Goal: Task Accomplishment & Management: Manage account settings

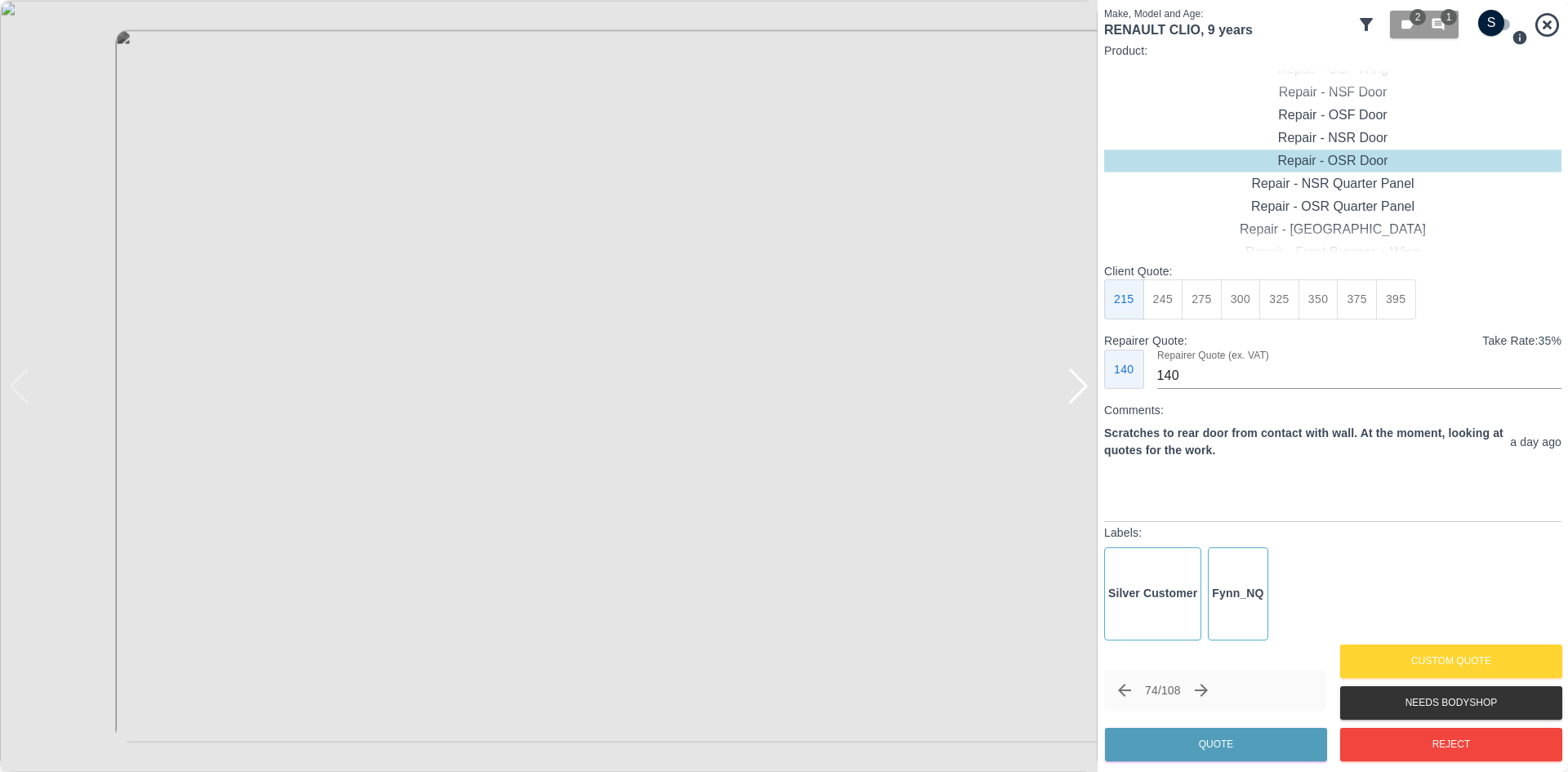
click at [1531, 34] on div "2 1" at bounding box center [1459, 25] width 205 height 36
click at [1547, 25] on icon at bounding box center [1547, 24] width 24 height 24
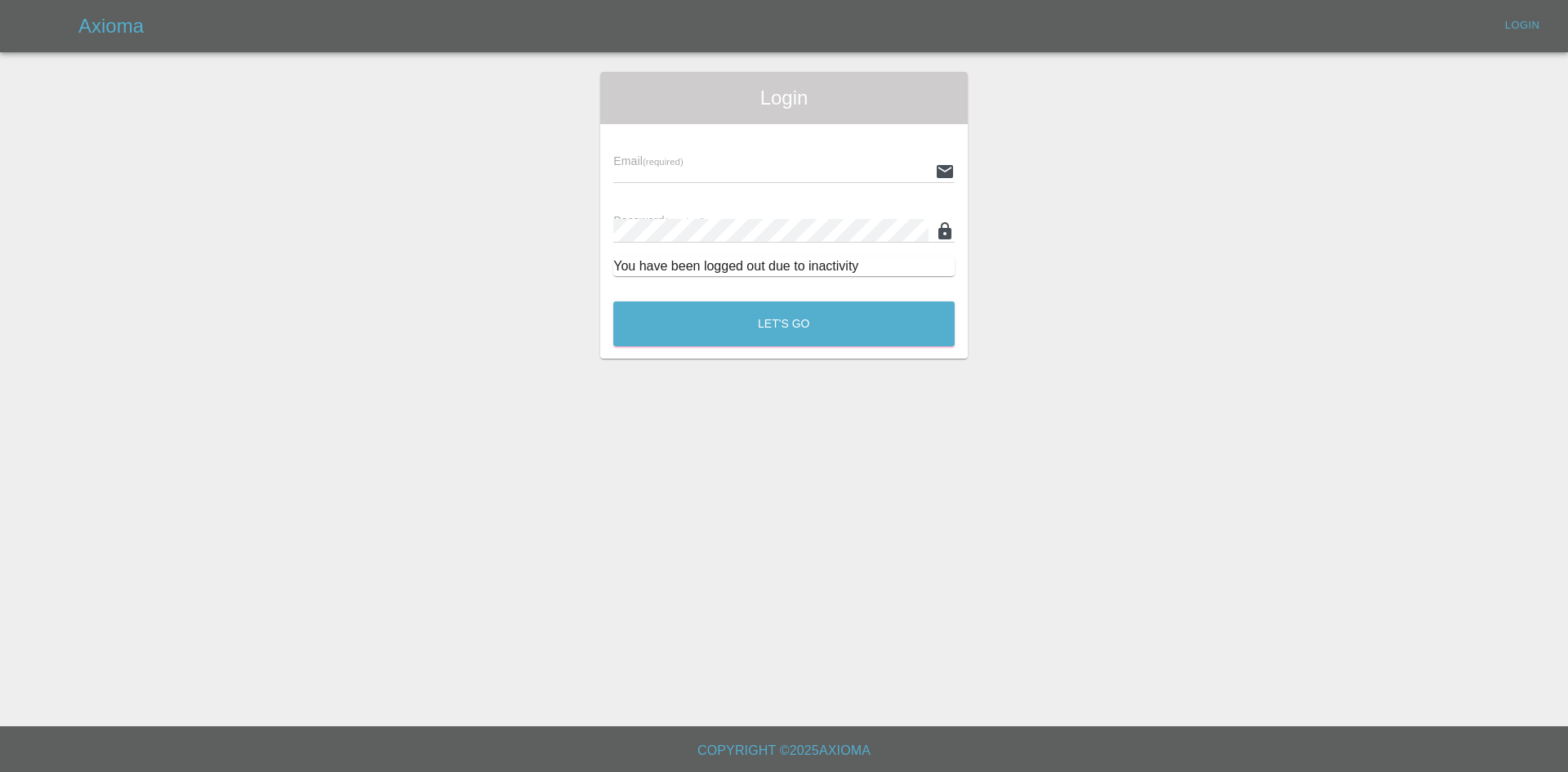
type input "[PERSON_NAME][EMAIL_ADDRESS][PERSON_NAME][DOMAIN_NAME]"
click at [687, 364] on main "Login Email (required) [PERSON_NAME][EMAIL_ADDRESS][PERSON_NAME][DOMAIN_NAME] P…" at bounding box center [784, 363] width 1568 height 726
click at [698, 323] on button "Let's Go" at bounding box center [784, 323] width 341 height 45
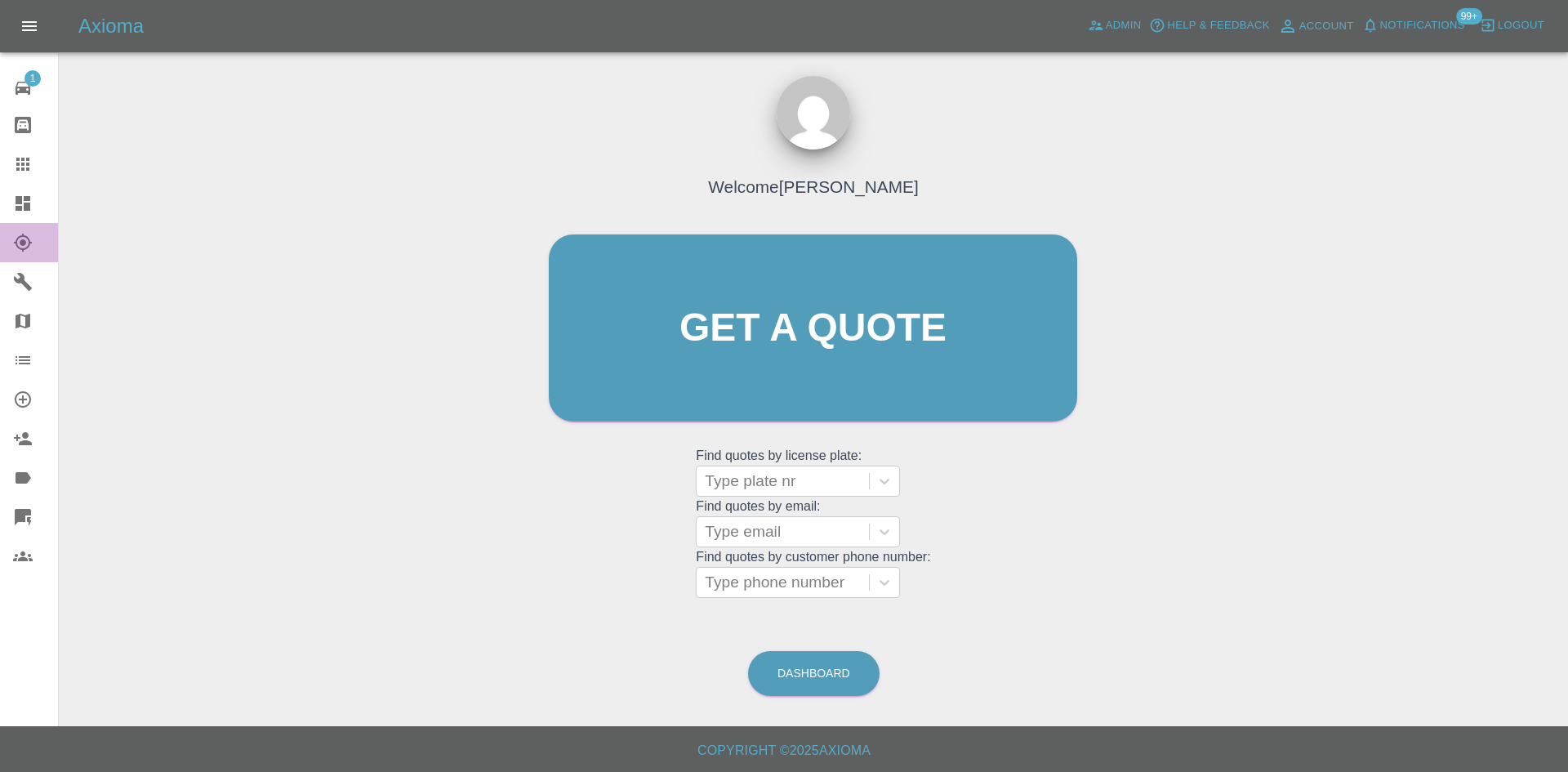
click at [4, 225] on link "Explorer" at bounding box center [29, 243] width 58 height 40
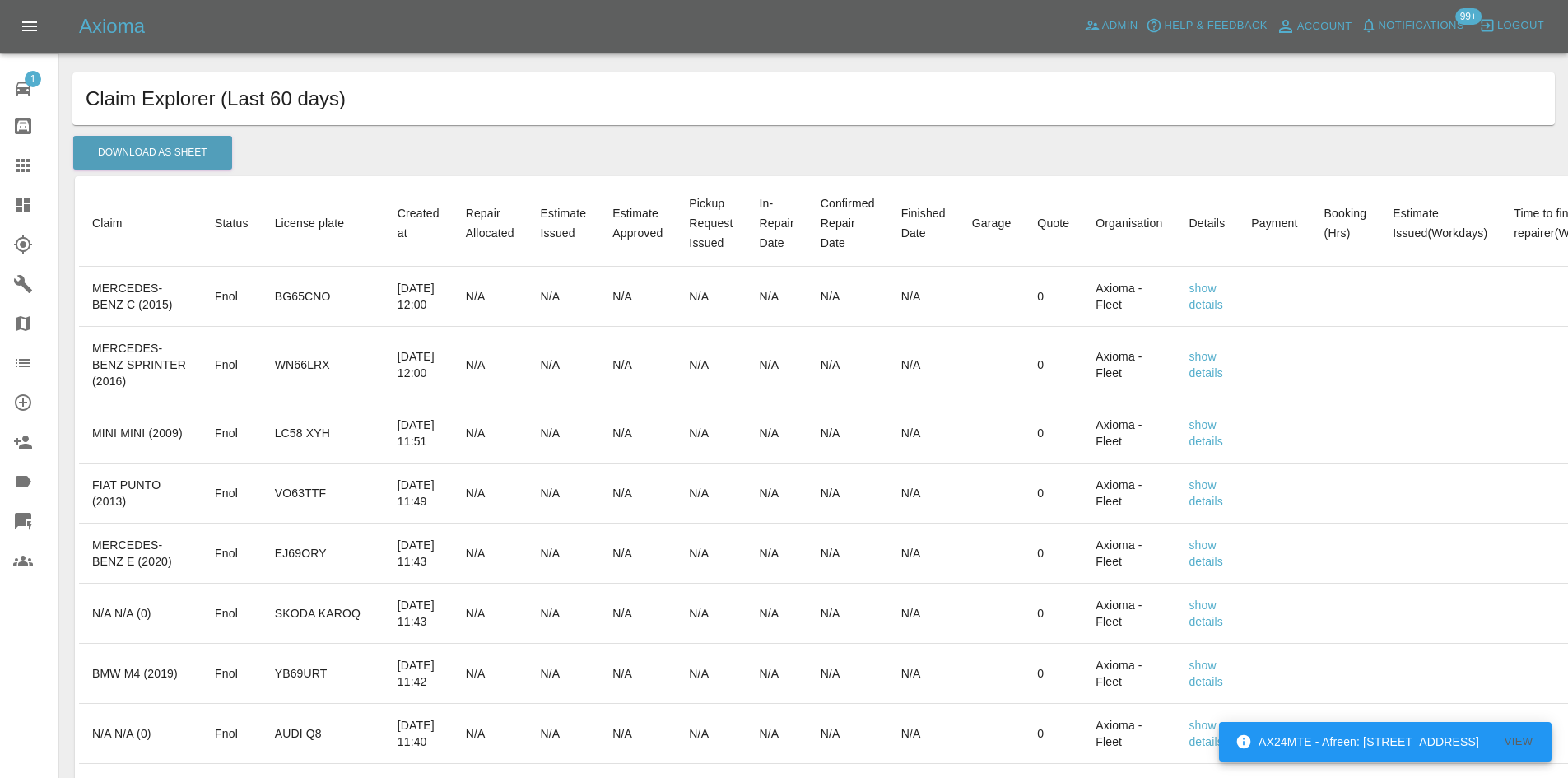
click at [18, 212] on icon at bounding box center [23, 205] width 15 height 15
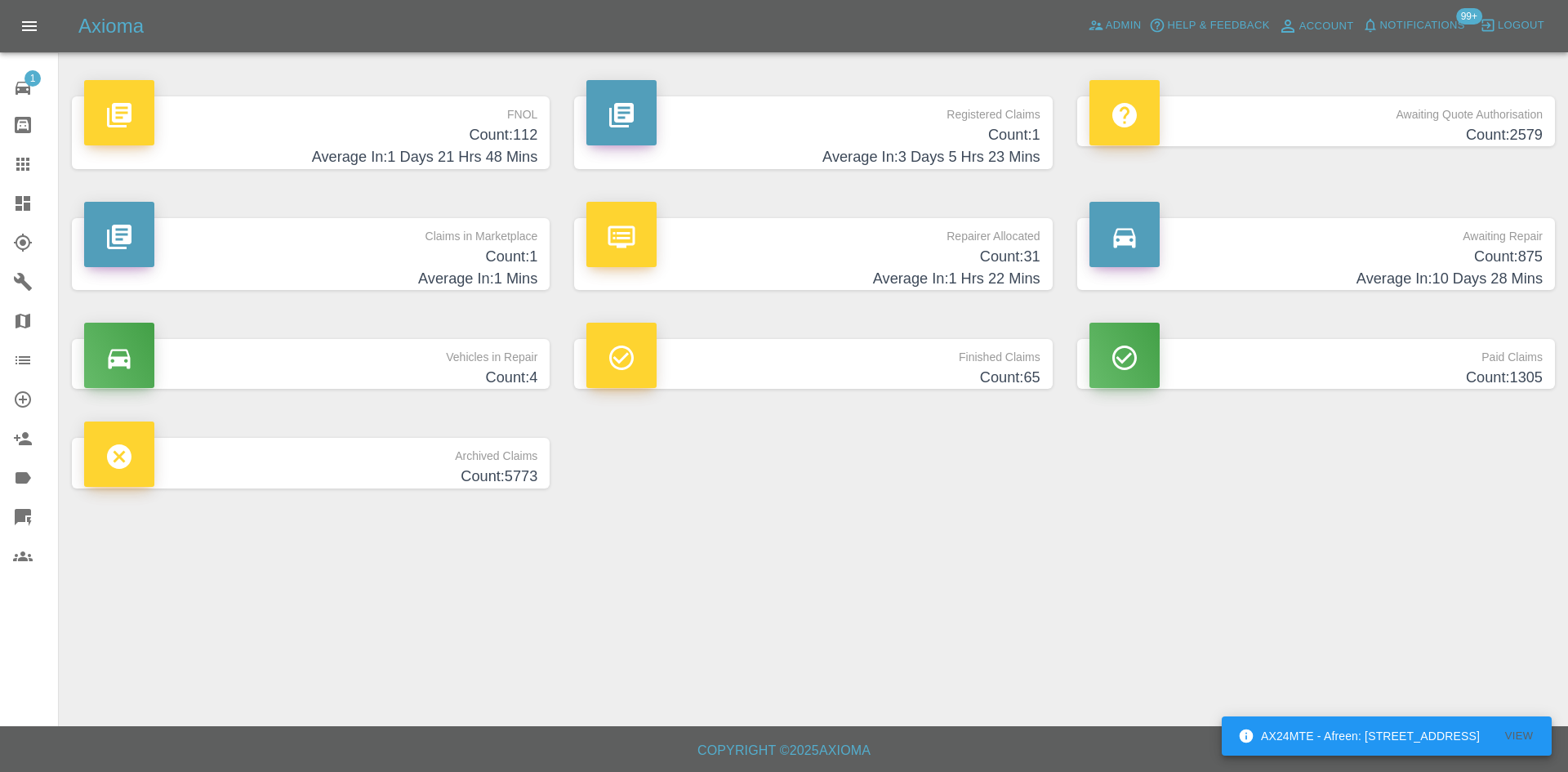
click at [873, 238] on p "Repairer Allocated" at bounding box center [812, 232] width 453 height 28
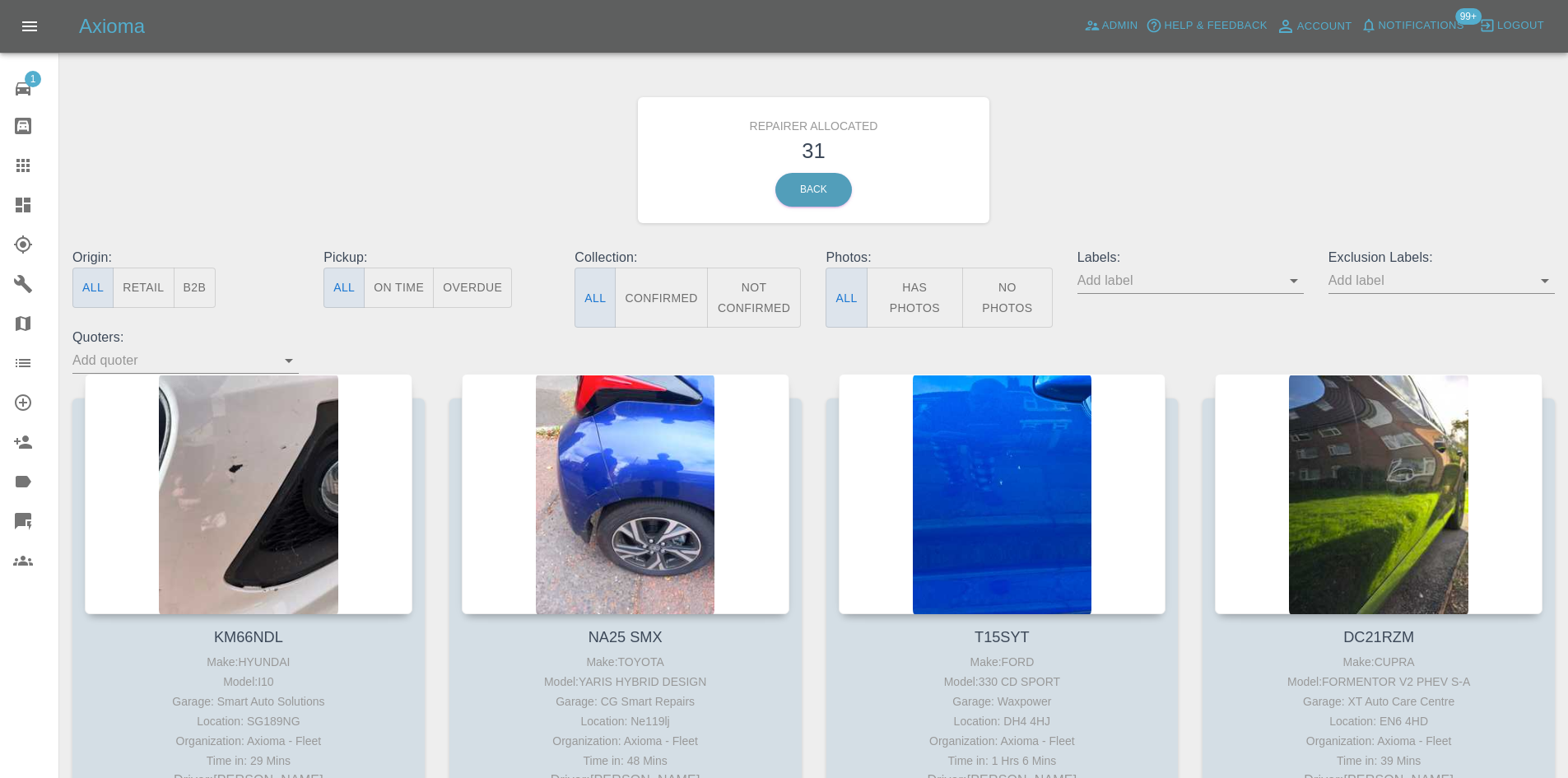
click at [191, 270] on button "B2B" at bounding box center [195, 288] width 43 height 40
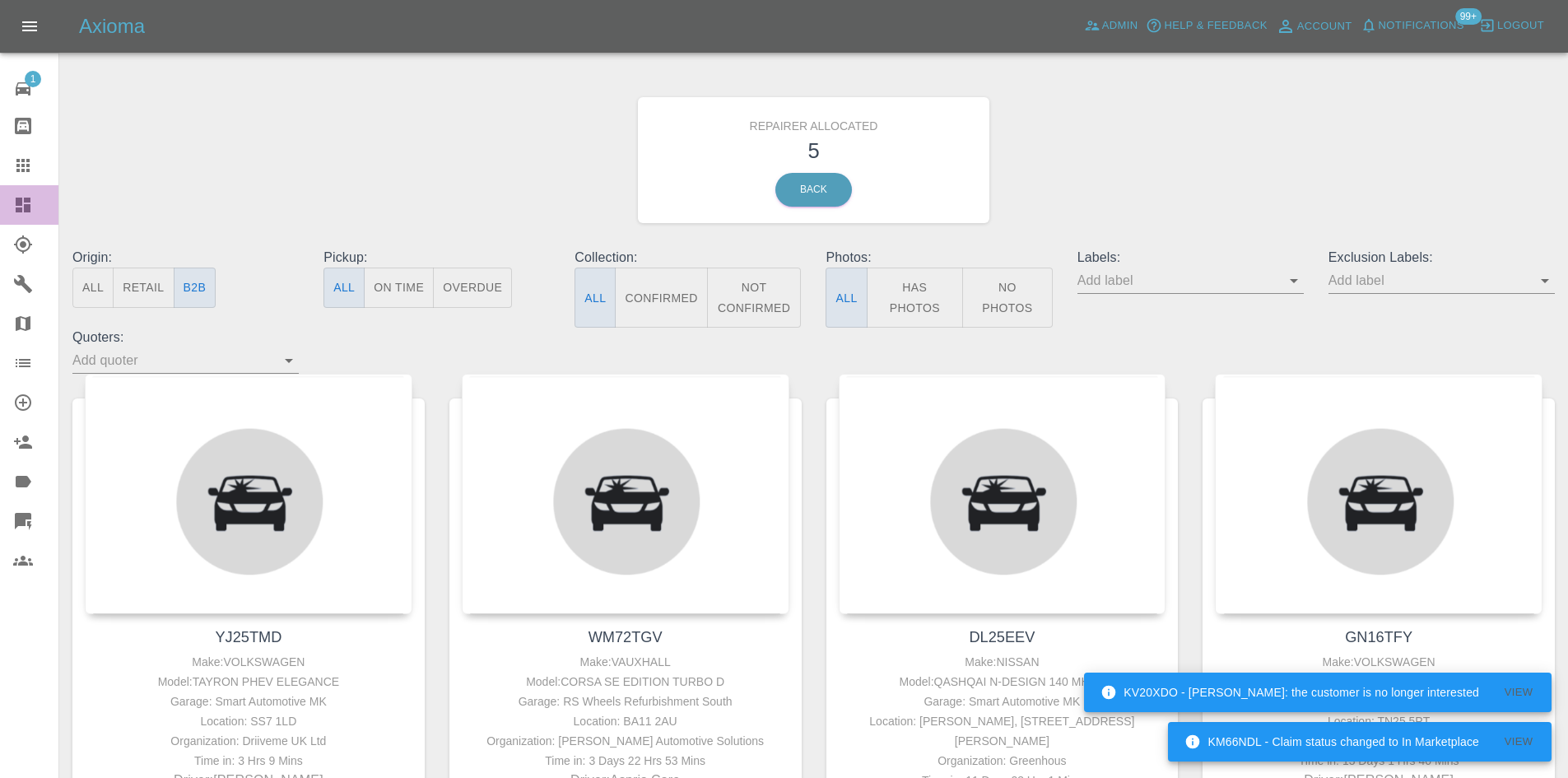
click at [0, 209] on link "Dashboard" at bounding box center [29, 205] width 58 height 40
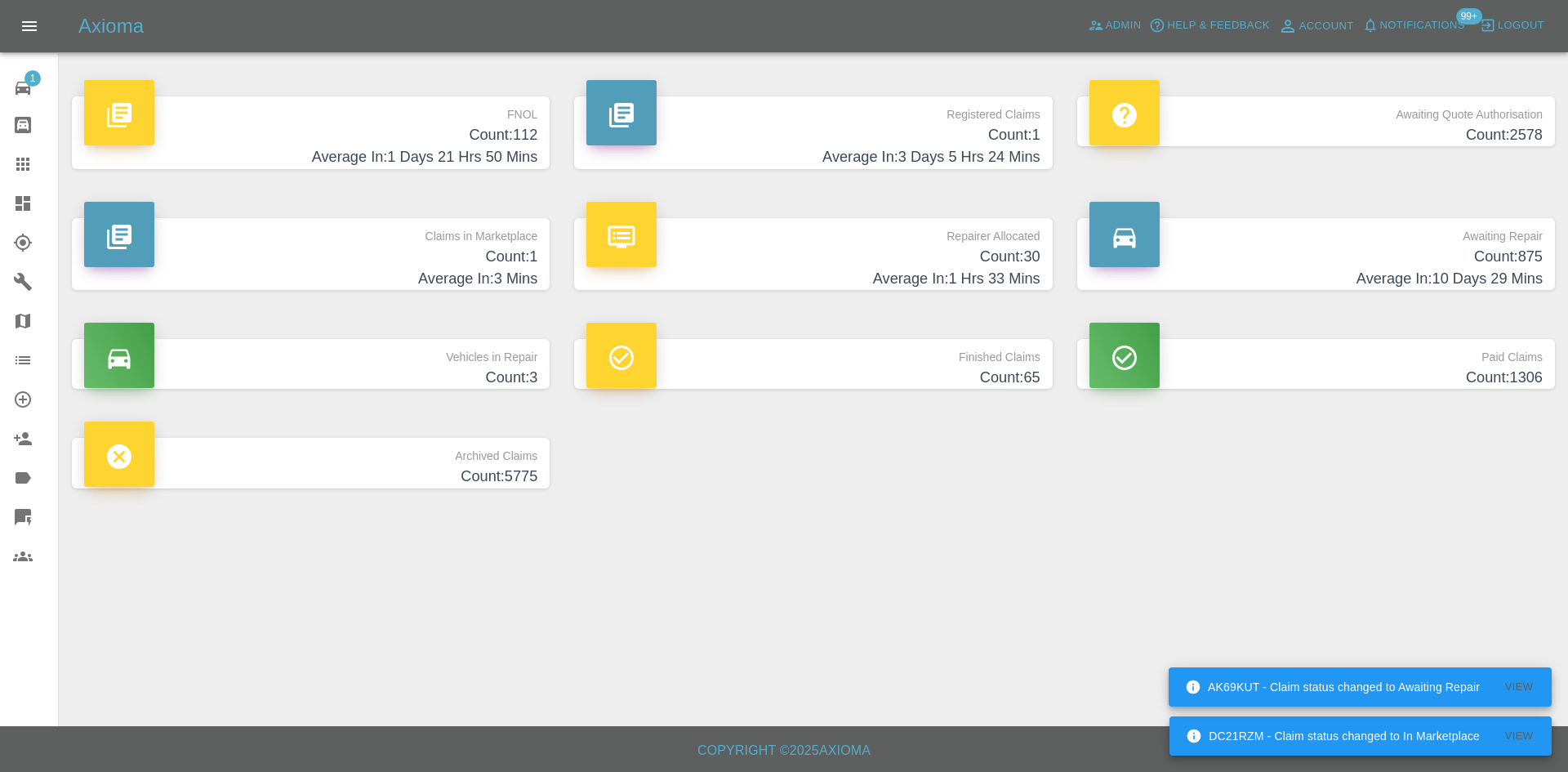
click at [0, 159] on link "Claims" at bounding box center [29, 165] width 58 height 40
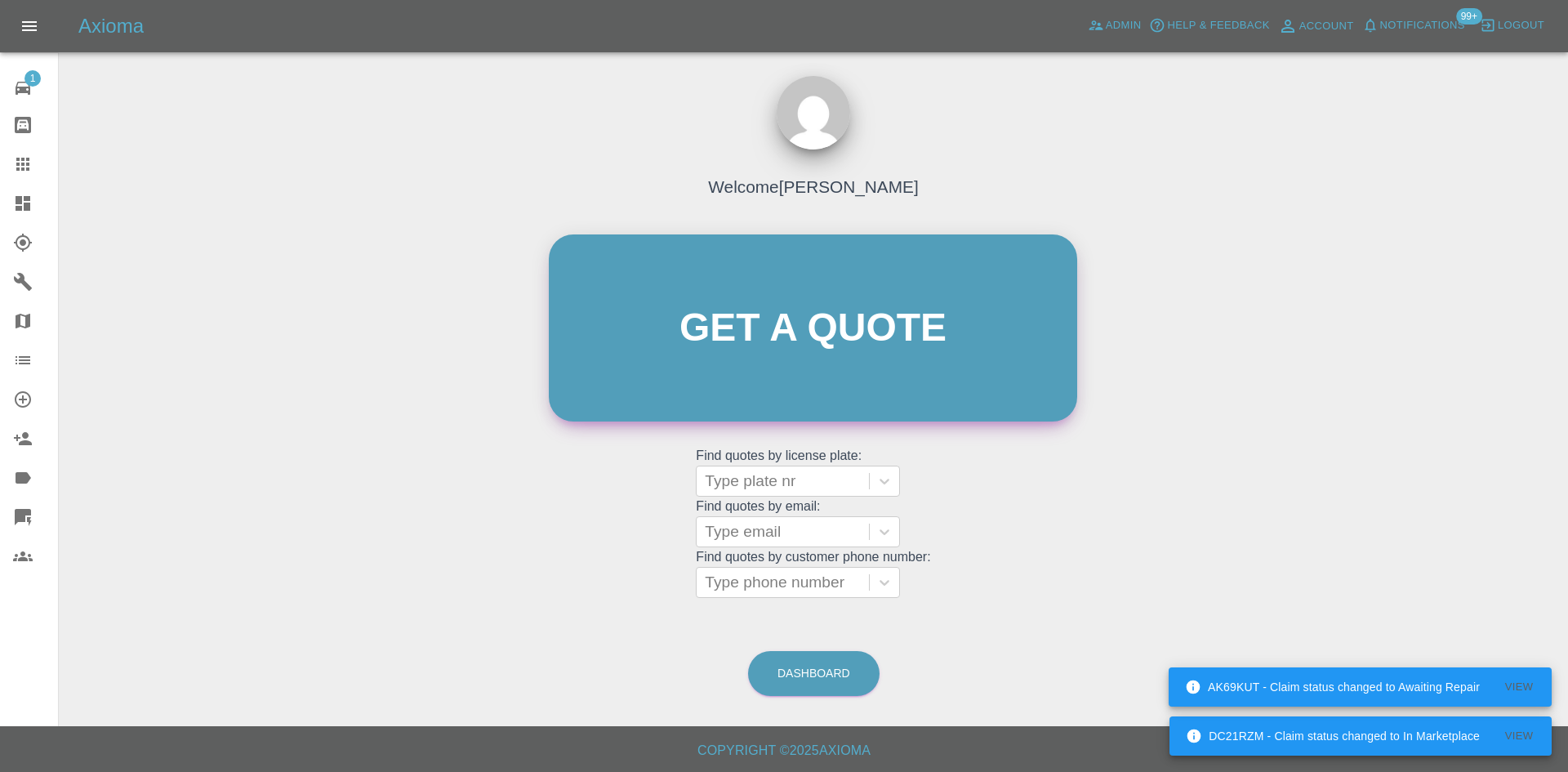
click at [868, 273] on link "Get a quote" at bounding box center [812, 327] width 529 height 188
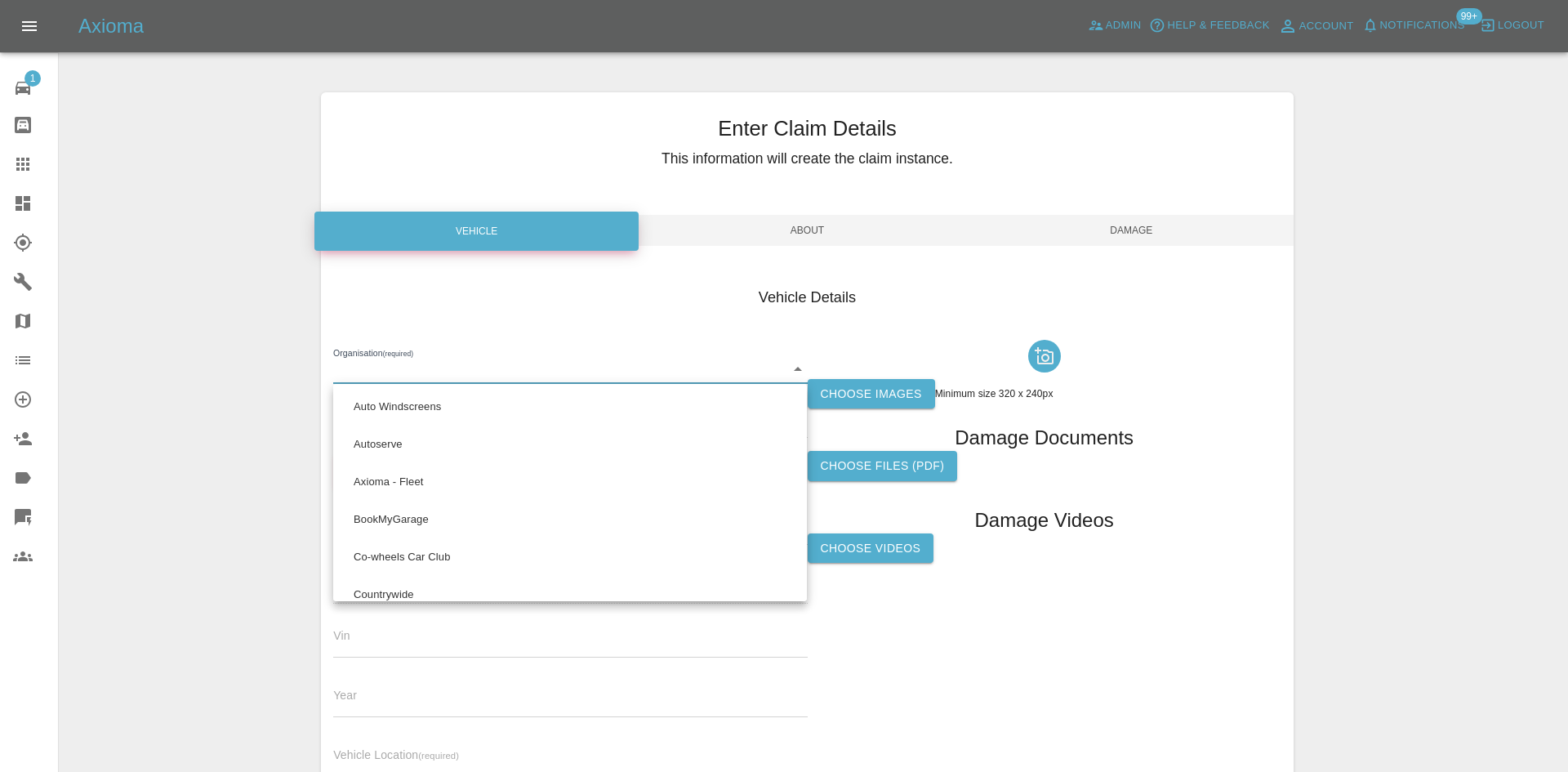
click at [428, 374] on body "DC21RZM - Claim status changed to In Marketplace View AK69KUT - Claim status ch…" at bounding box center [784, 467] width 1568 height 935
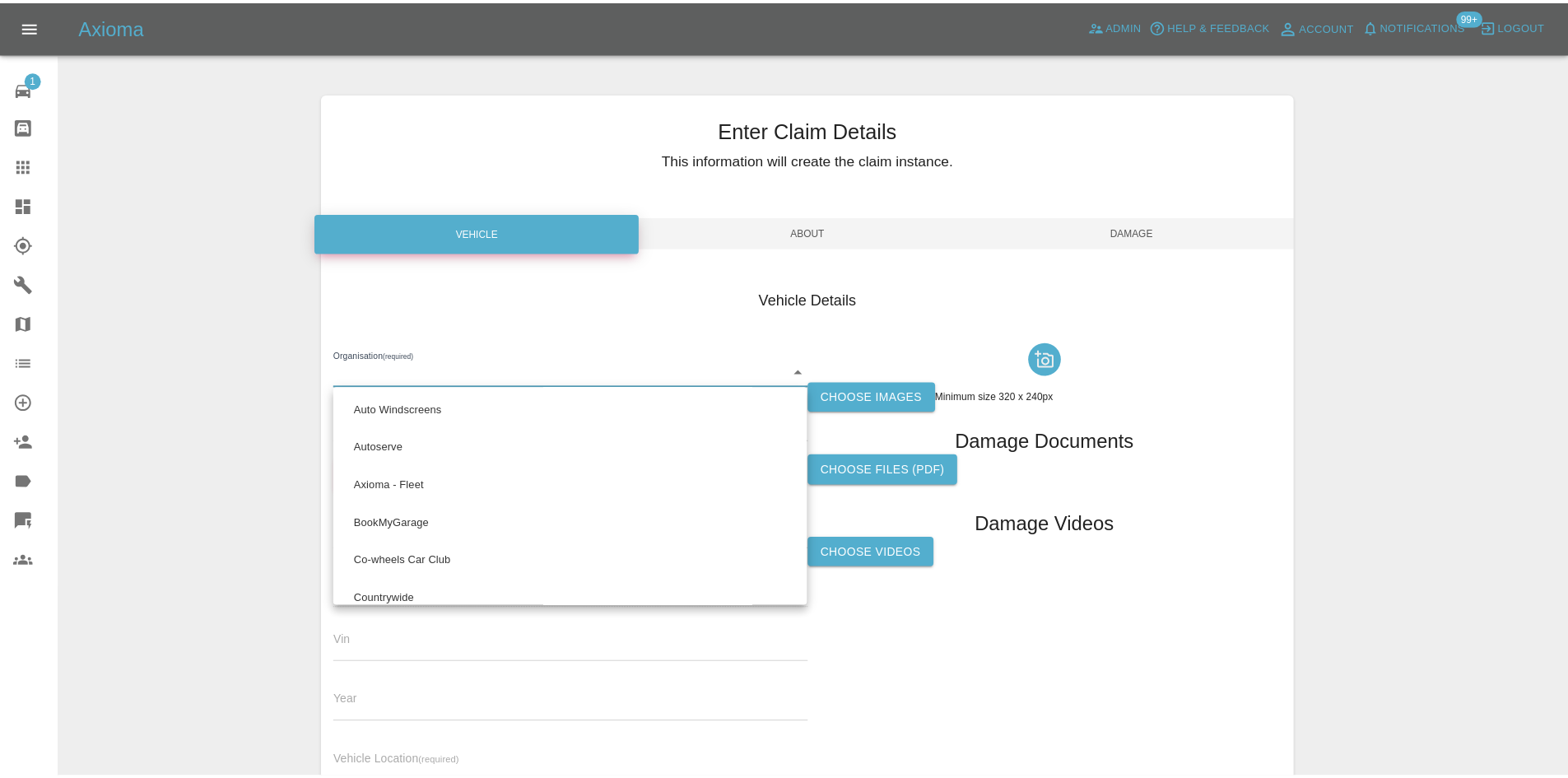
scroll to position [936, 0]
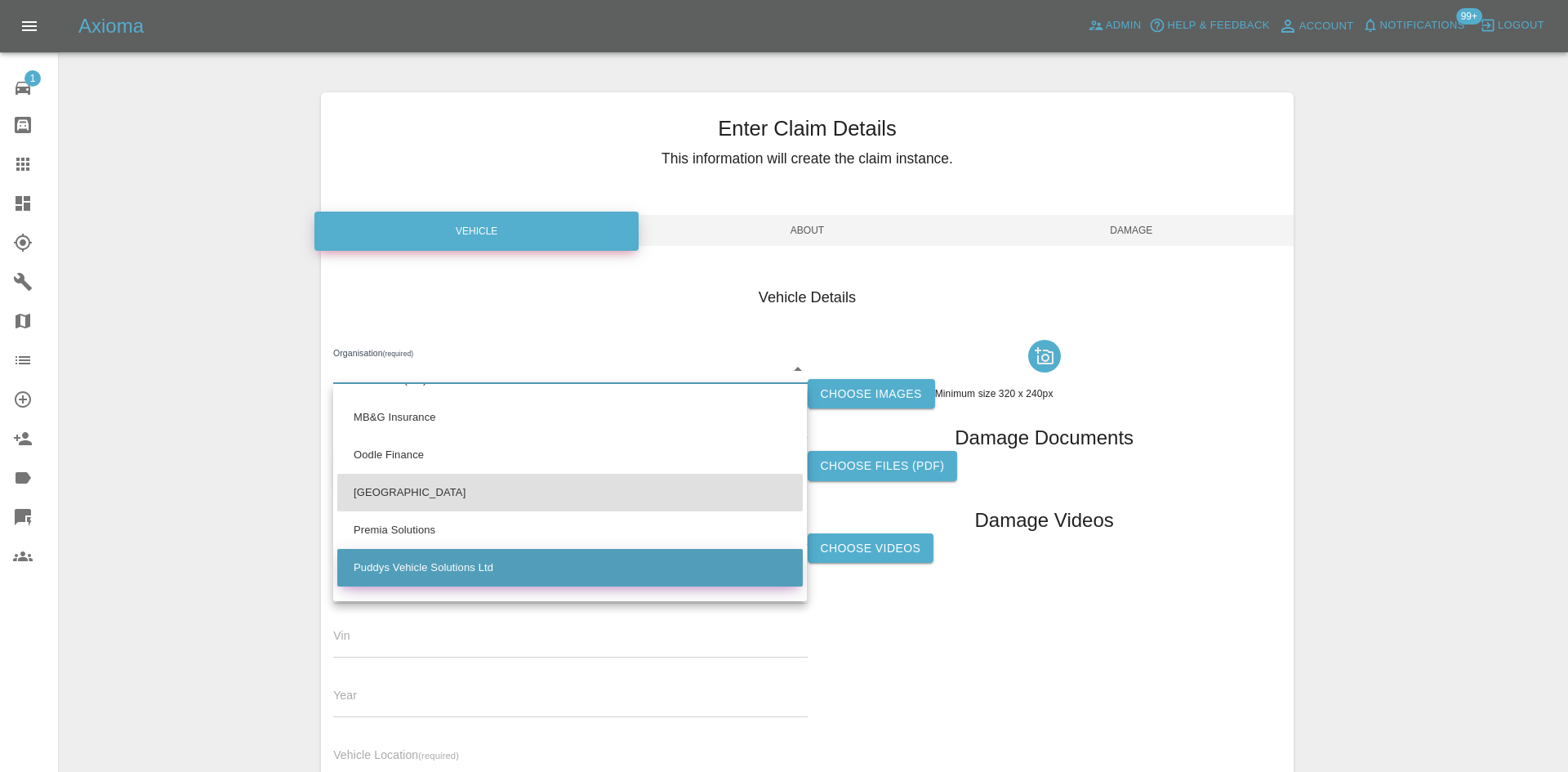
click at [466, 562] on li "Puddys Vehicle Solutions Ltd" at bounding box center [569, 568] width 465 height 38
type input "686e62e881ef996d8540b59d"
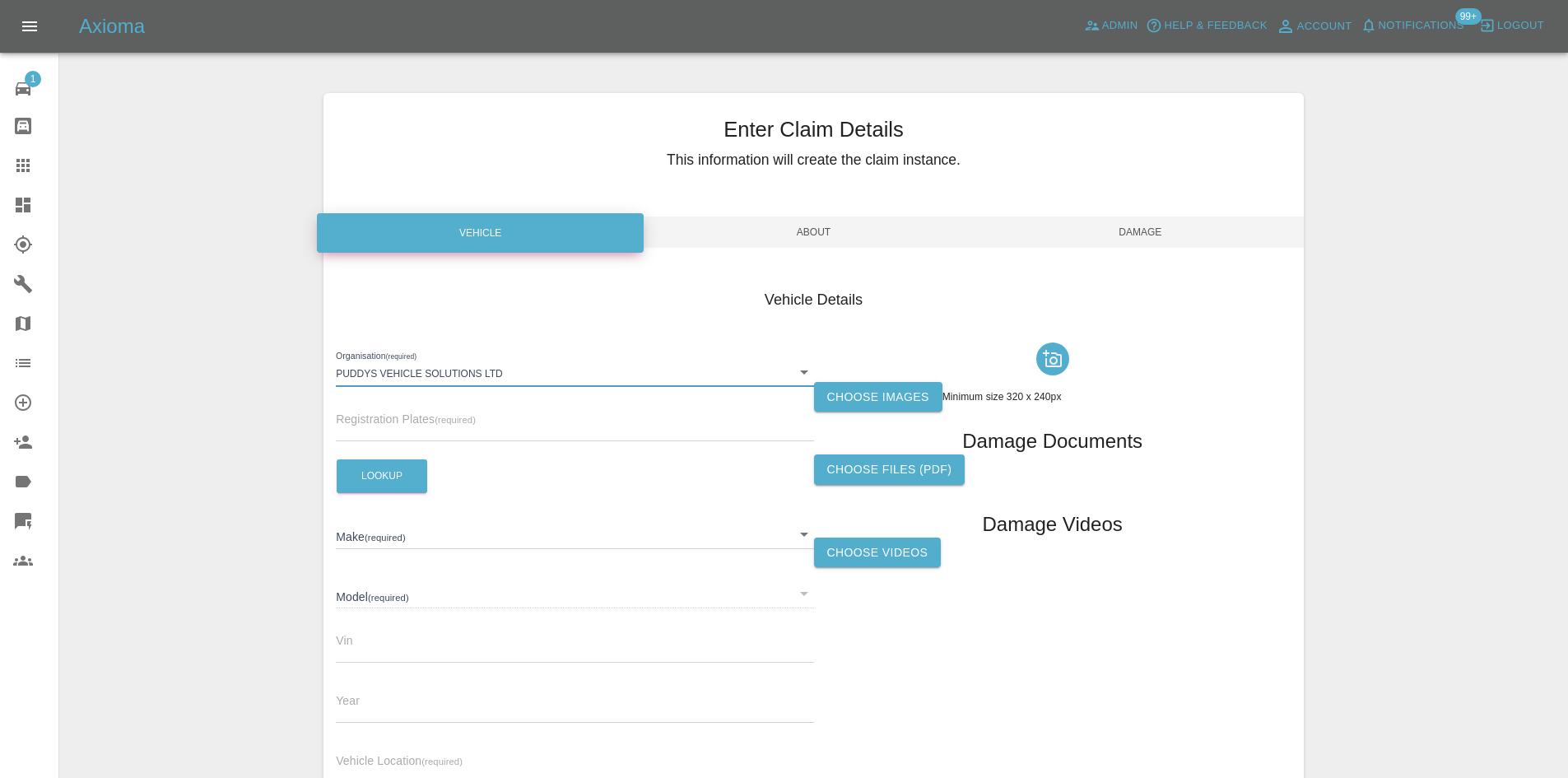
click at [428, 446] on div "Organisation (required) Puddys Vehicle Solutions Ltd 686e62e881ef996d8540b59d R…" at bounding box center [575, 566] width 478 height 461
drag, startPoint x: 423, startPoint y: 425, endPoint x: 413, endPoint y: 431, distance: 11.7
click at [423, 425] on input "text" at bounding box center [575, 429] width 478 height 24
paste input "WV23YPH"
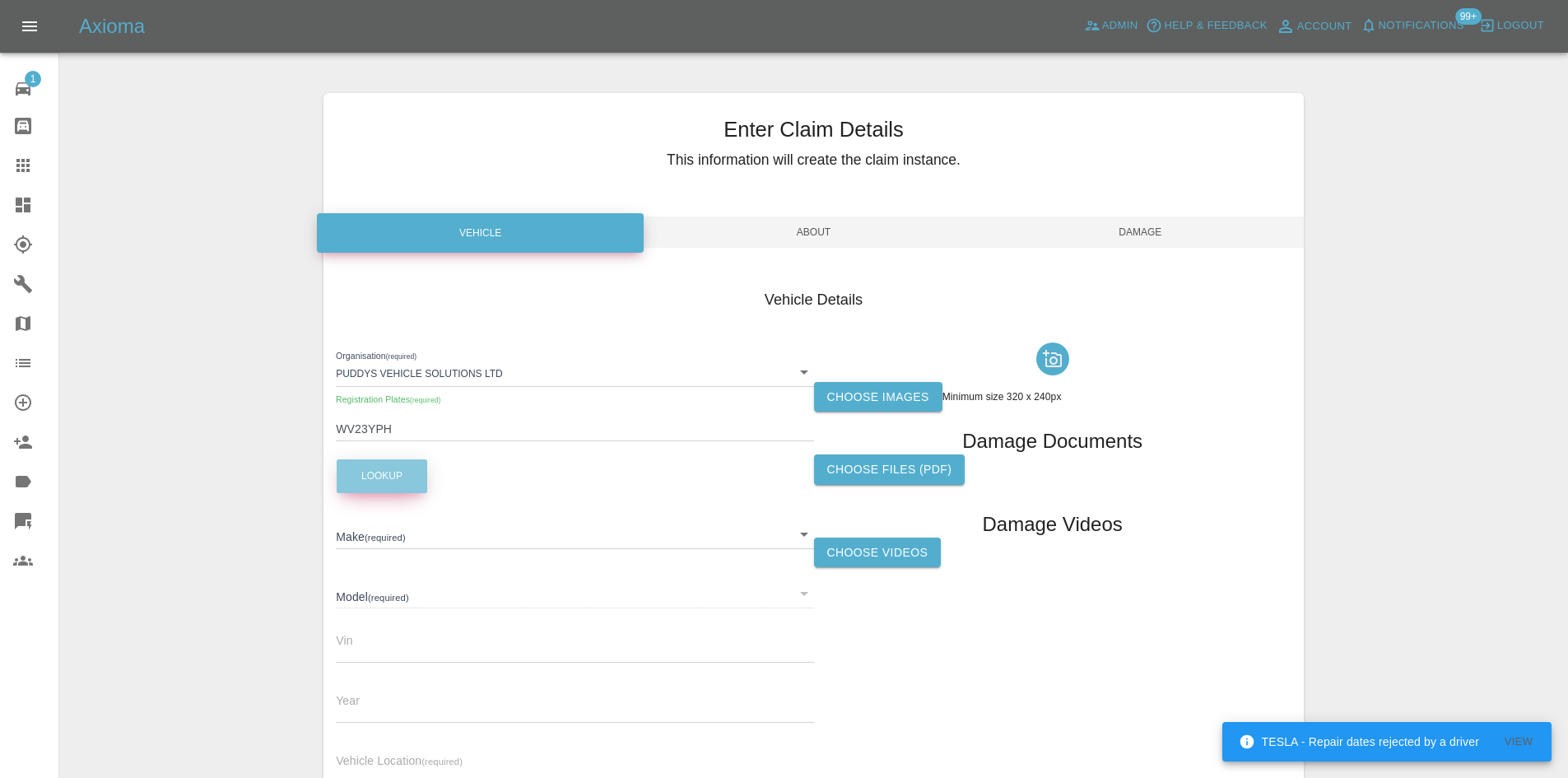
click at [384, 464] on button "Lookup" at bounding box center [382, 476] width 91 height 34
click at [413, 436] on input "WV23YPH" at bounding box center [575, 429] width 478 height 24
type input "WV23YPH"
click at [387, 469] on button "Lookup" at bounding box center [382, 476] width 91 height 34
type input "MINI"
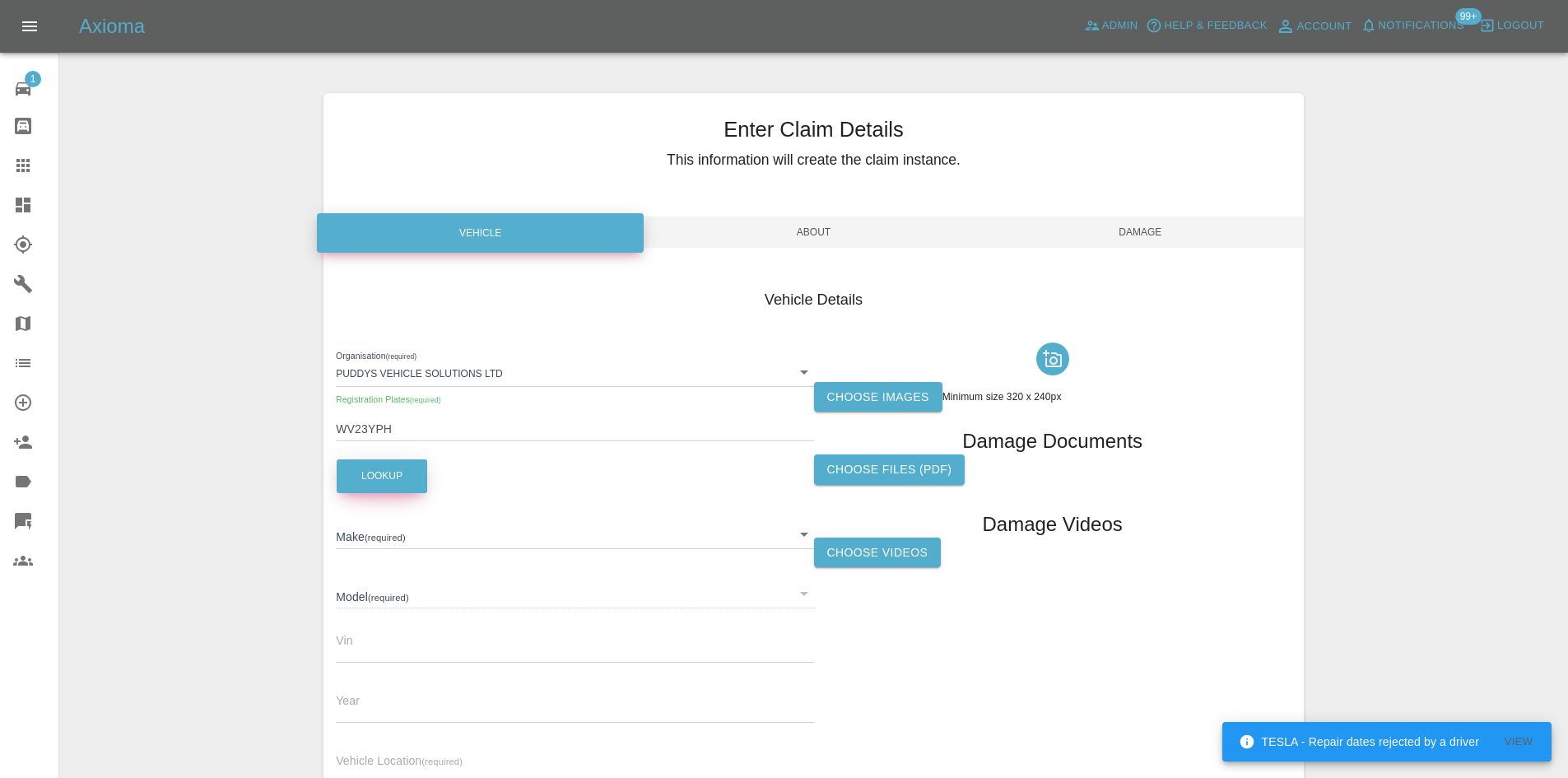
type input "COUNTRYMAN [PERSON_NAME] CLASSIC"
type input "[US_VEHICLE_IDENTIFICATION_NUMBER]"
type input "2023"
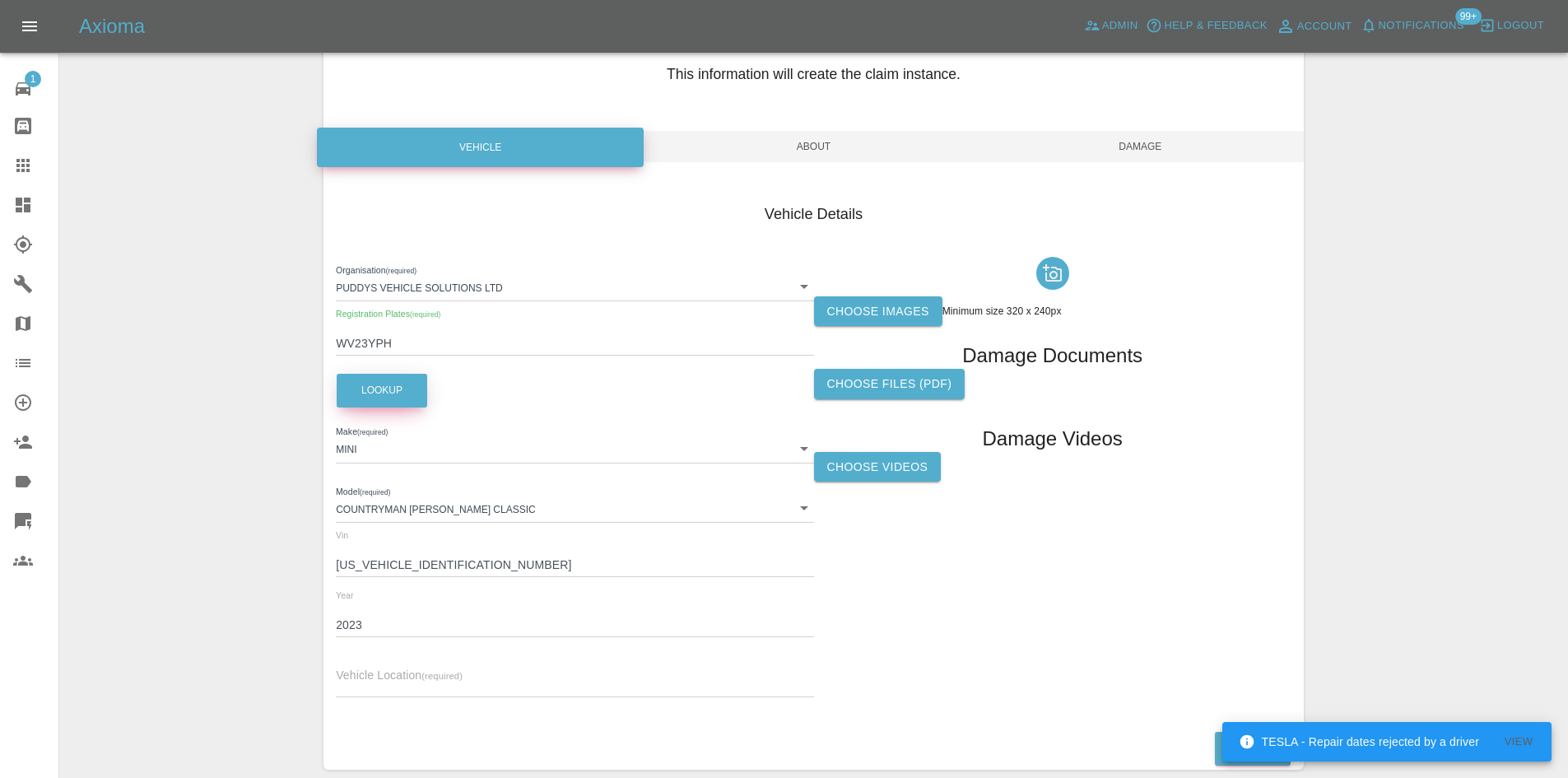
scroll to position [164, 0]
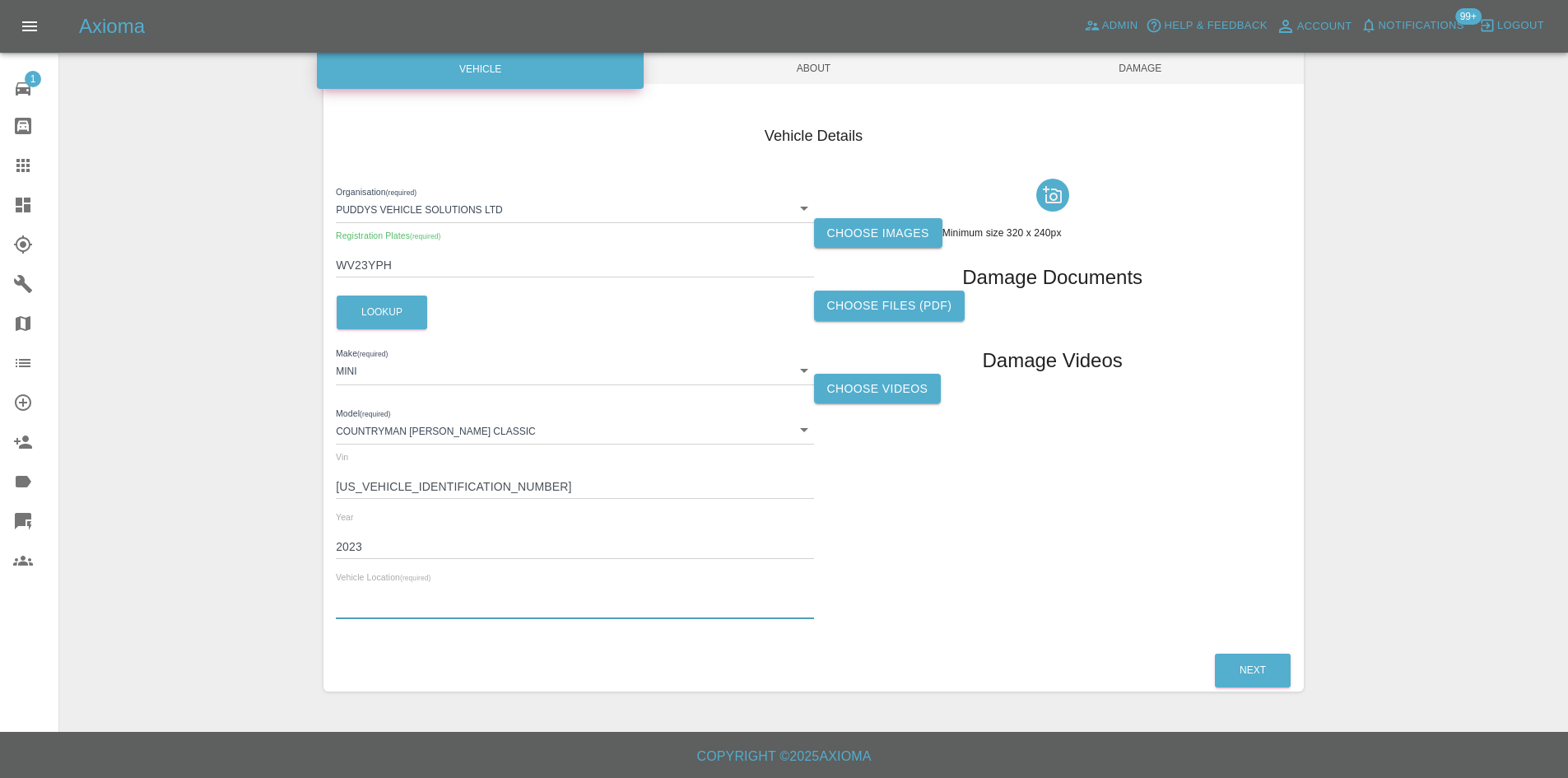
click at [410, 600] on input "text" at bounding box center [575, 607] width 478 height 24
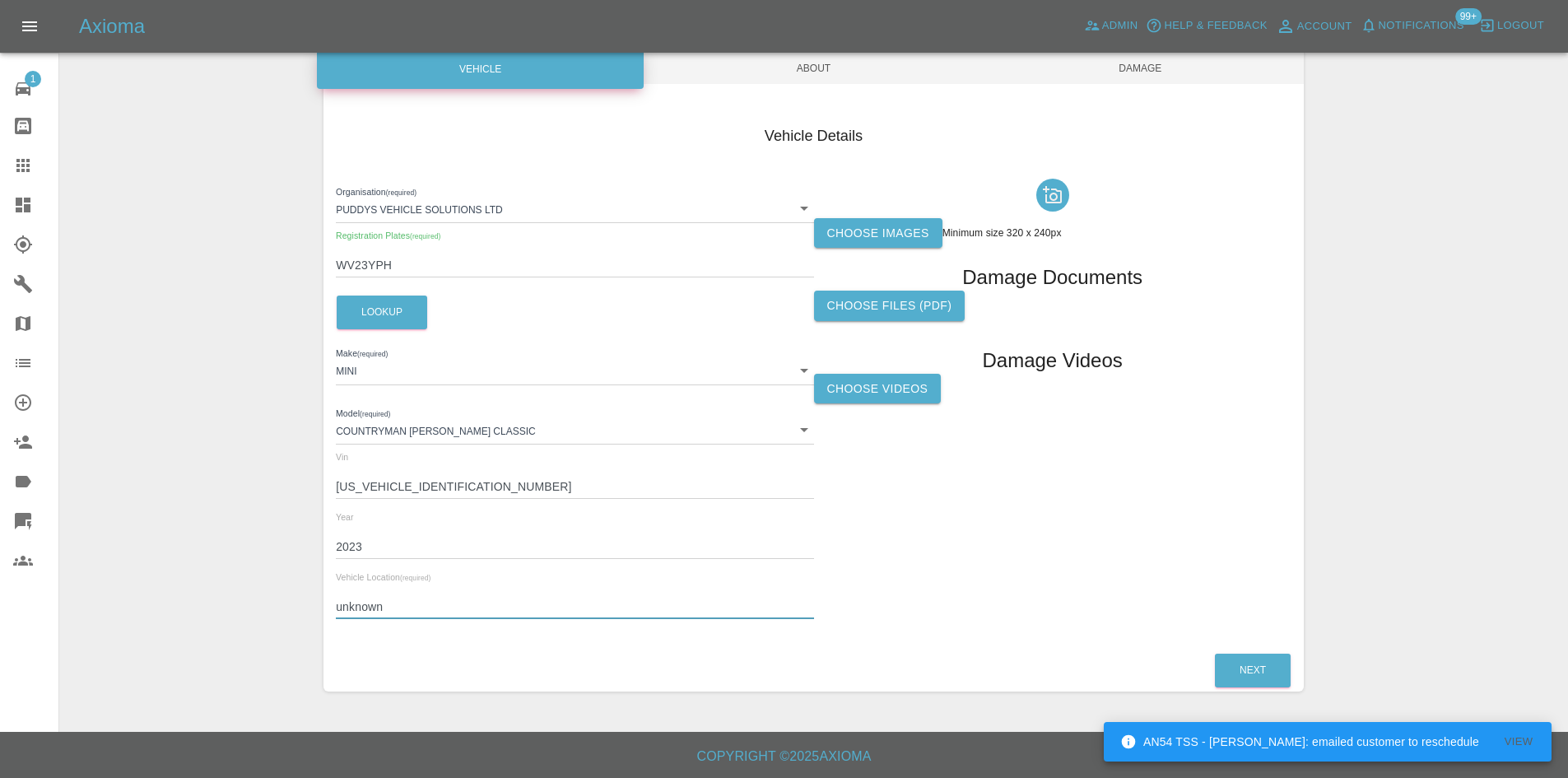
type input "unknown"
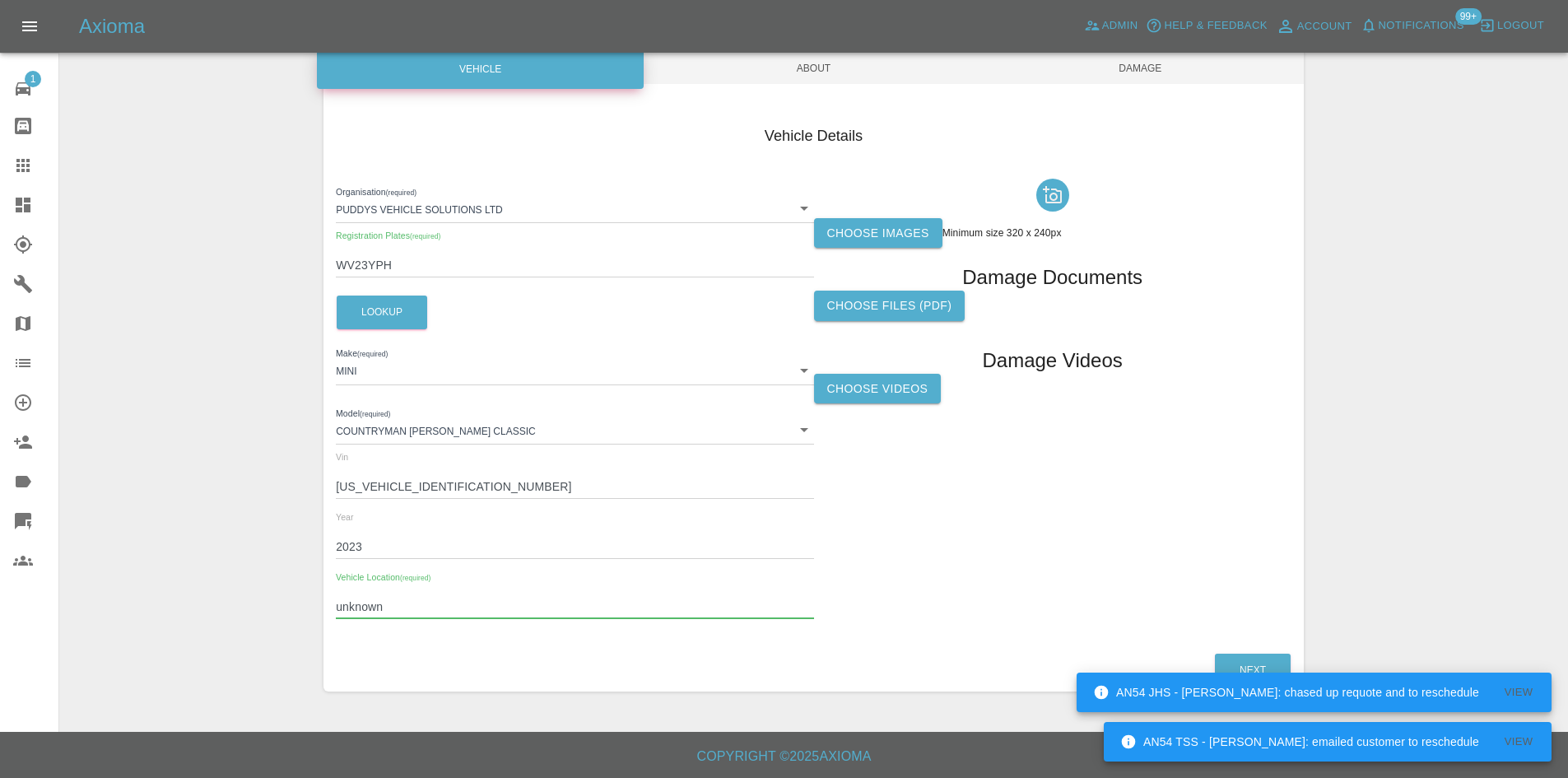
click at [906, 222] on label "Choose images" at bounding box center [877, 233] width 128 height 30
click at [0, 0] on input "Choose images" at bounding box center [0, 0] width 0 height 0
click at [850, 72] on span "About" at bounding box center [813, 68] width 327 height 31
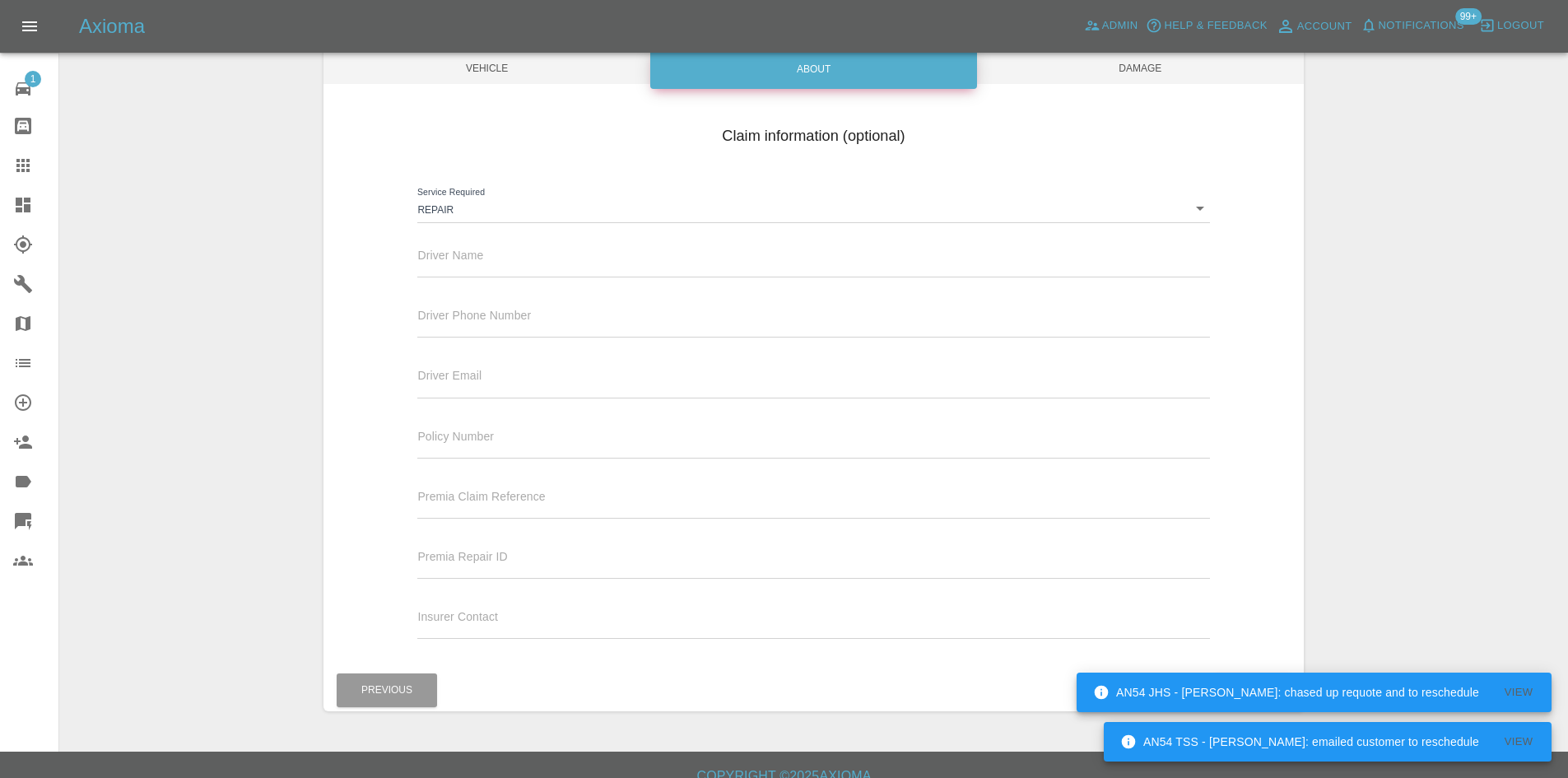
click at [576, 275] on input "text" at bounding box center [812, 266] width 791 height 24
type input "Waiting Details"
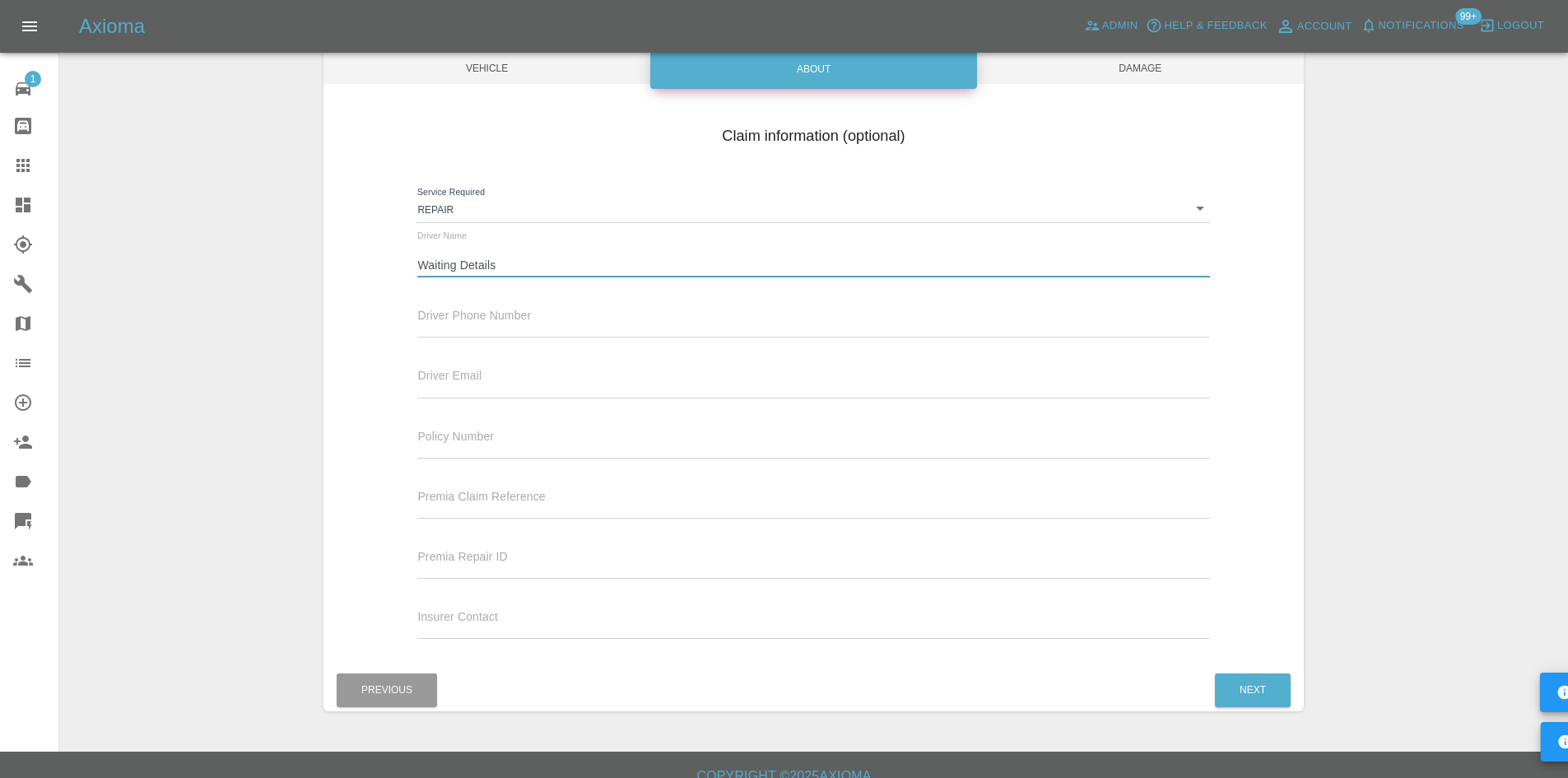
click at [529, 324] on input "text" at bounding box center [812, 326] width 791 height 24
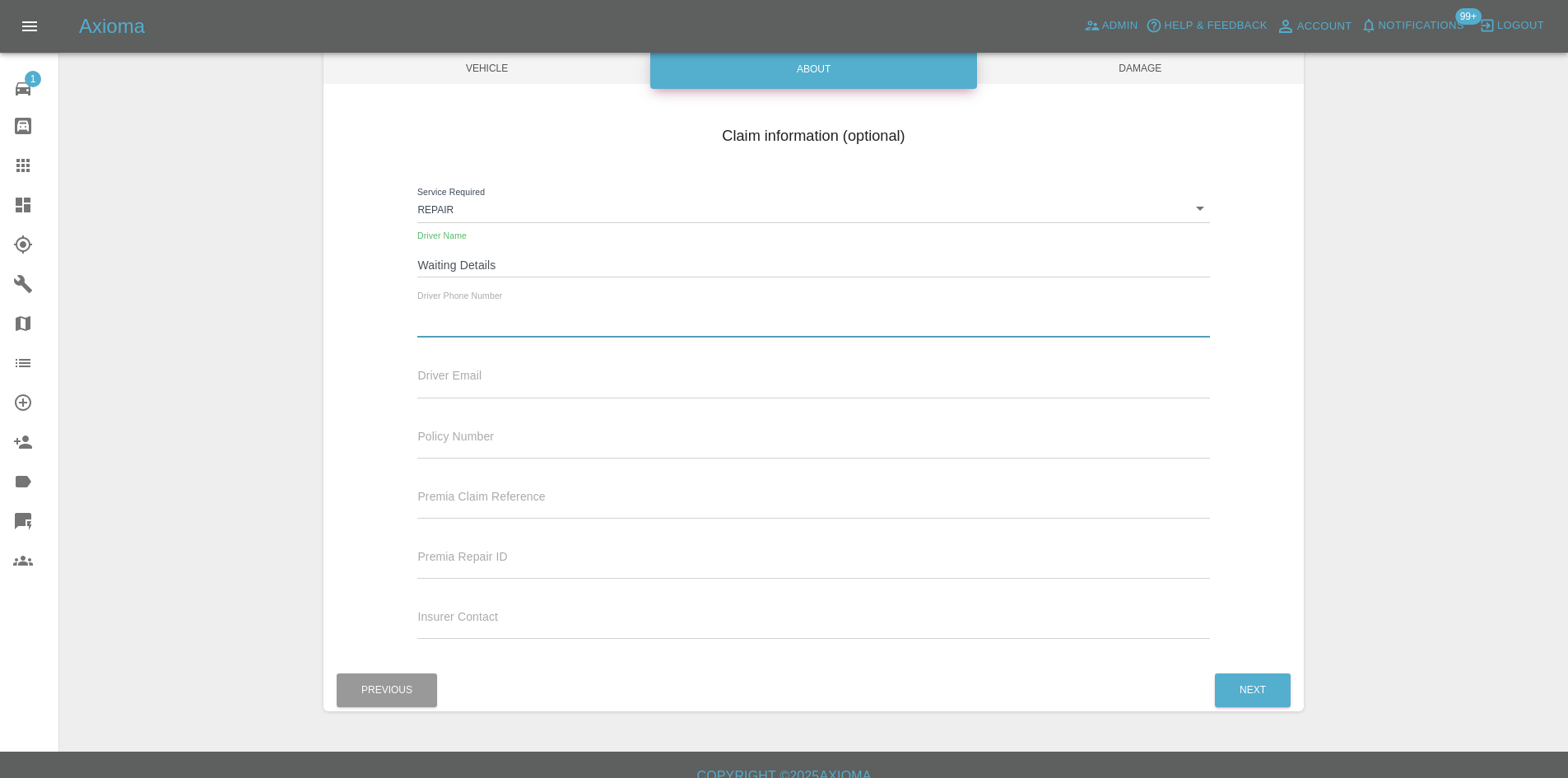
click at [962, 361] on div "Driver Email" at bounding box center [812, 375] width 791 height 46
click at [1179, 82] on span "Damage" at bounding box center [1139, 68] width 327 height 31
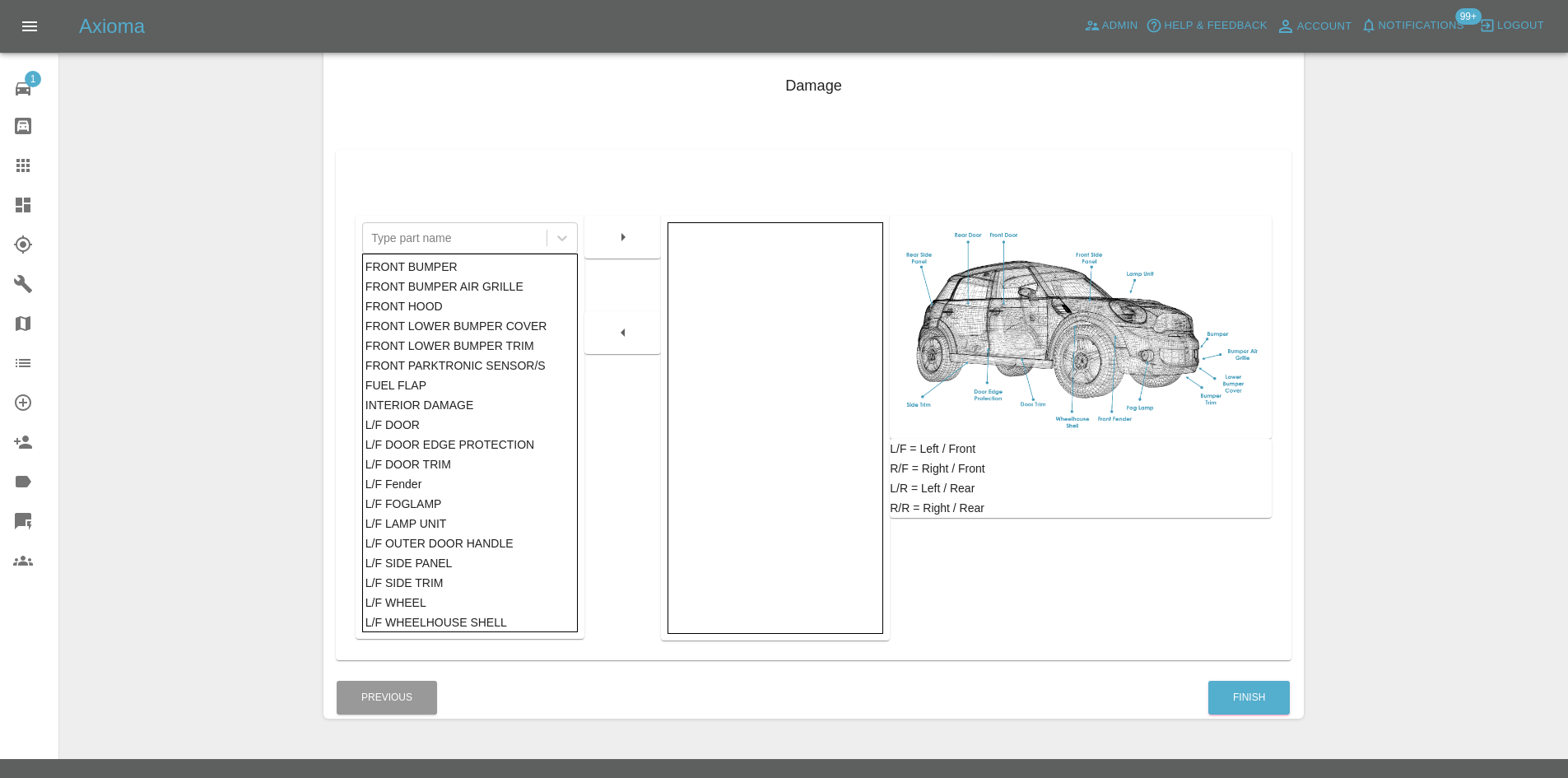
scroll to position [241, 0]
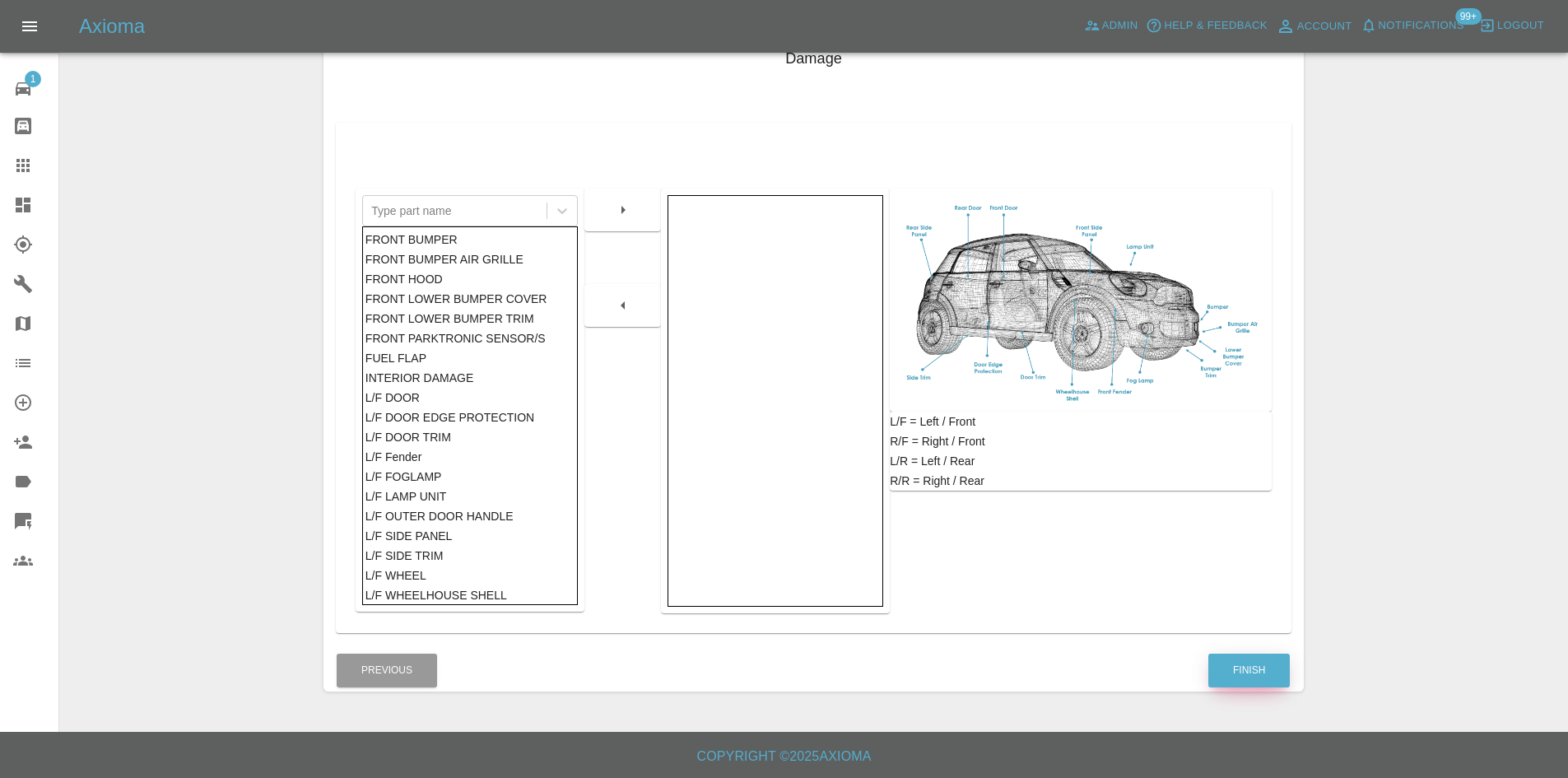
click at [1247, 673] on button "Finish" at bounding box center [1249, 671] width 82 height 34
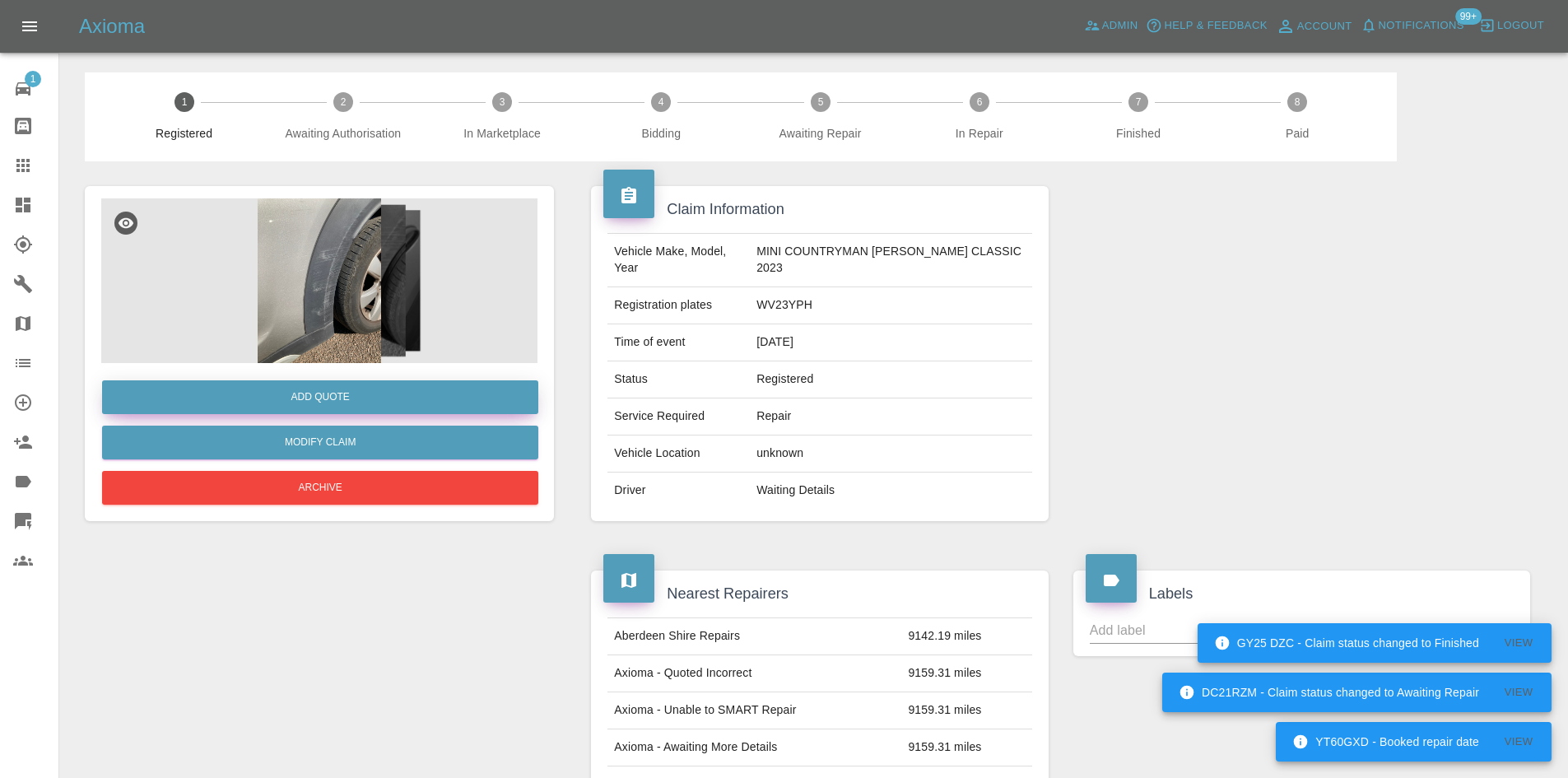
click at [320, 397] on button "Add Quote" at bounding box center [320, 397] width 436 height 34
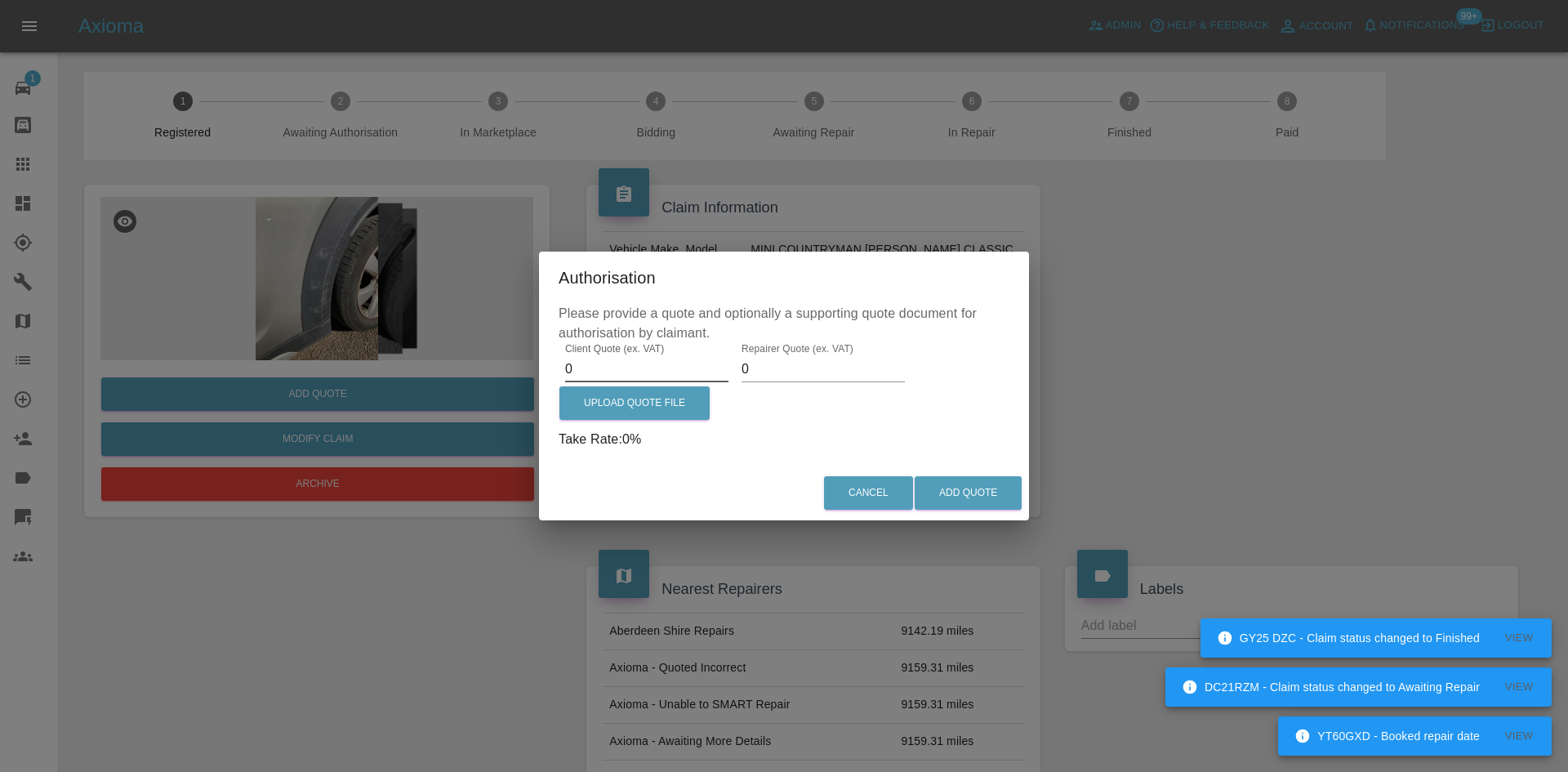
click at [612, 371] on input "0" at bounding box center [647, 369] width 164 height 26
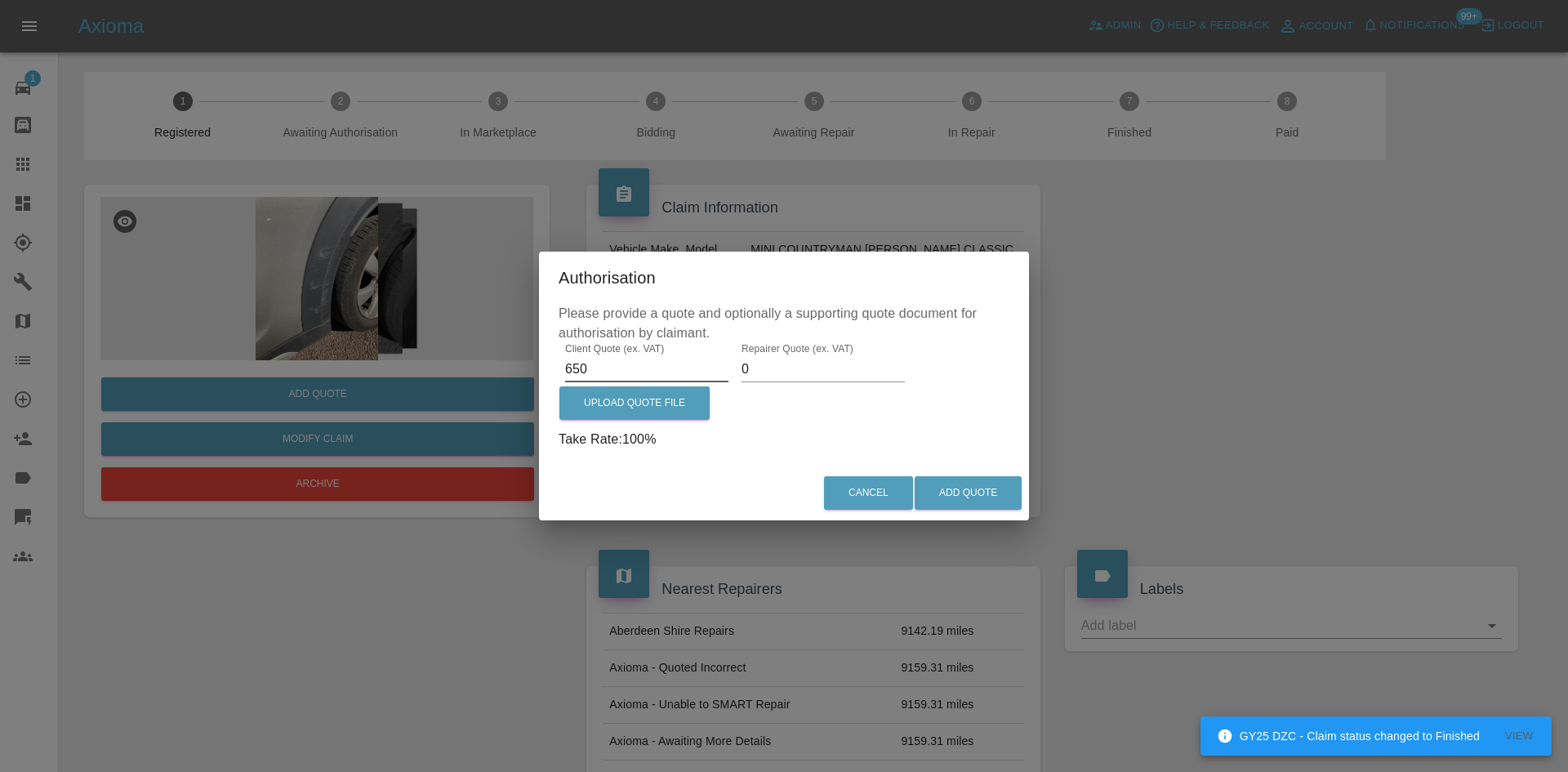
type input "650"
click at [857, 361] on input "0" at bounding box center [823, 369] width 164 height 26
type input "400"
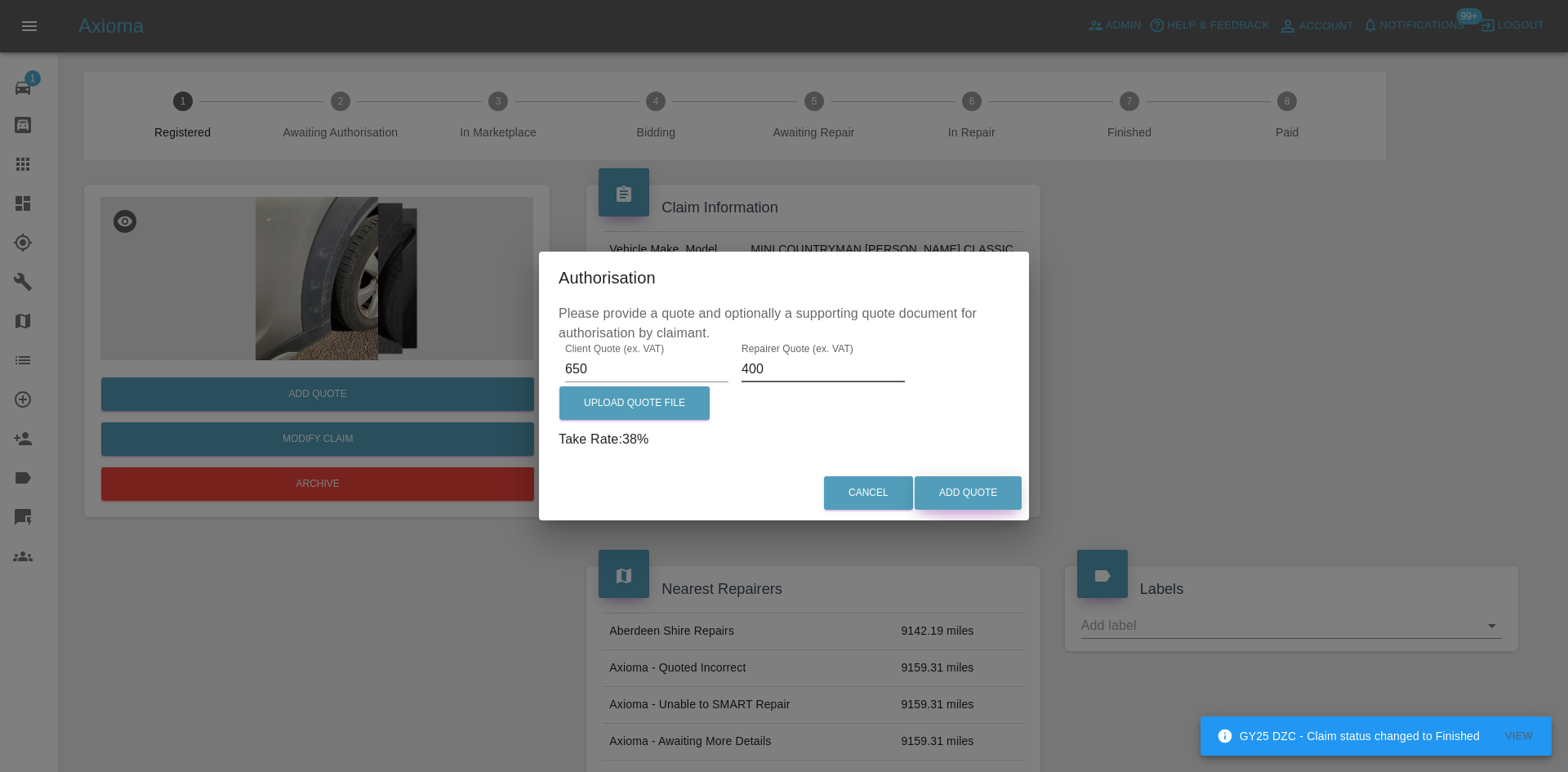
click at [988, 497] on button "Add Quote" at bounding box center [968, 493] width 107 height 34
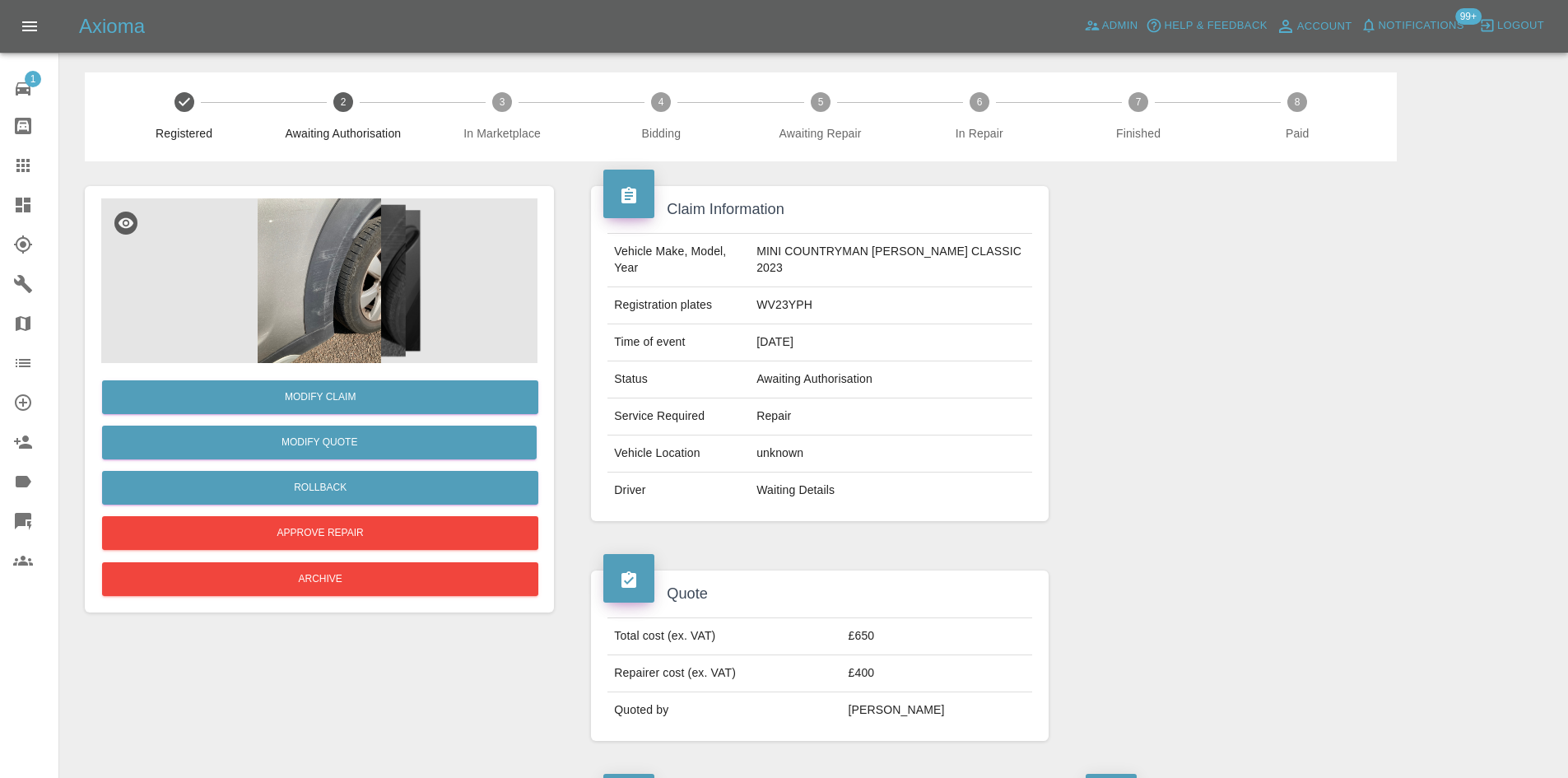
click at [17, 160] on icon at bounding box center [22, 165] width 13 height 13
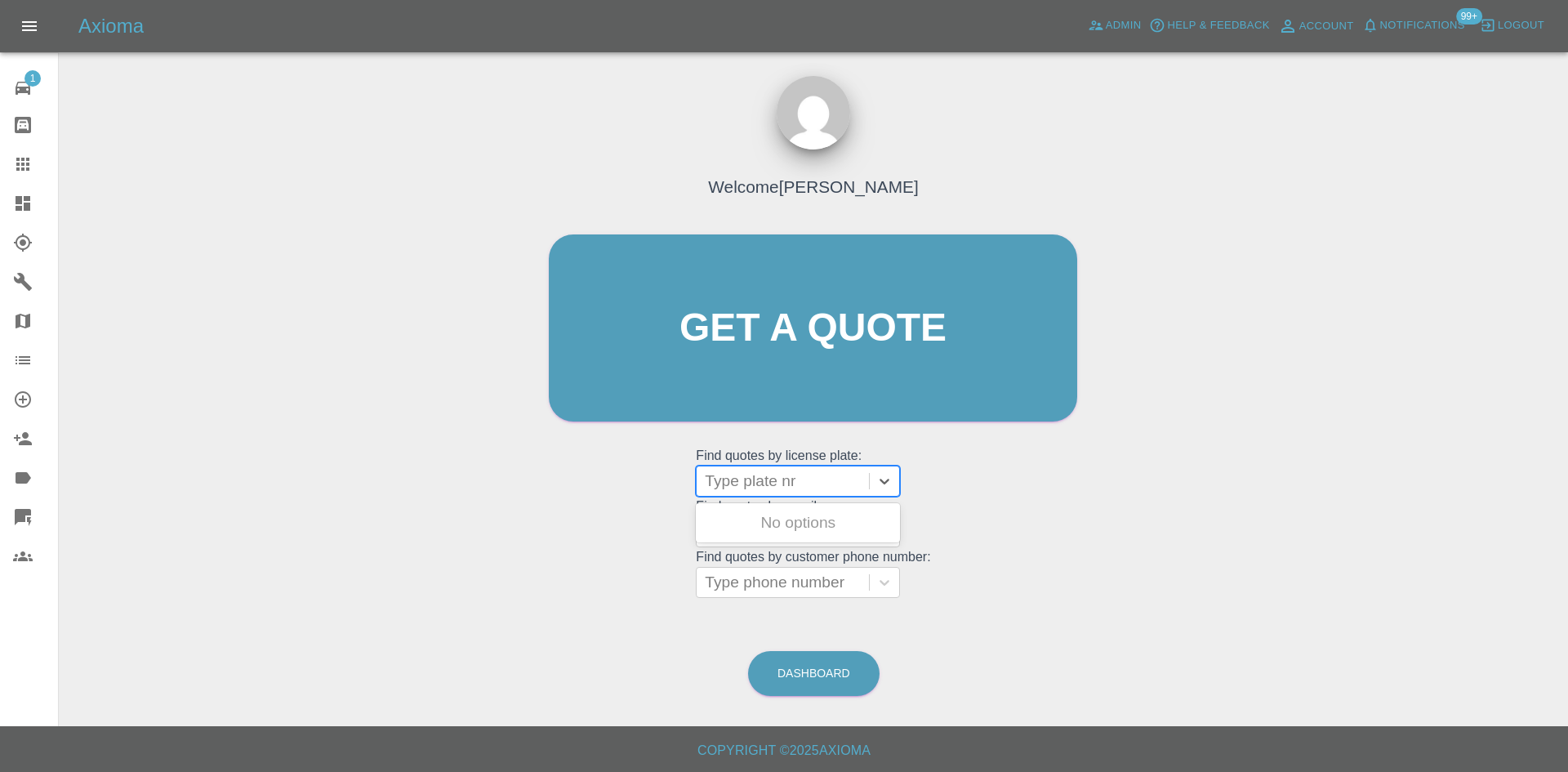
click at [775, 470] on div at bounding box center [783, 480] width 156 height 23
paste input "NA25 ACZ"
type input "NA25 ACZ"
click at [796, 517] on div "NA25 ACZ, Awaiting Repair" at bounding box center [798, 533] width 204 height 53
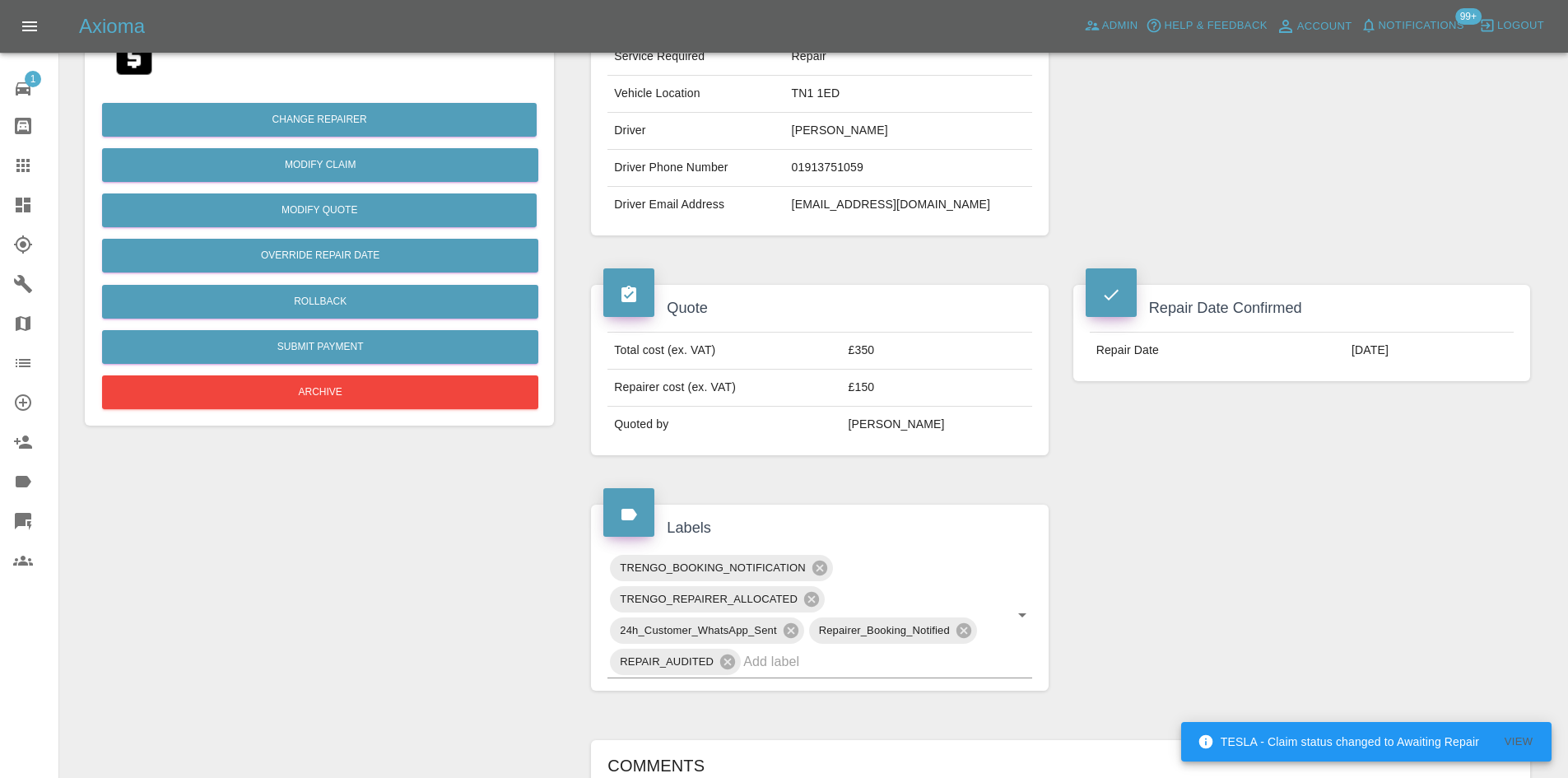
scroll to position [329, 0]
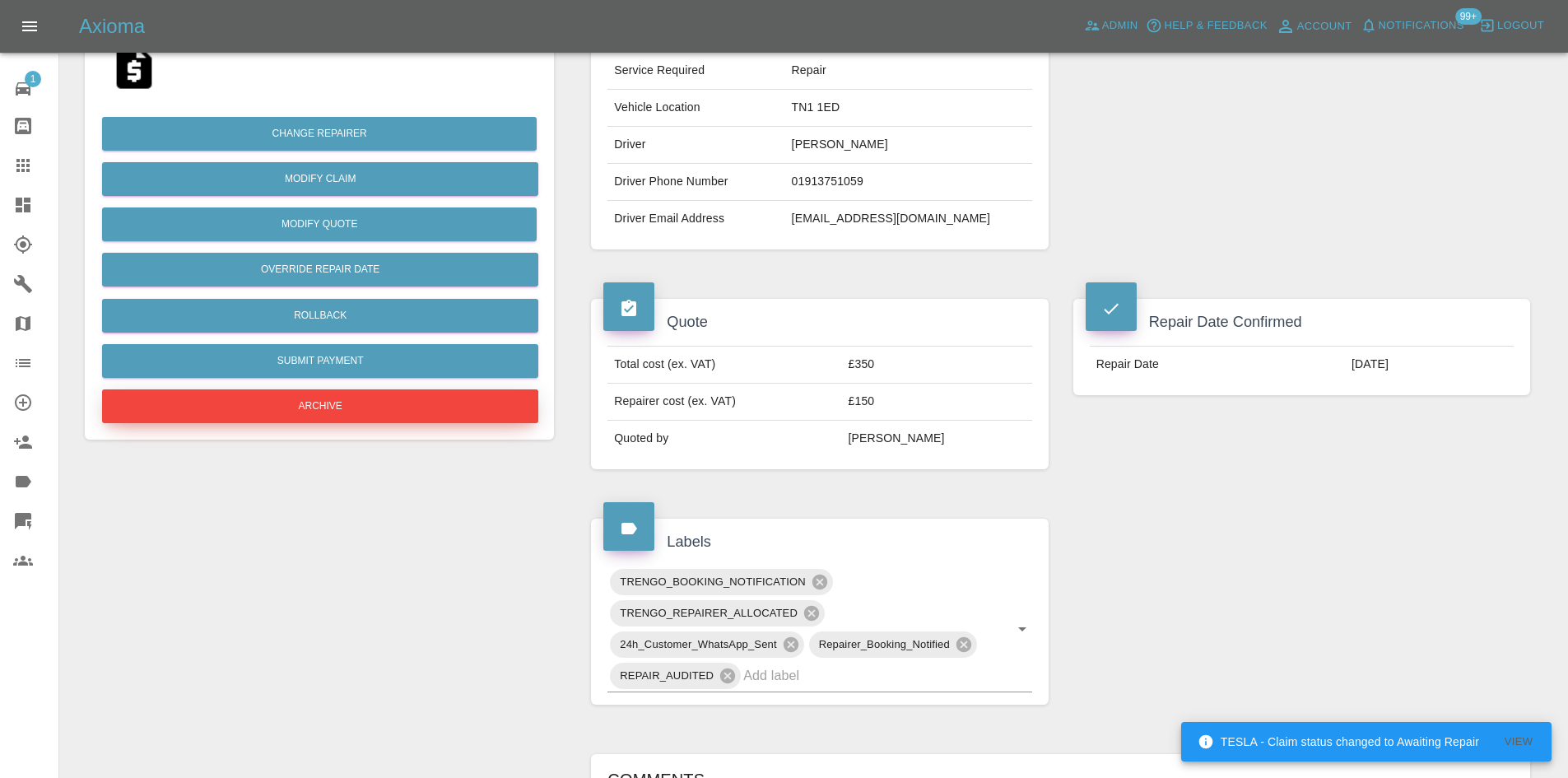
click at [367, 406] on button "Archive" at bounding box center [320, 406] width 436 height 34
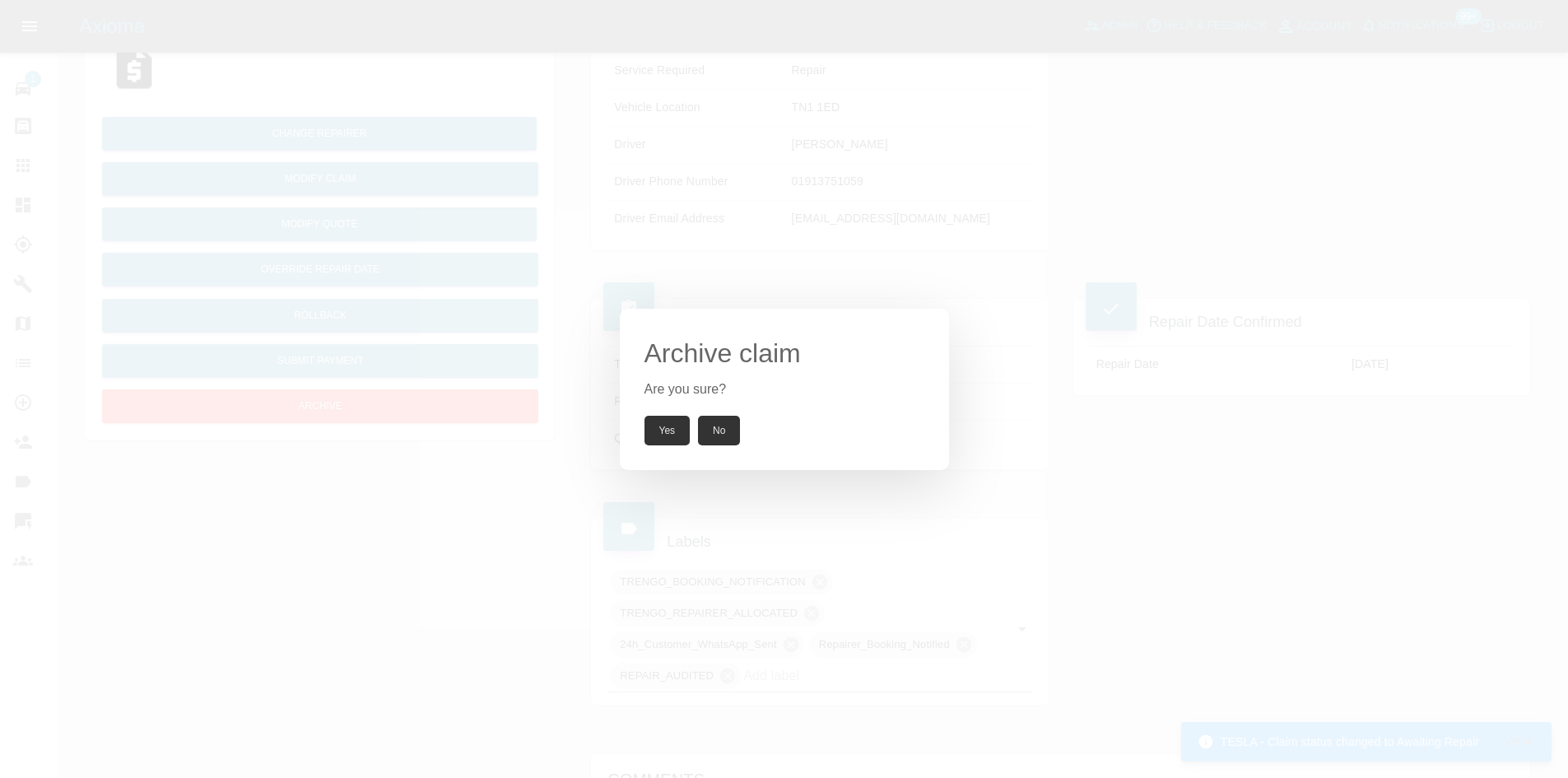
click at [666, 422] on button "Yes" at bounding box center [668, 431] width 46 height 30
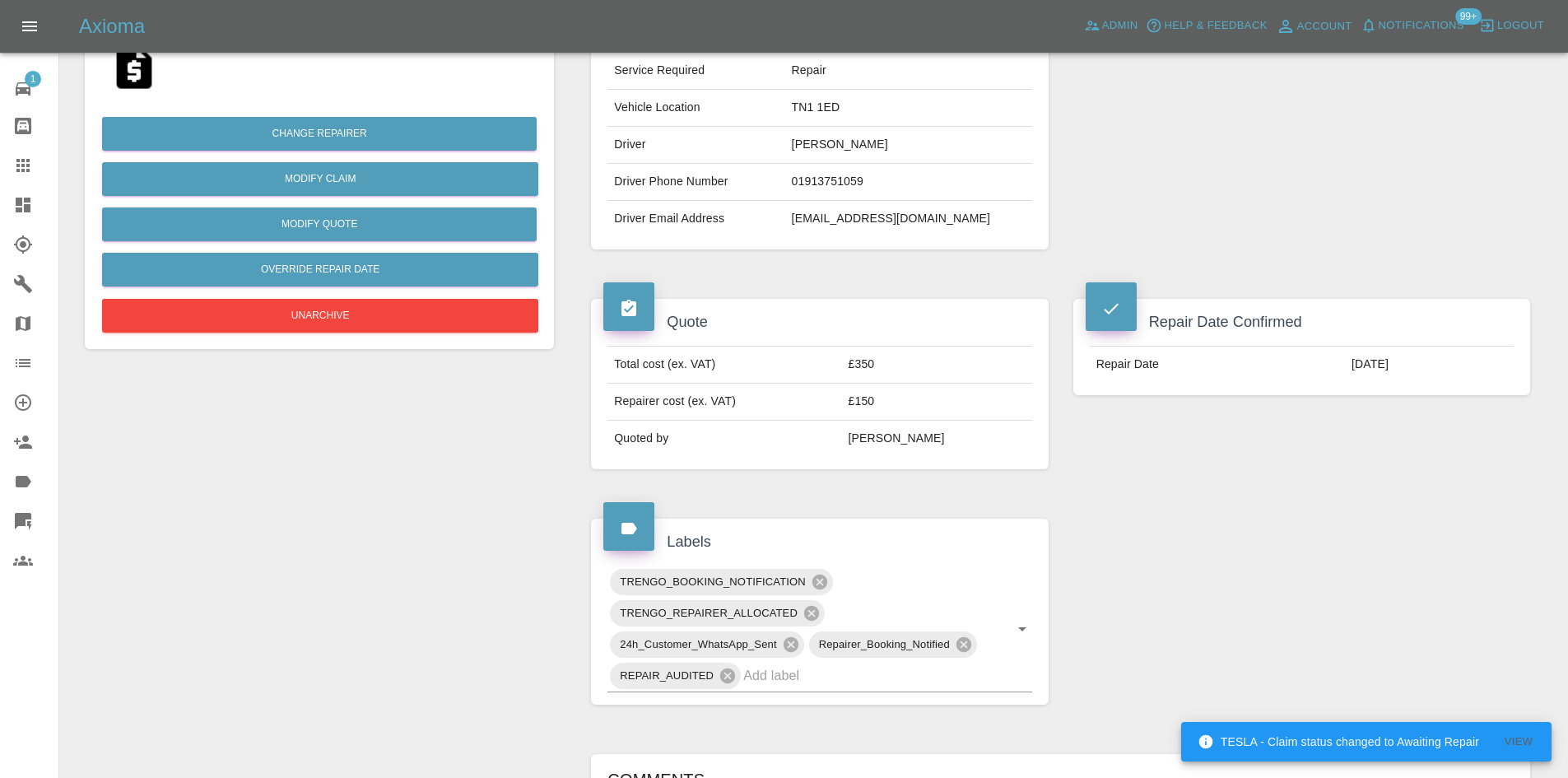
click at [0, 221] on link "Dashboard" at bounding box center [29, 205] width 58 height 40
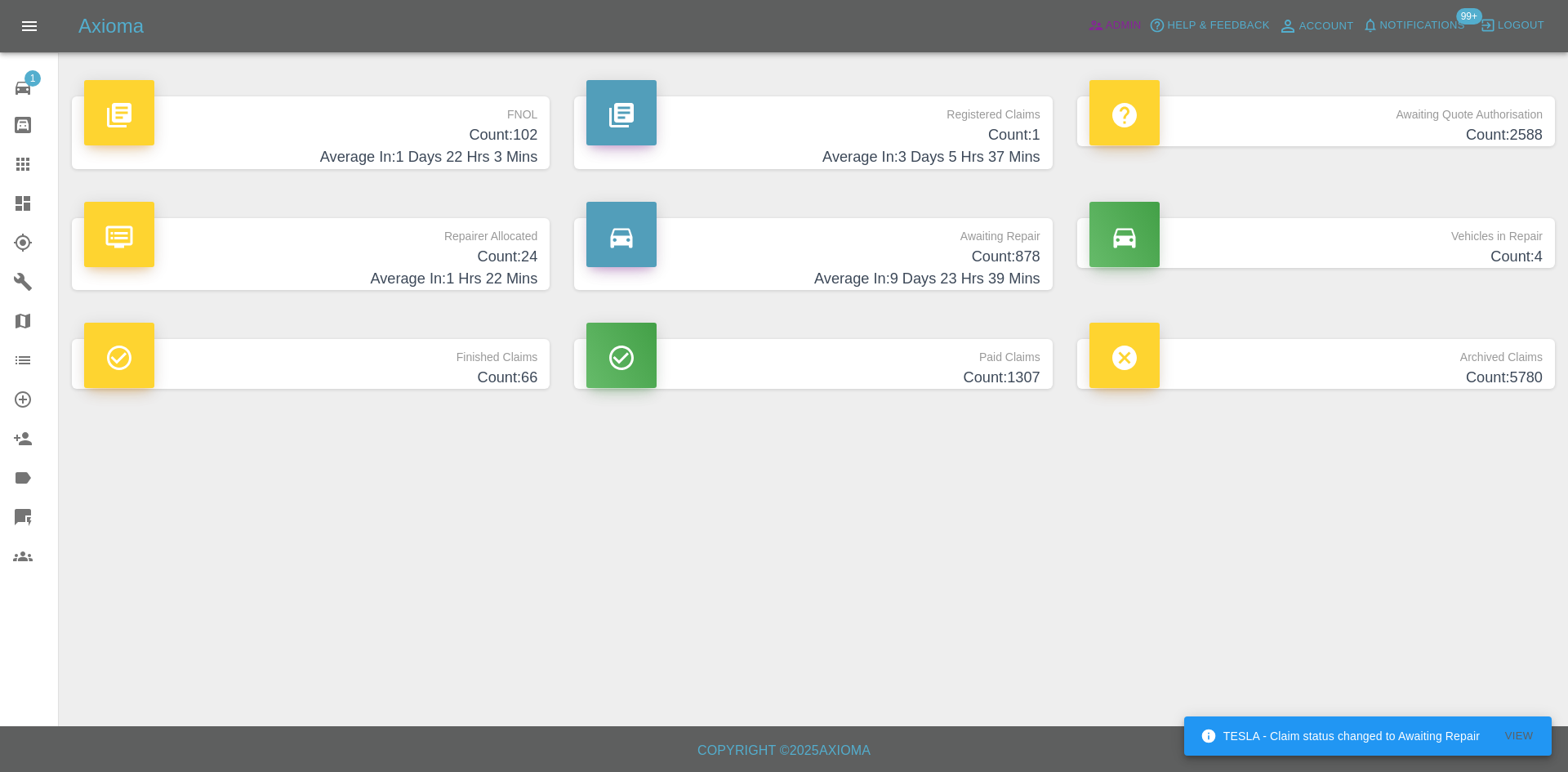
click at [1114, 26] on span "Admin" at bounding box center [1124, 25] width 36 height 19
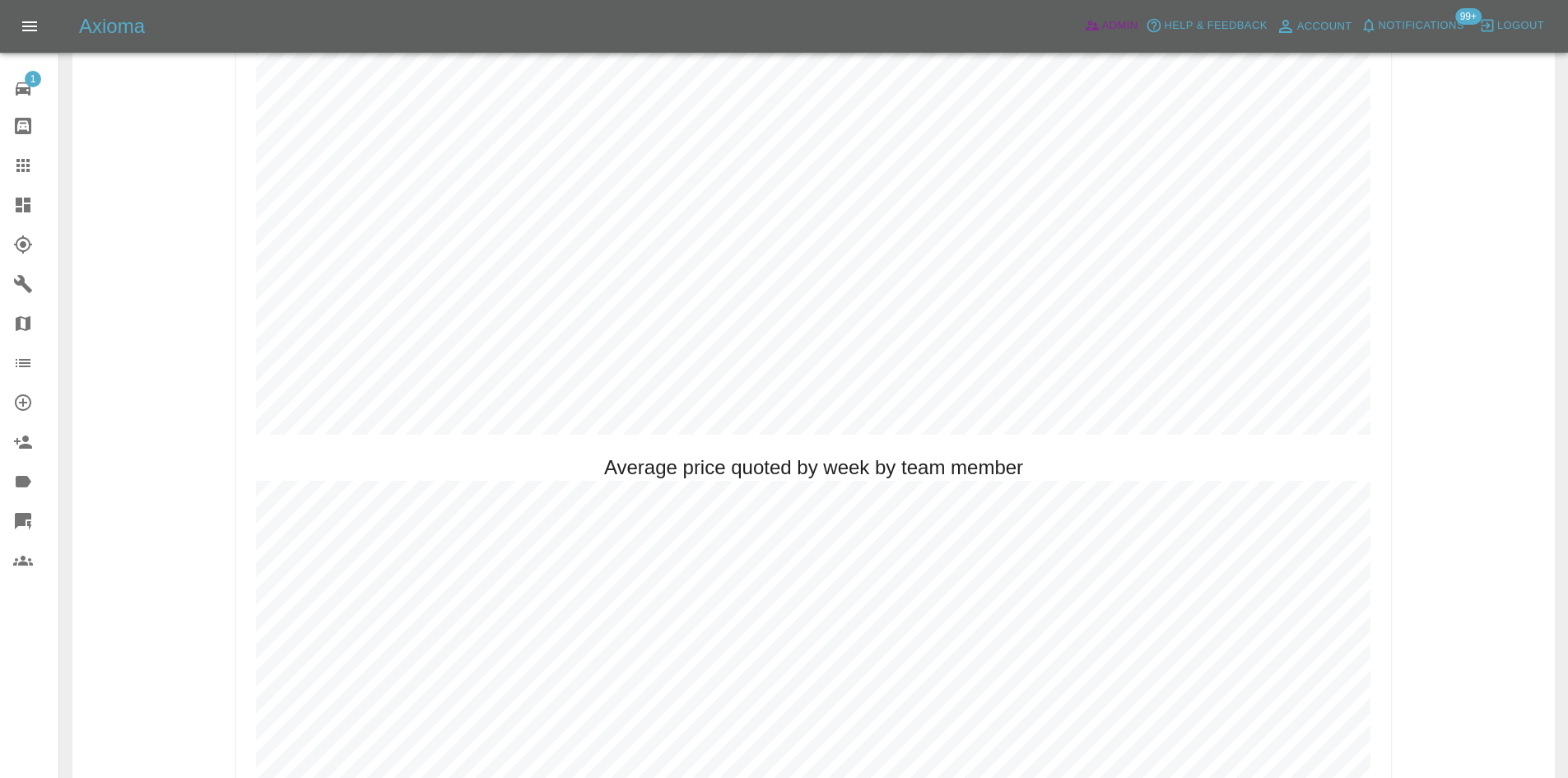
scroll to position [906, 0]
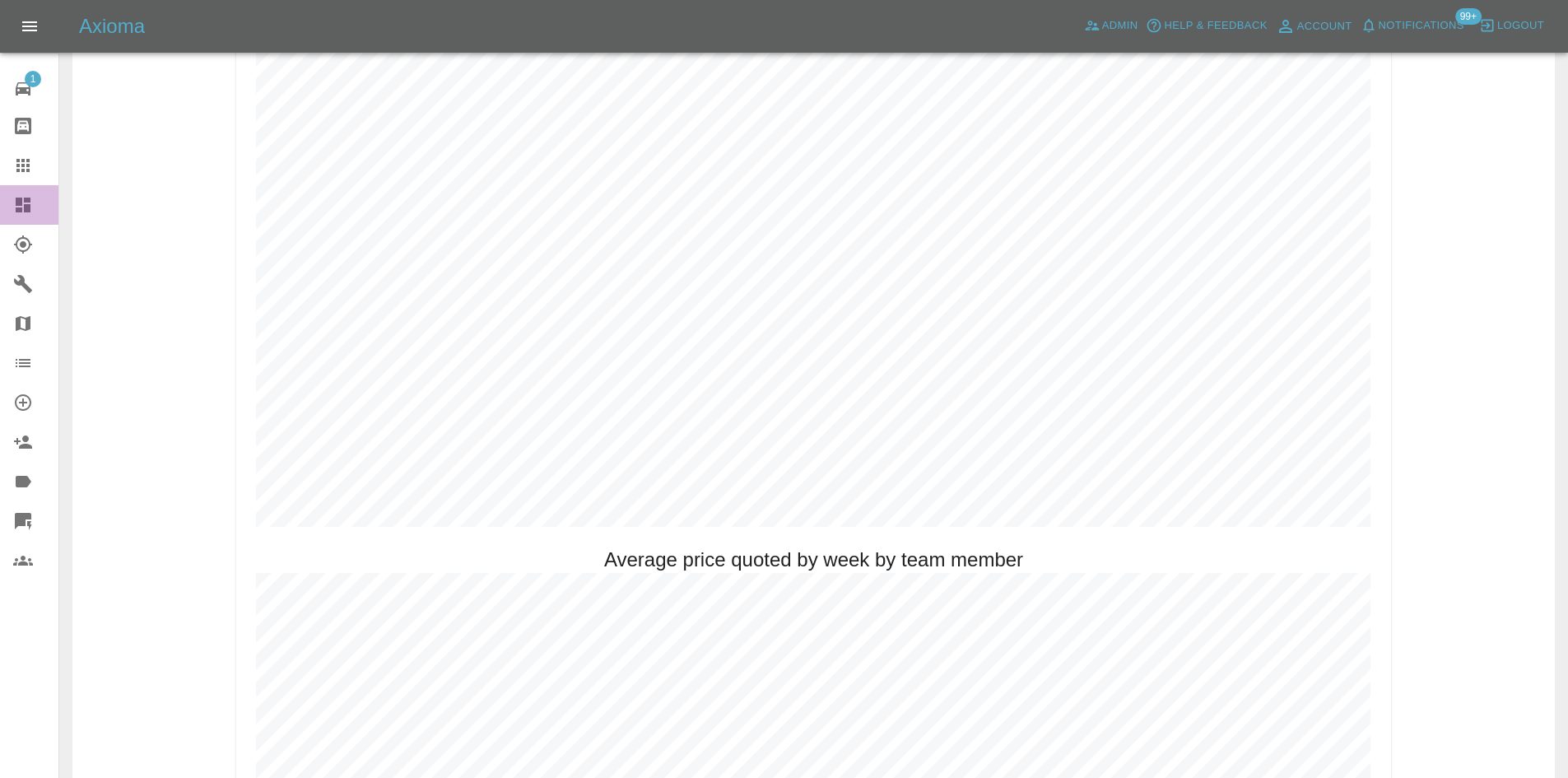
click at [16, 191] on link "Dashboard" at bounding box center [29, 205] width 58 height 40
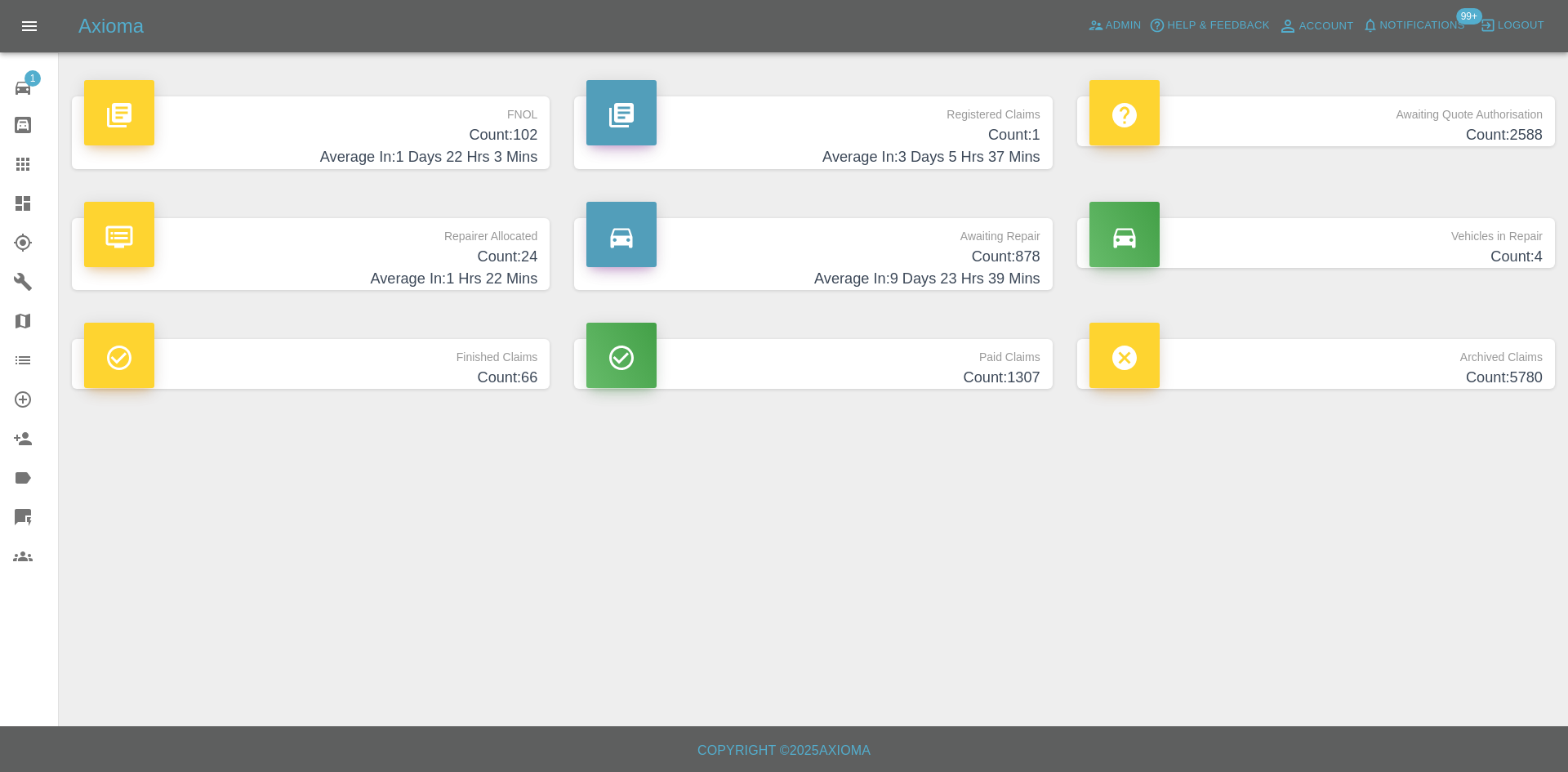
click at [947, 150] on h4 "Average In: 3 Days 5 Hrs 37 Mins" at bounding box center [812, 157] width 453 height 22
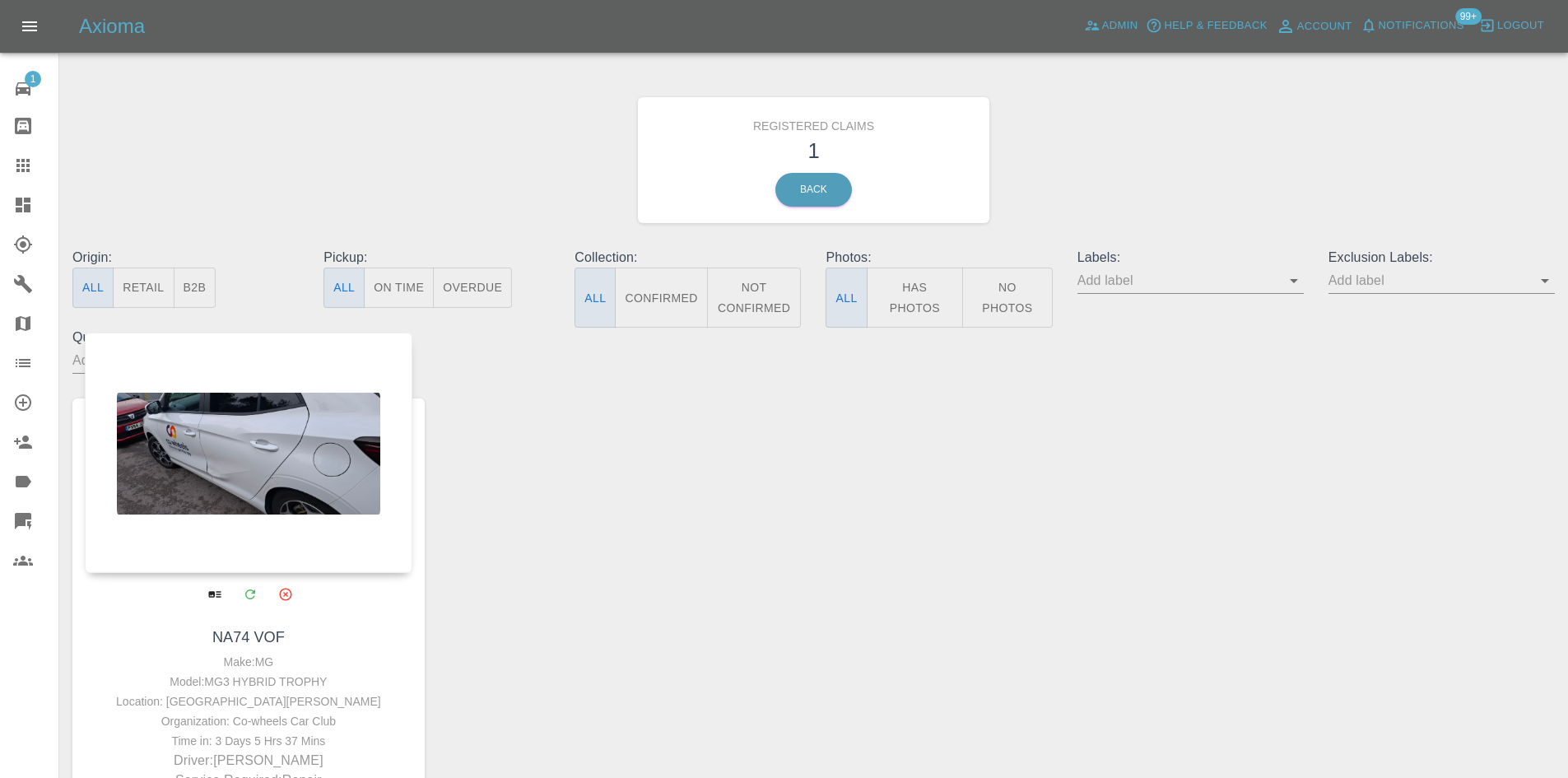
click at [298, 428] on div at bounding box center [249, 453] width 328 height 240
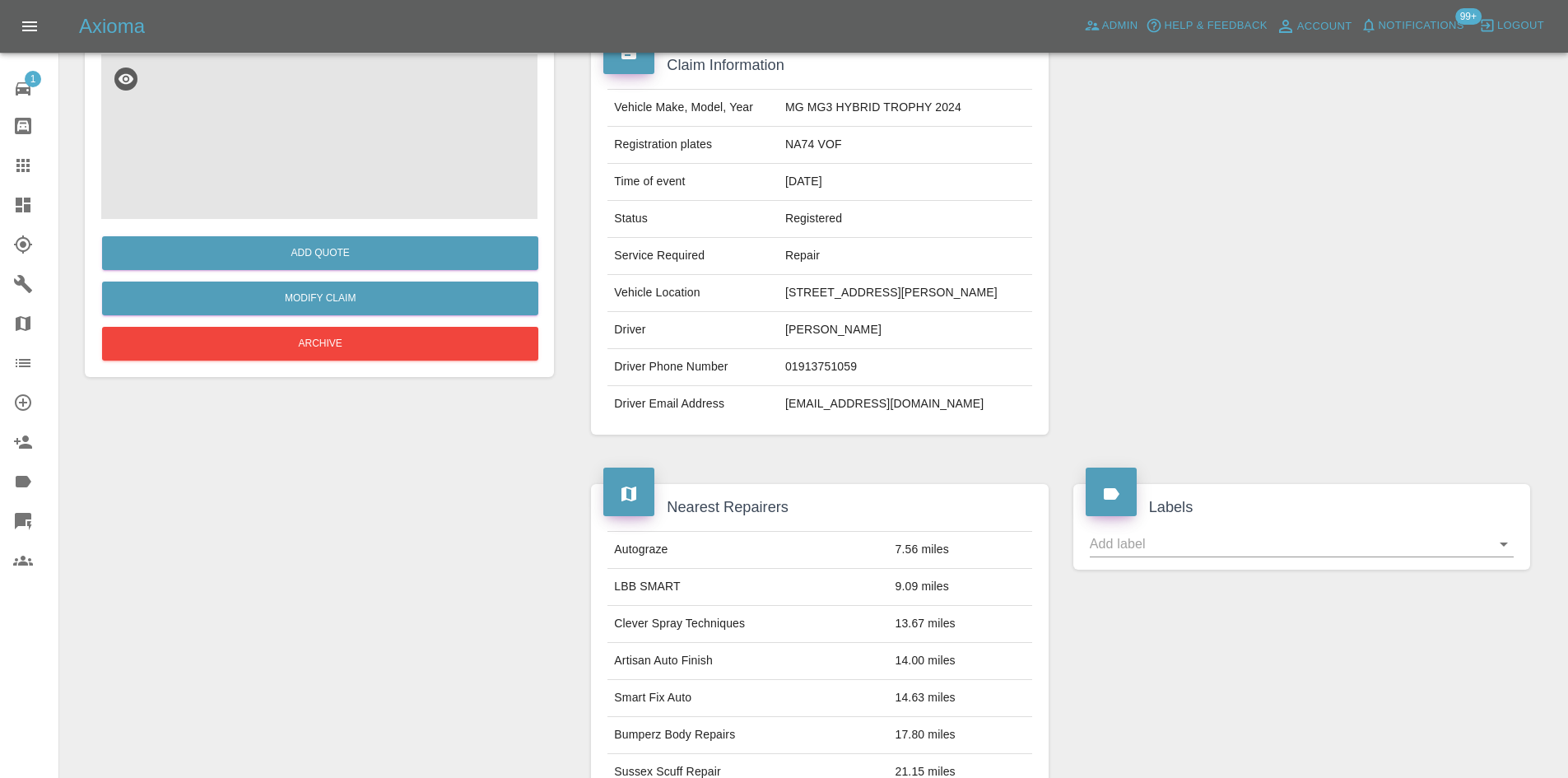
scroll to position [49, 0]
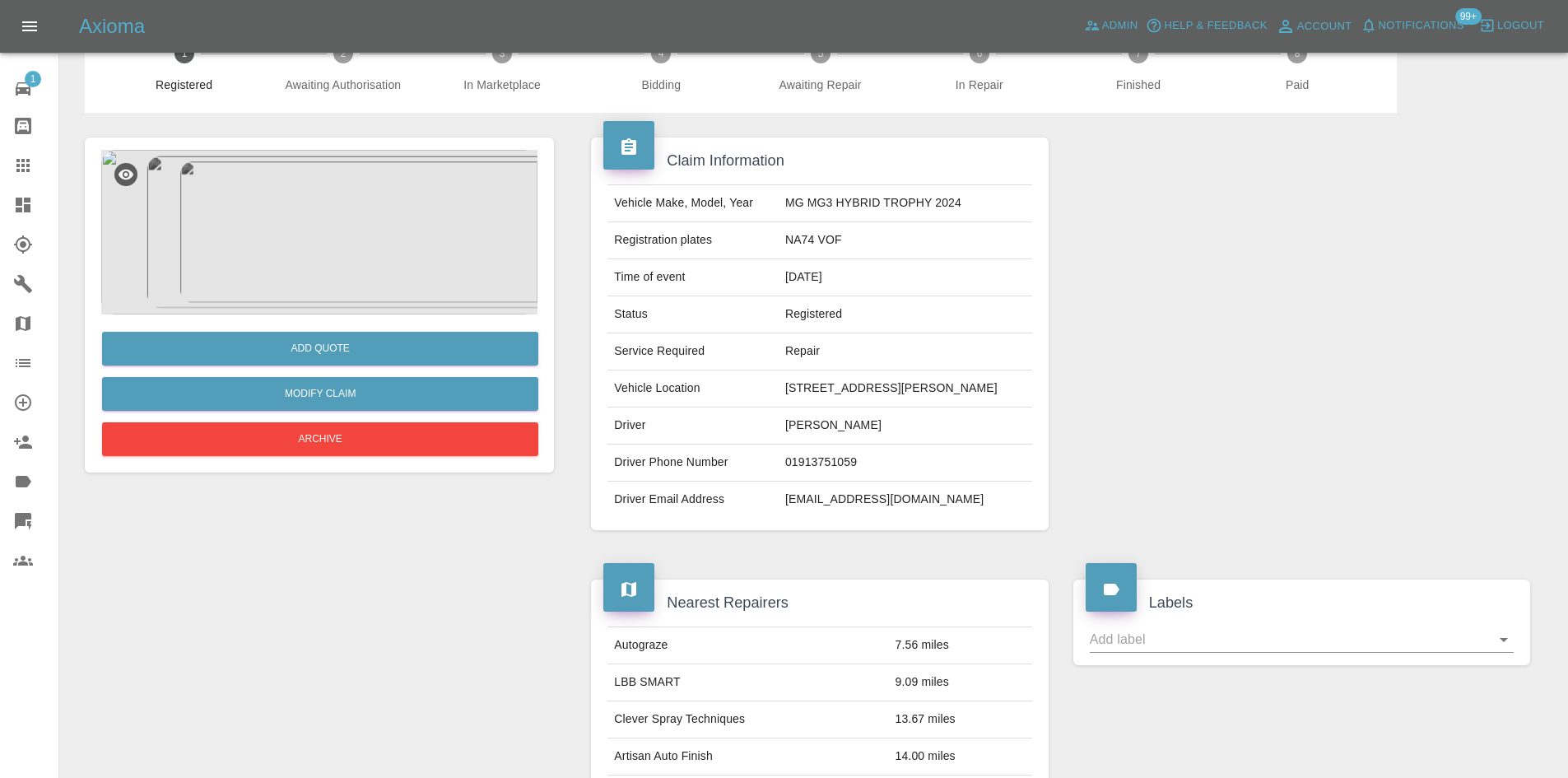
click at [387, 245] on img at bounding box center [319, 232] width 436 height 165
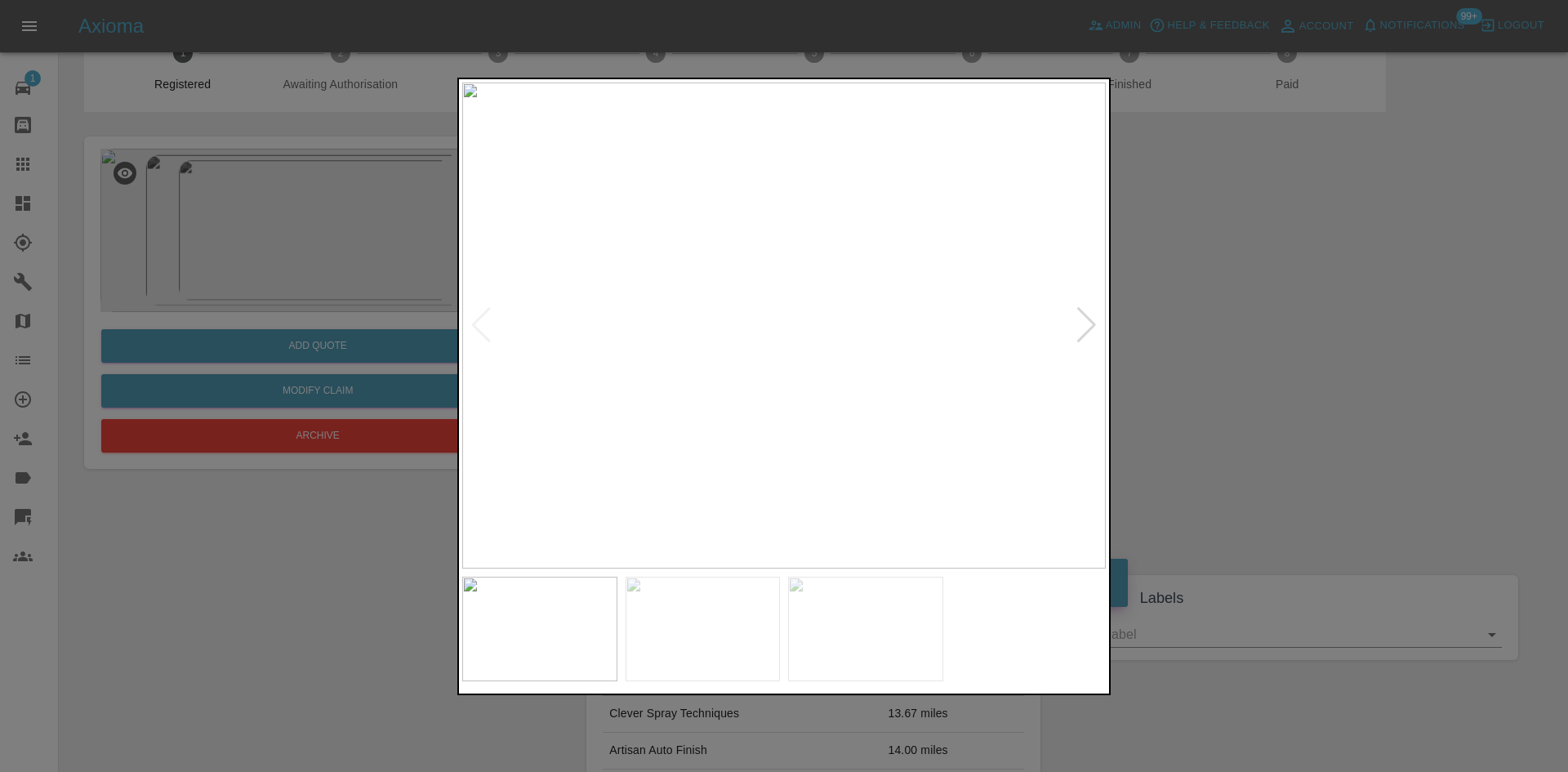
click at [738, 410] on img at bounding box center [784, 325] width 644 height 486
click at [770, 438] on img at bounding box center [966, 177] width 1931 height 1460
click at [1090, 322] on div at bounding box center [1086, 325] width 22 height 36
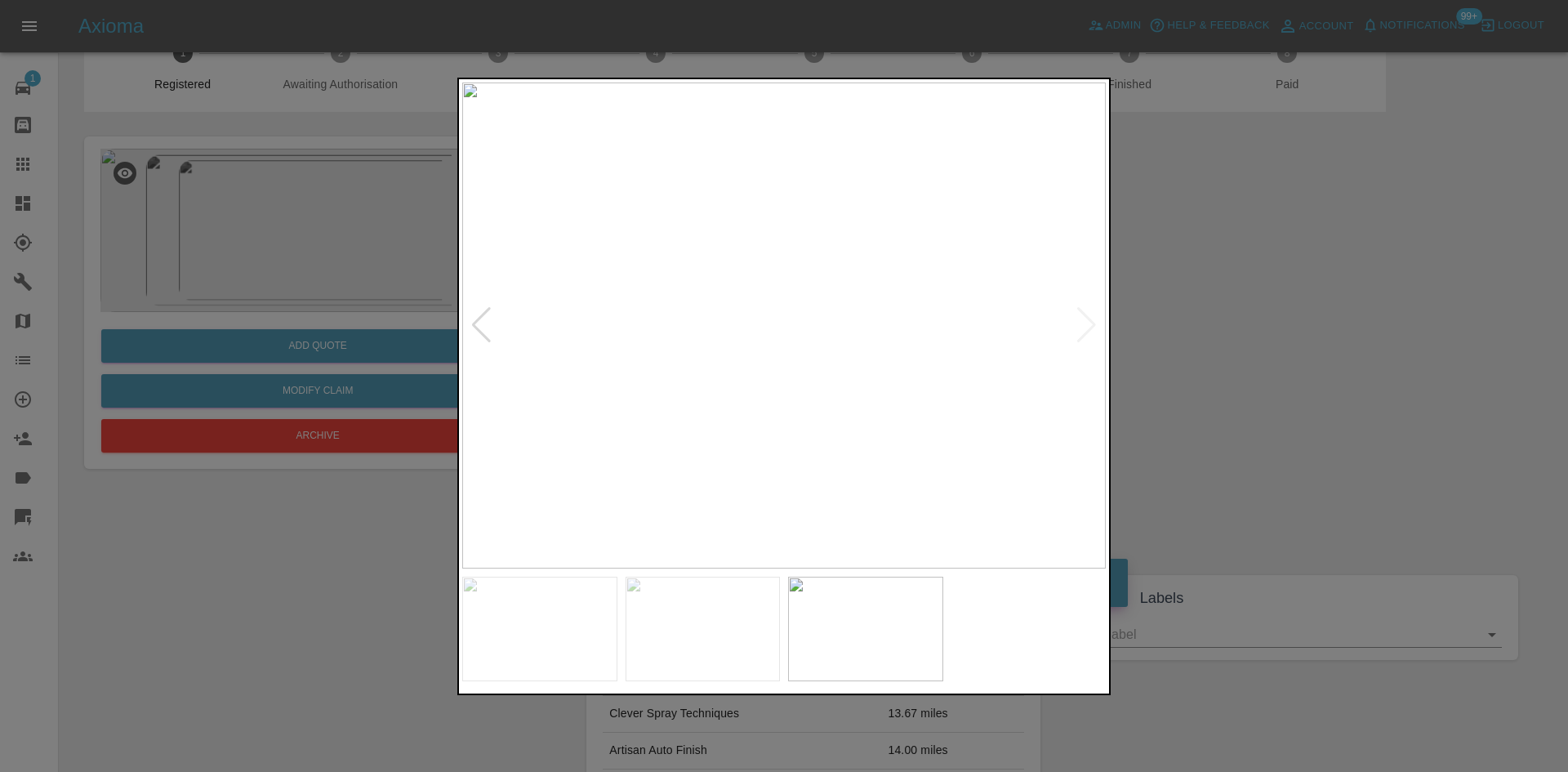
click at [701, 335] on img at bounding box center [784, 325] width 644 height 486
click at [803, 344] on img at bounding box center [1058, 311] width 1931 height 1460
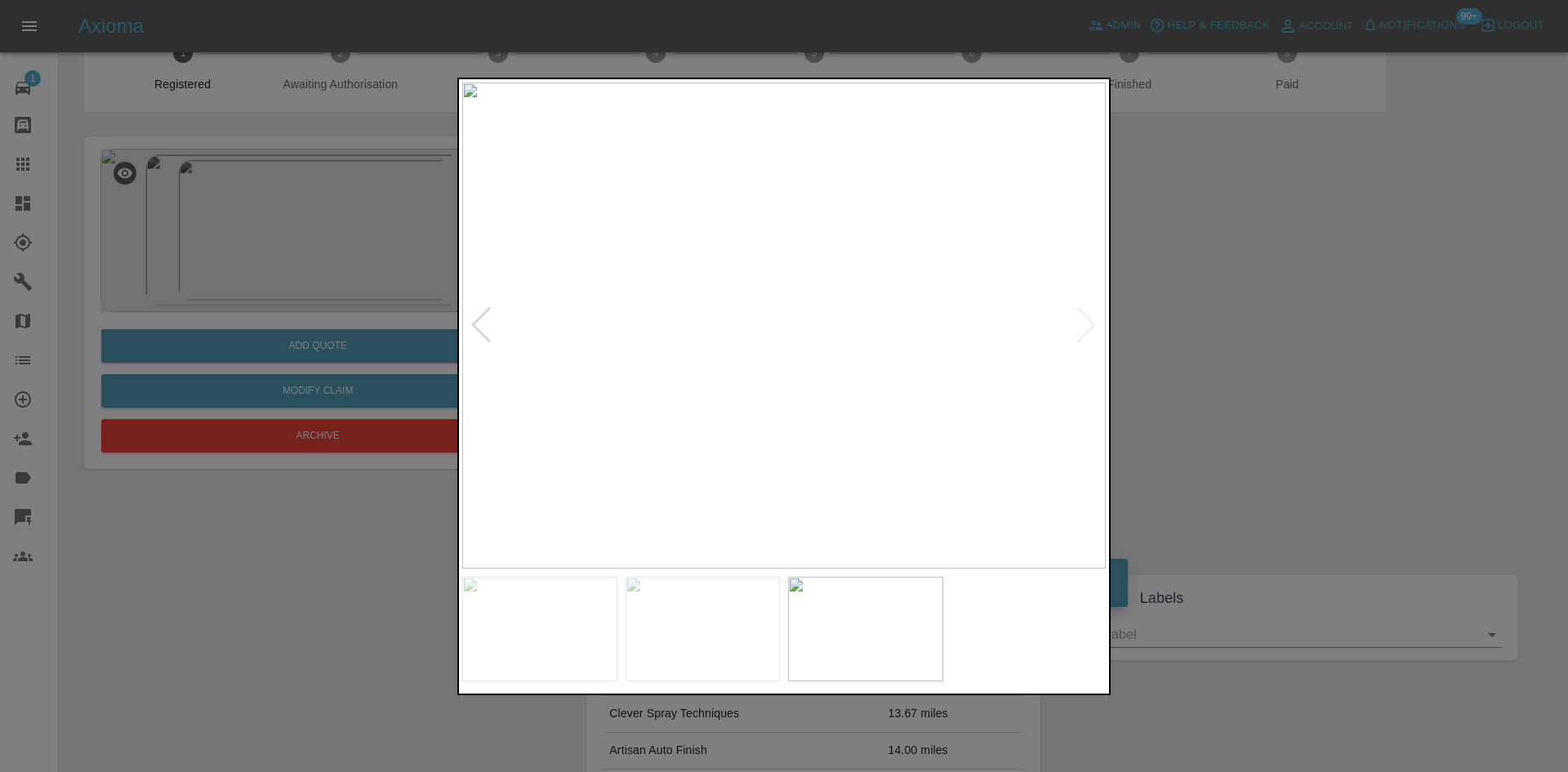
click at [1317, 305] on div at bounding box center [784, 386] width 1568 height 772
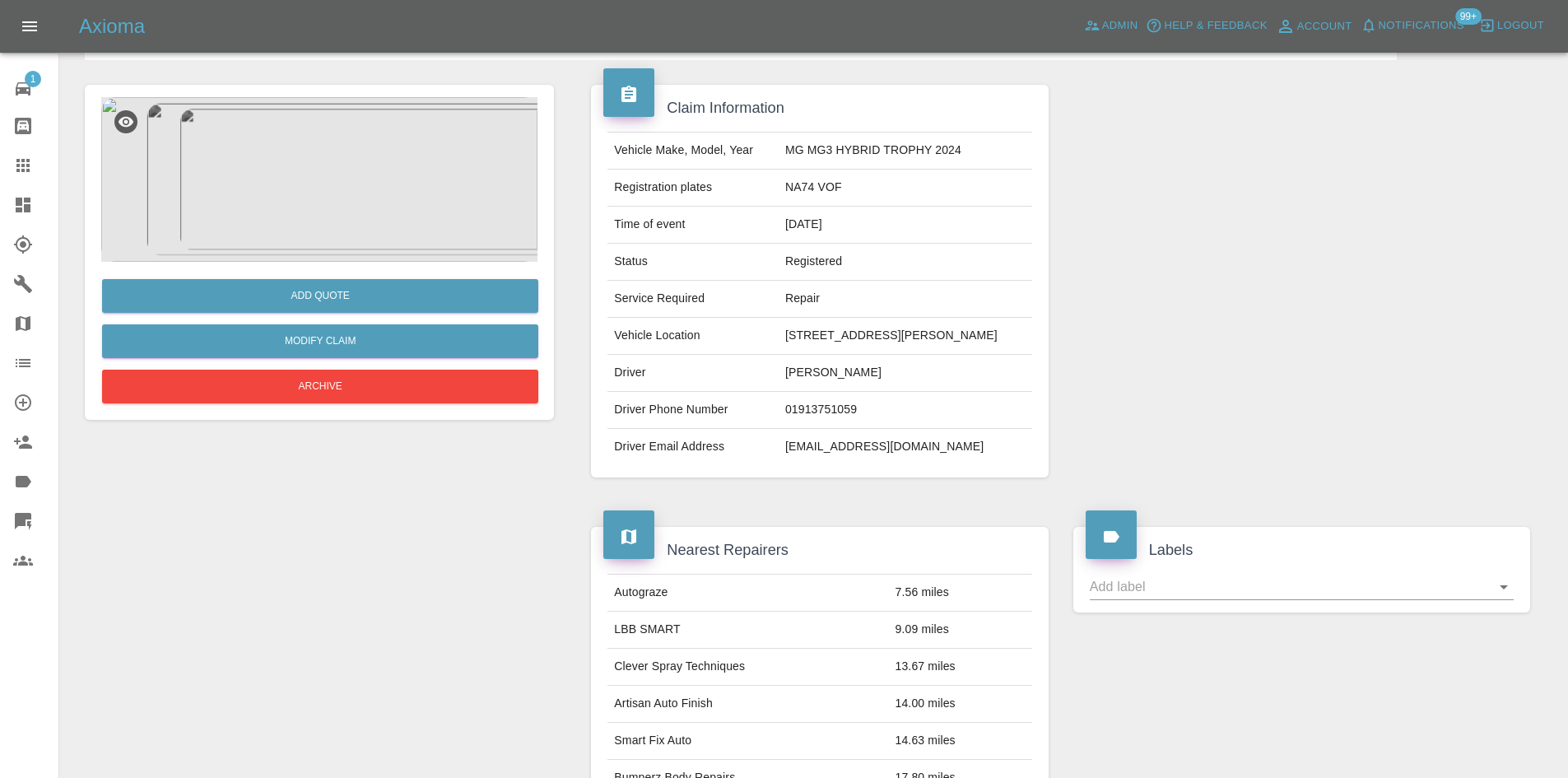
scroll to position [131, 0]
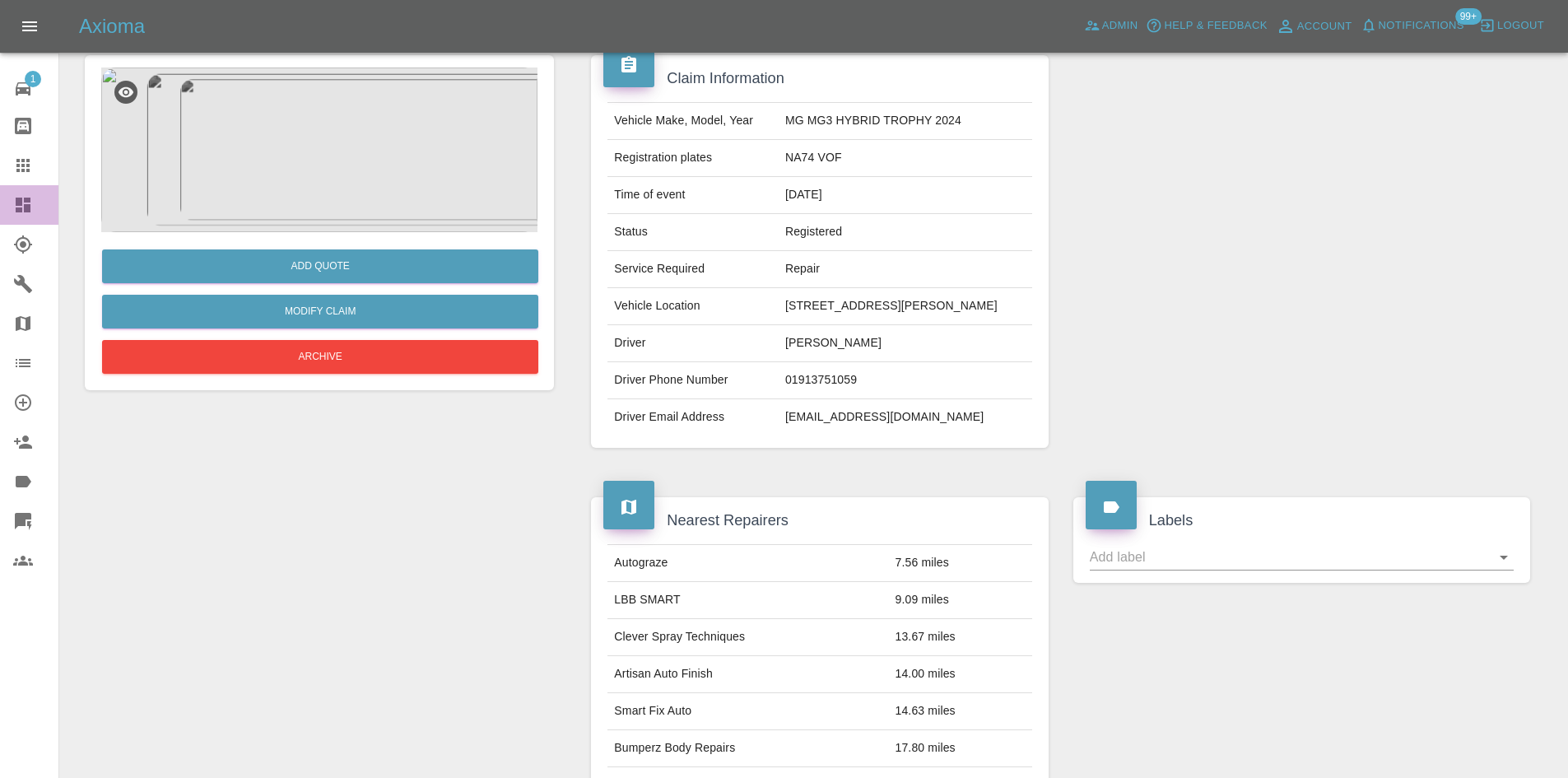
click at [36, 212] on div at bounding box center [36, 205] width 46 height 20
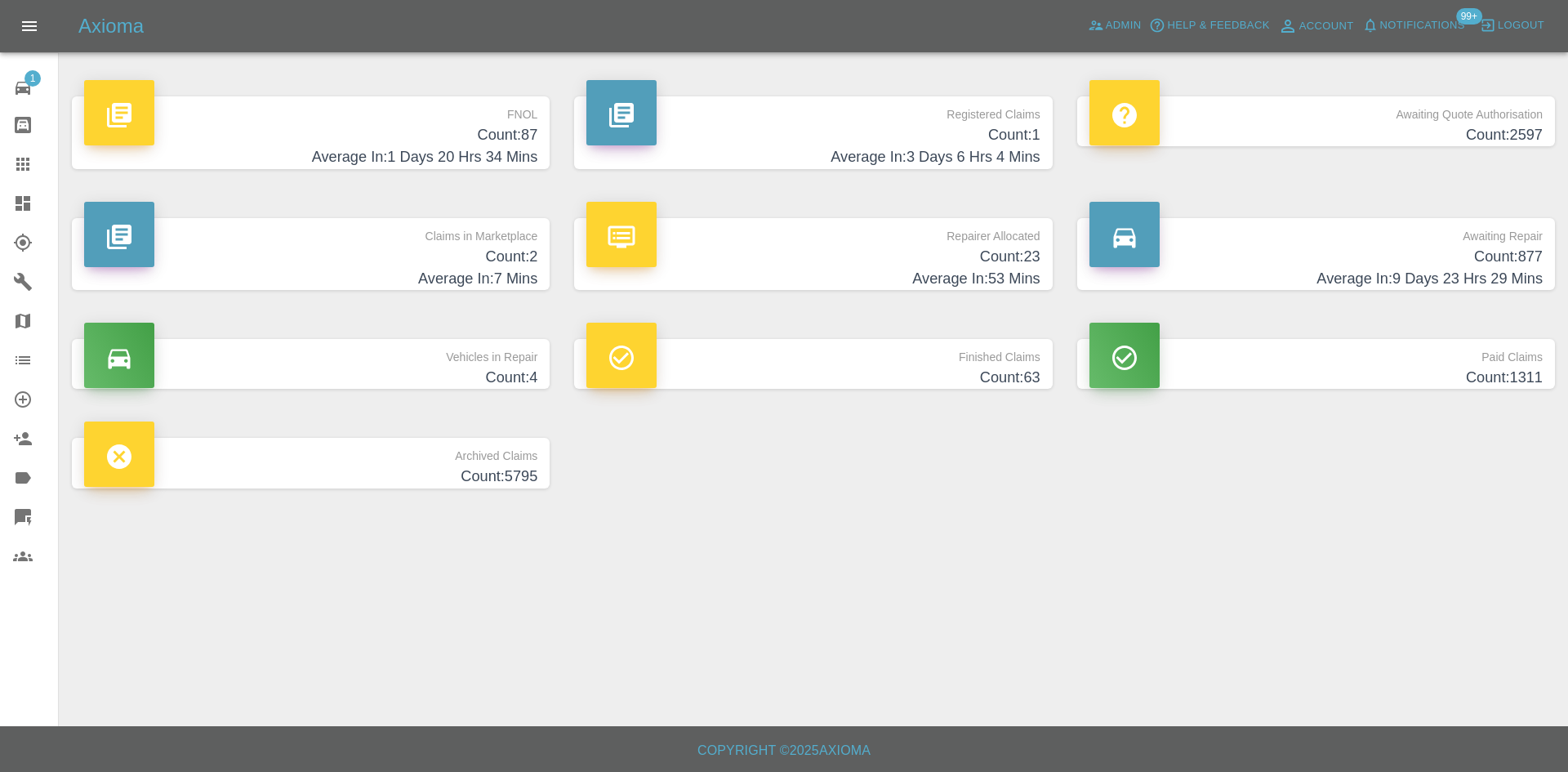
click at [528, 250] on h4 "Count: 2" at bounding box center [310, 257] width 453 height 22
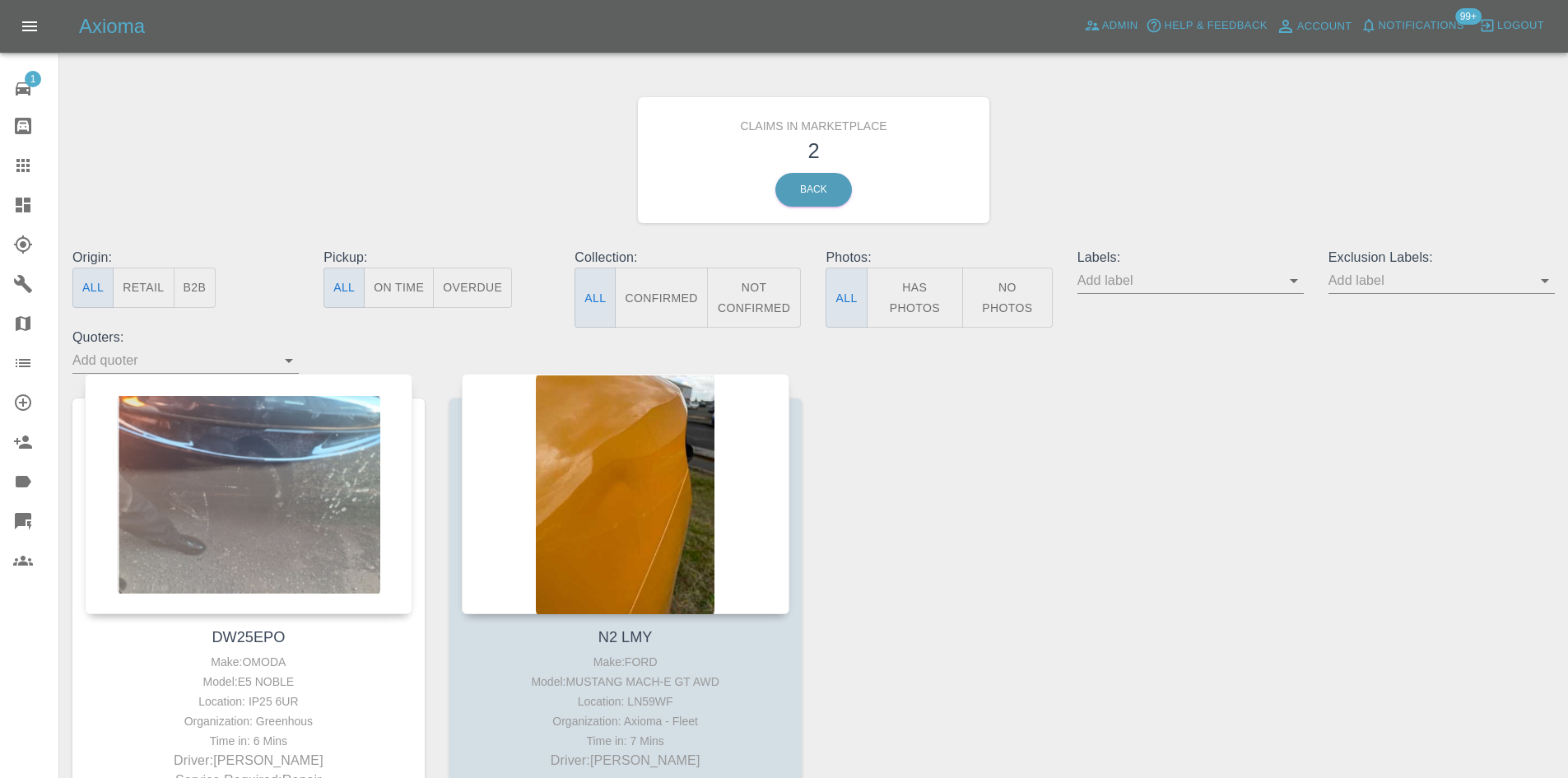
click at [313, 446] on div at bounding box center [249, 494] width 328 height 240
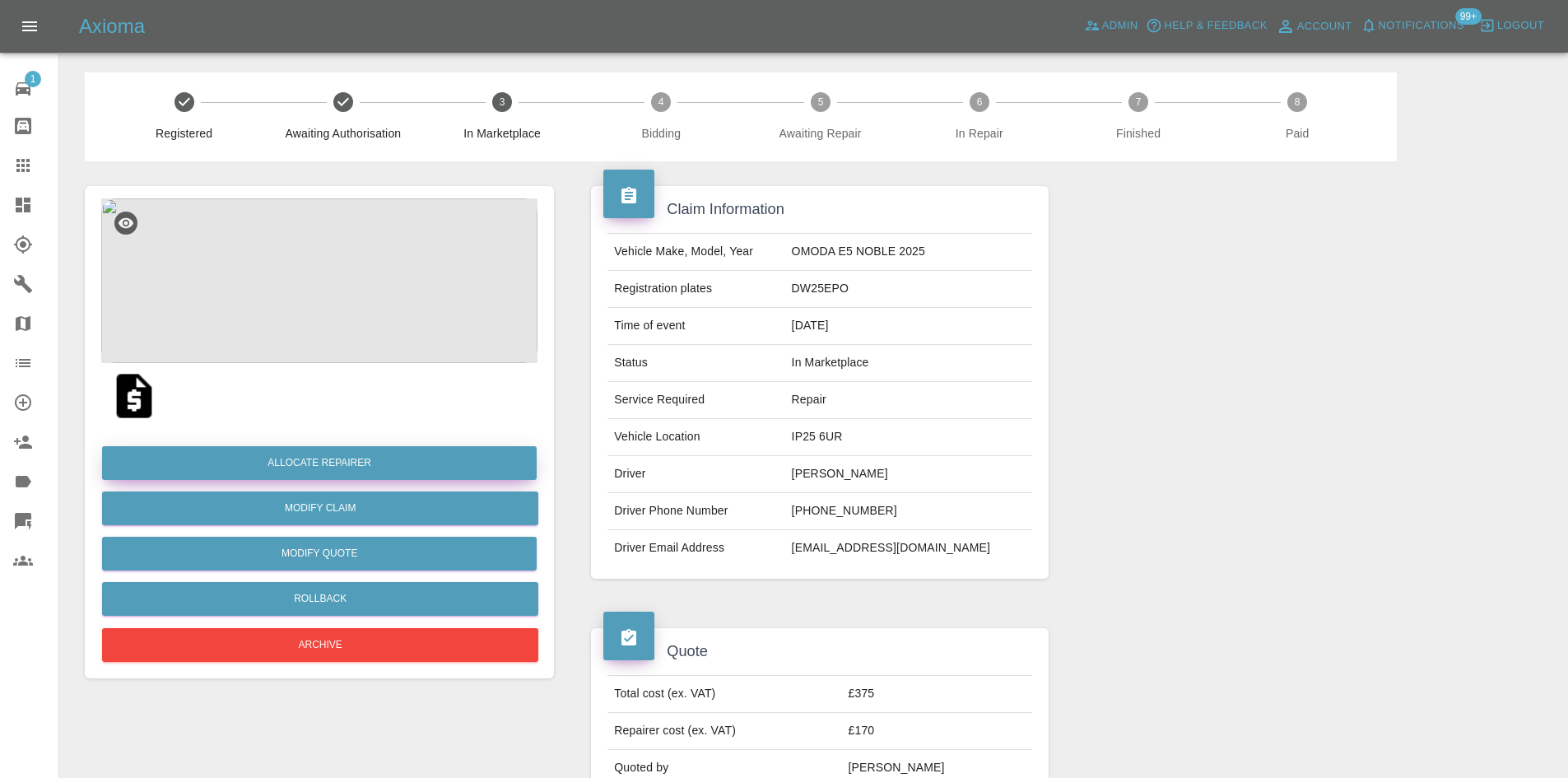
click at [340, 461] on button "Allocate Repairer" at bounding box center [319, 463] width 435 height 34
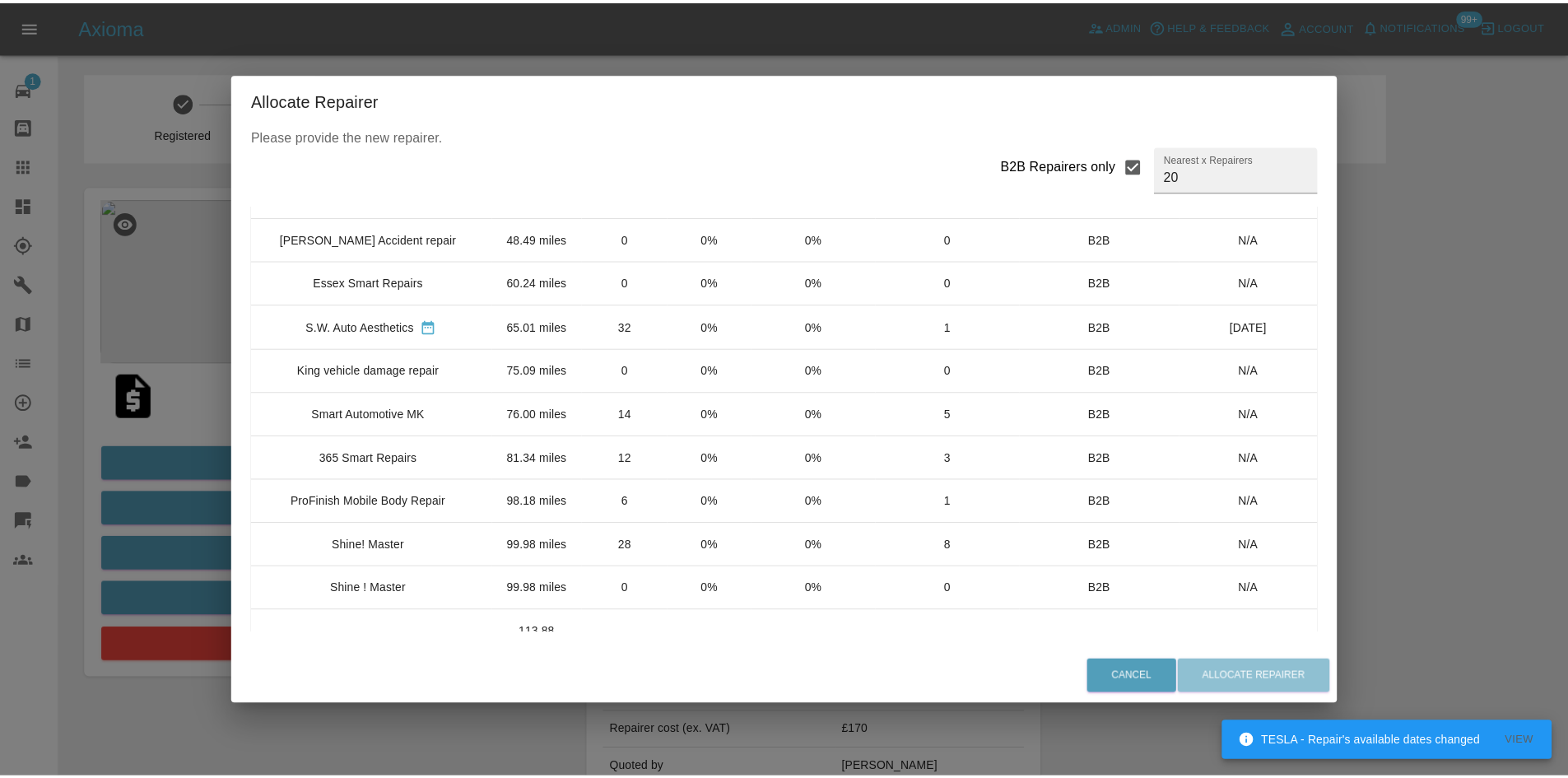
scroll to position [82, 0]
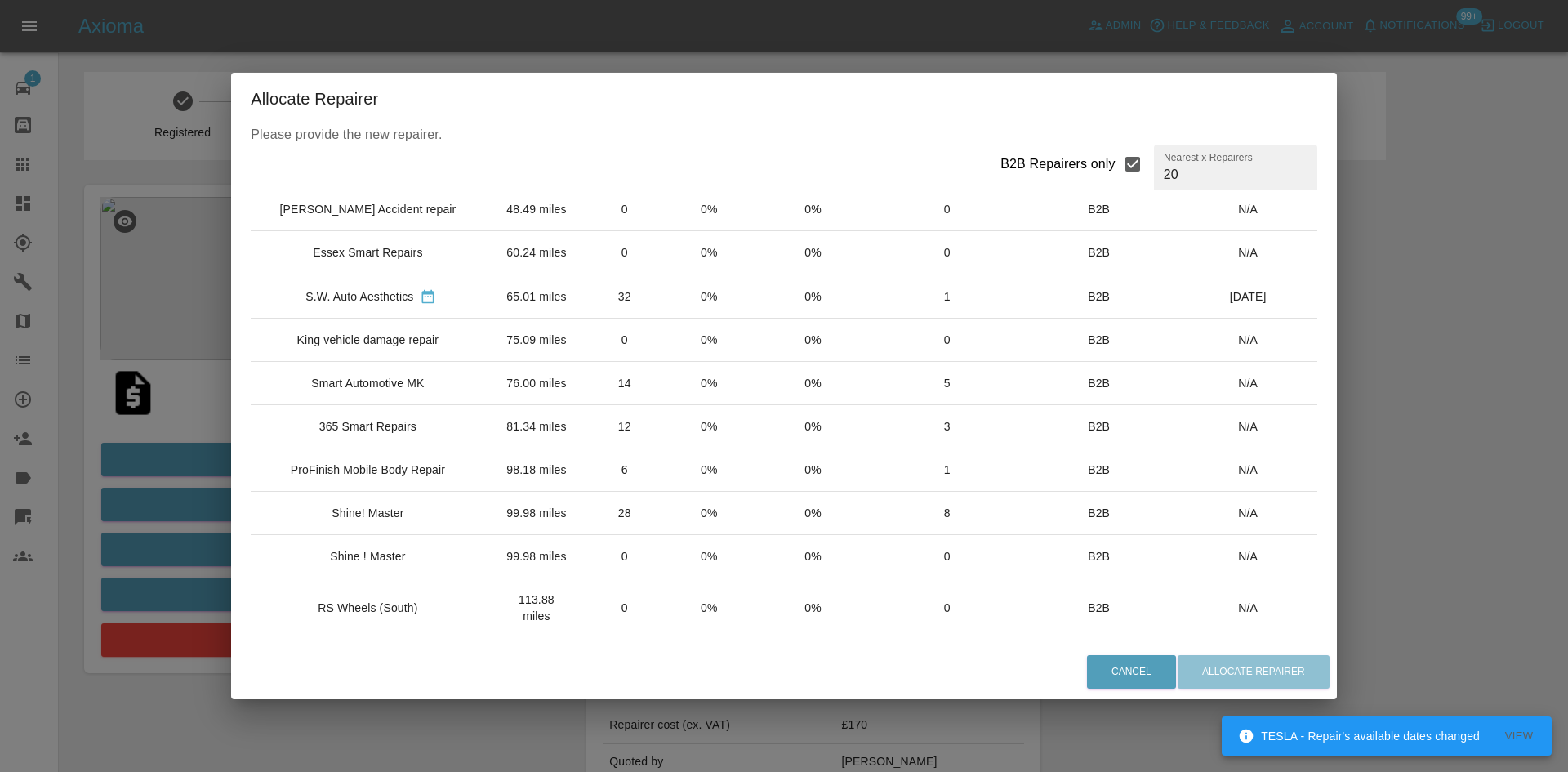
click at [386, 521] on div "Shine! Master" at bounding box center [367, 513] width 71 height 16
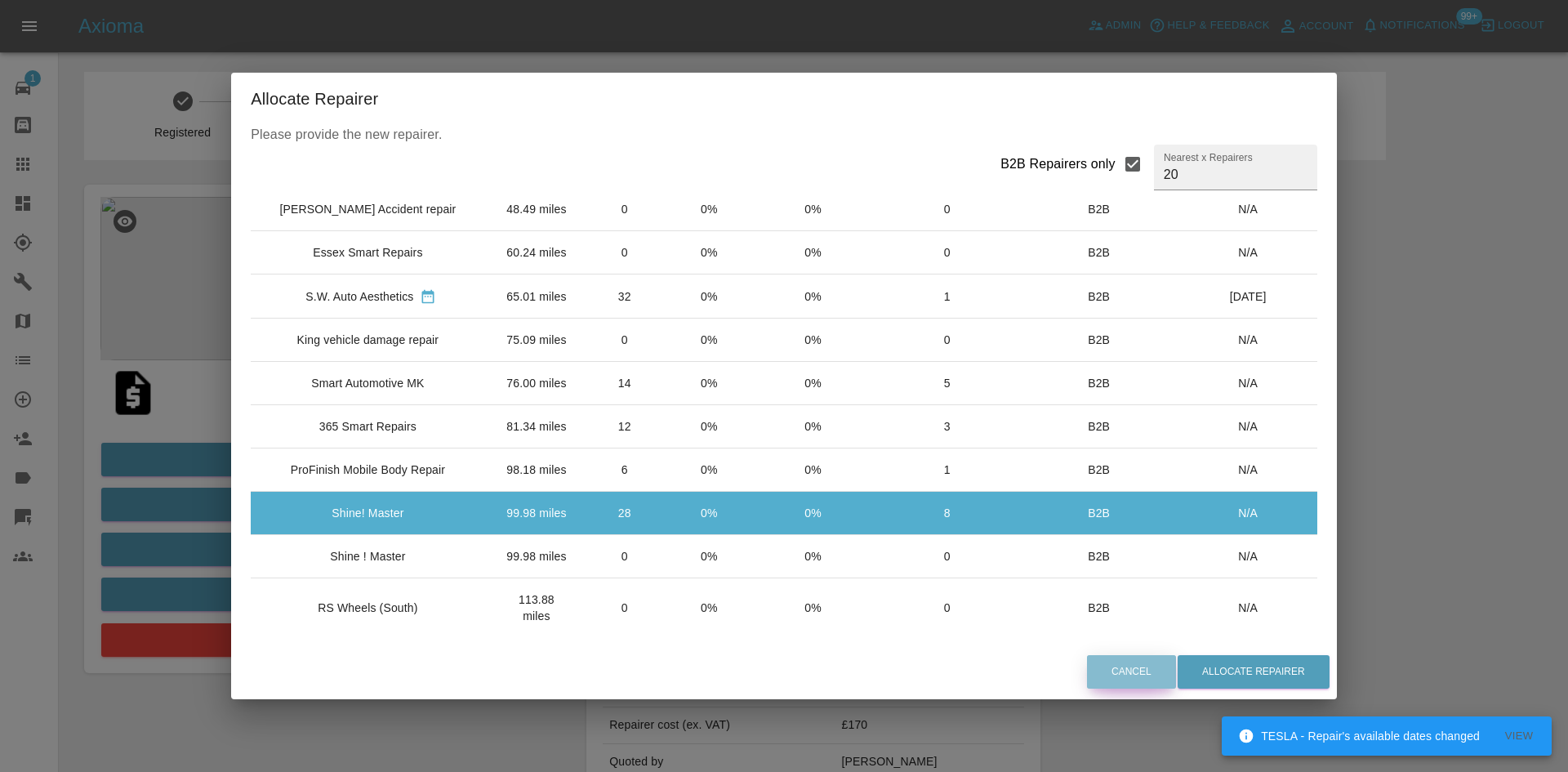
click at [1140, 681] on button "Cancel" at bounding box center [1132, 672] width 89 height 34
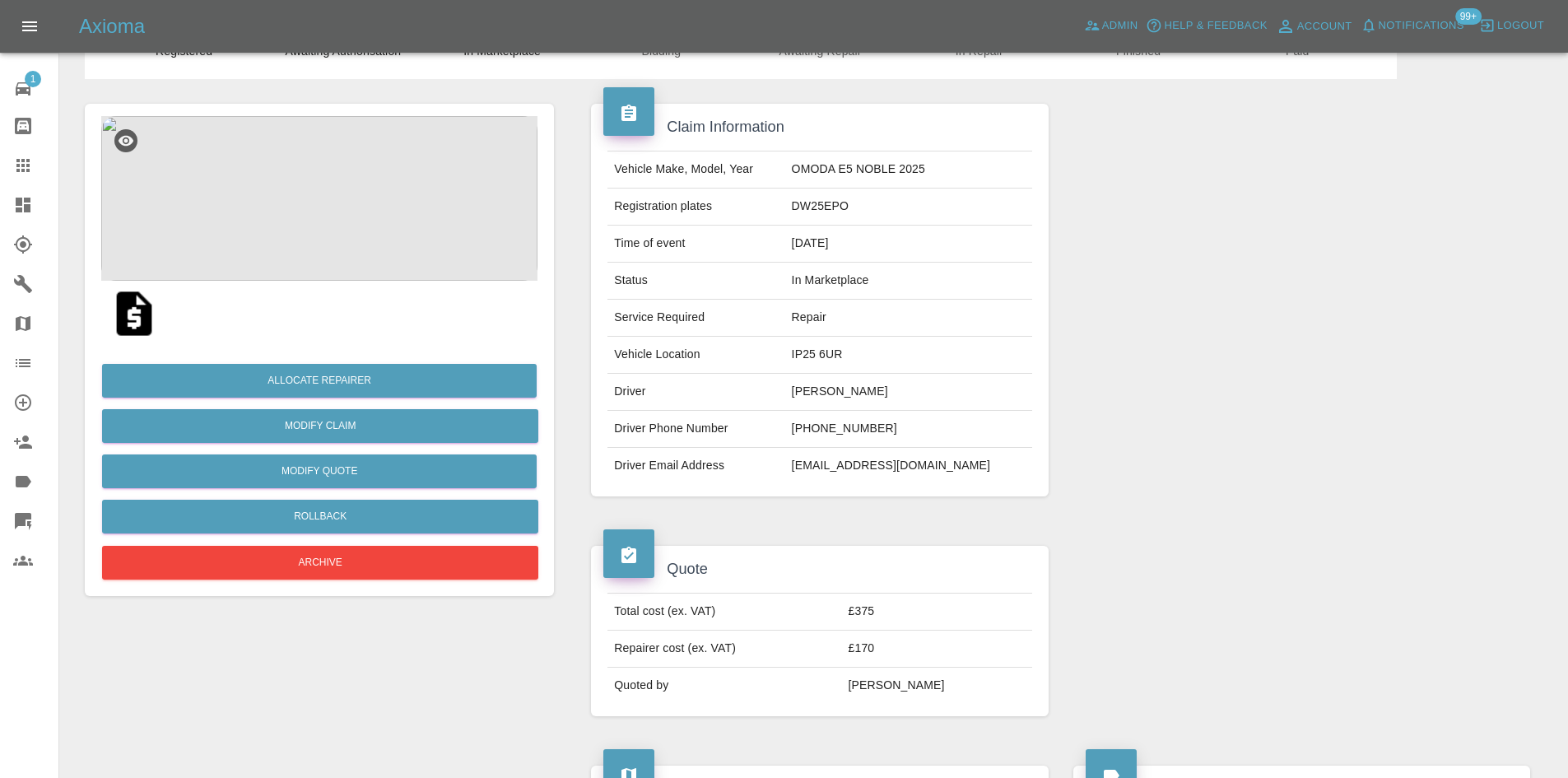
click at [385, 219] on img at bounding box center [319, 198] width 436 height 165
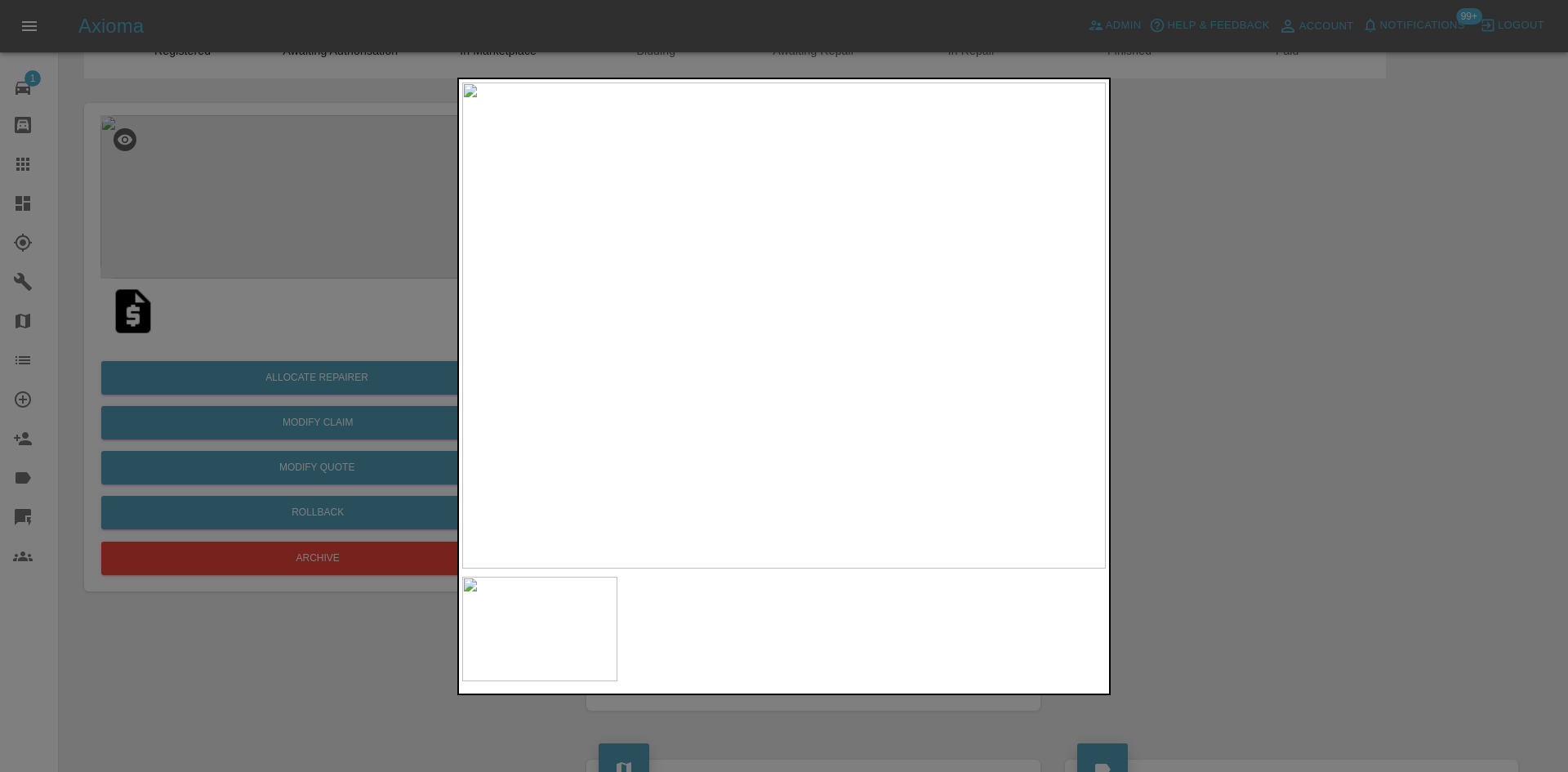
click at [1432, 421] on div at bounding box center [784, 386] width 1568 height 772
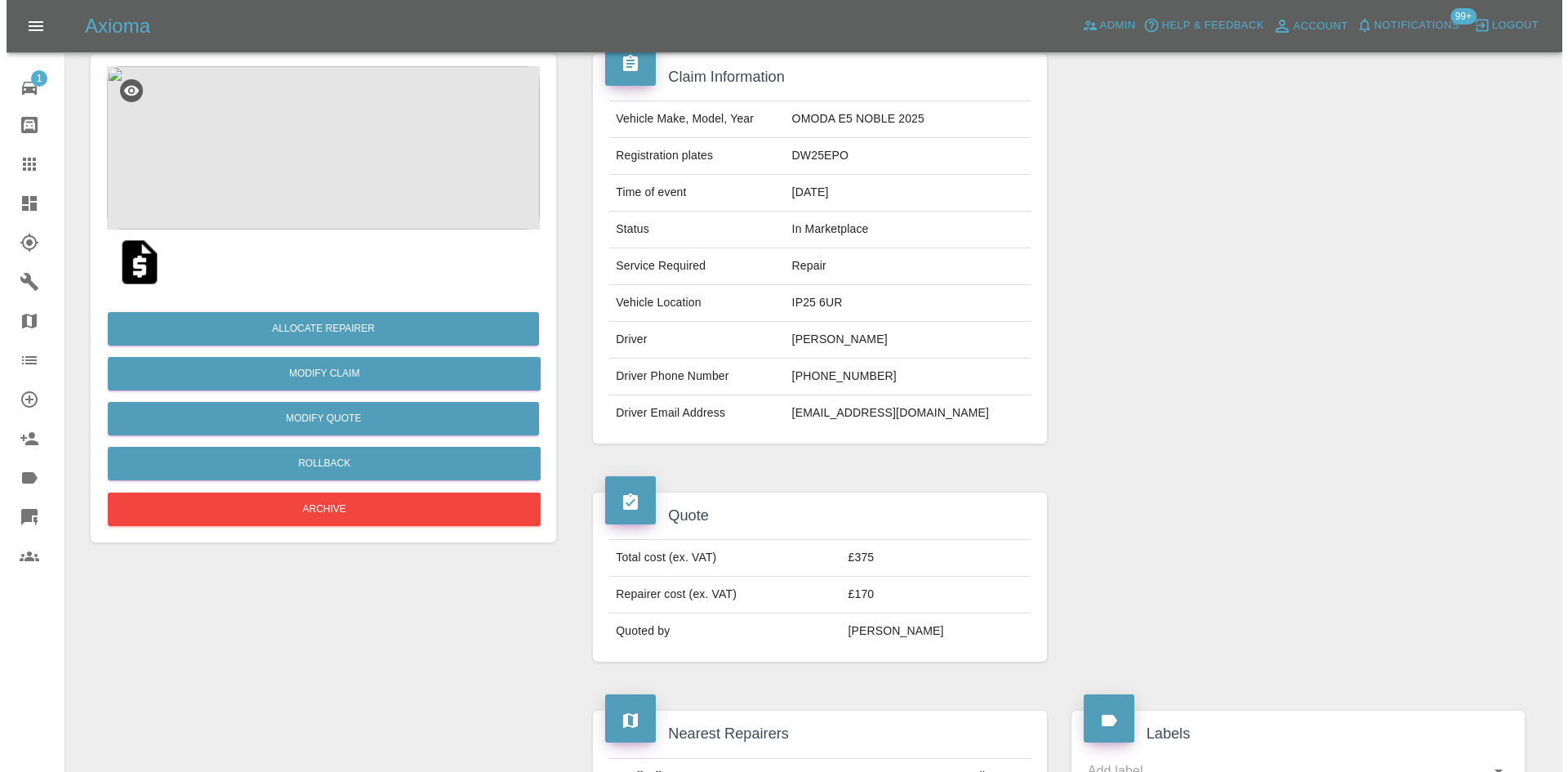
scroll to position [82, 0]
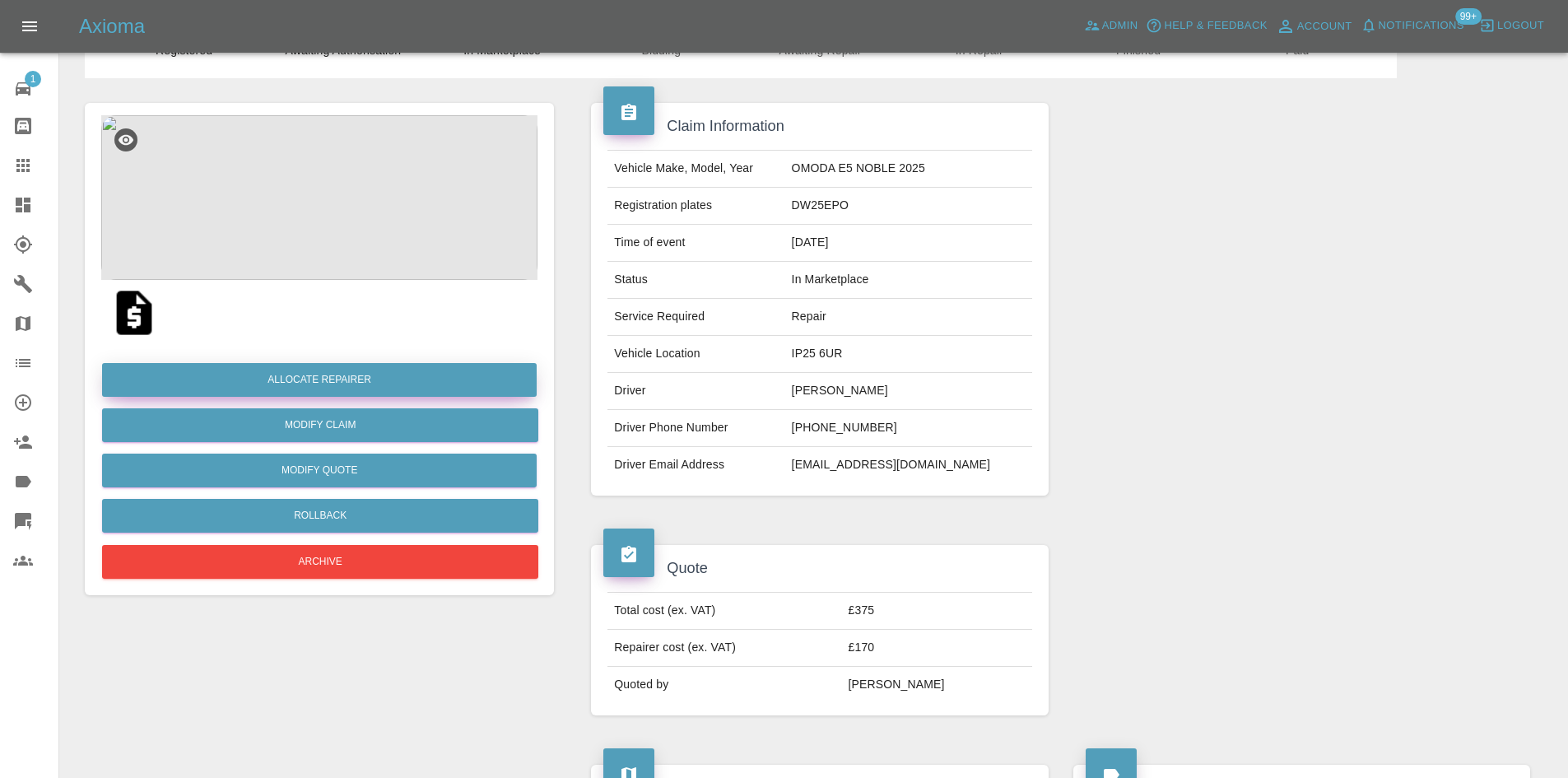
click at [379, 369] on button "Allocate Repairer" at bounding box center [319, 380] width 435 height 34
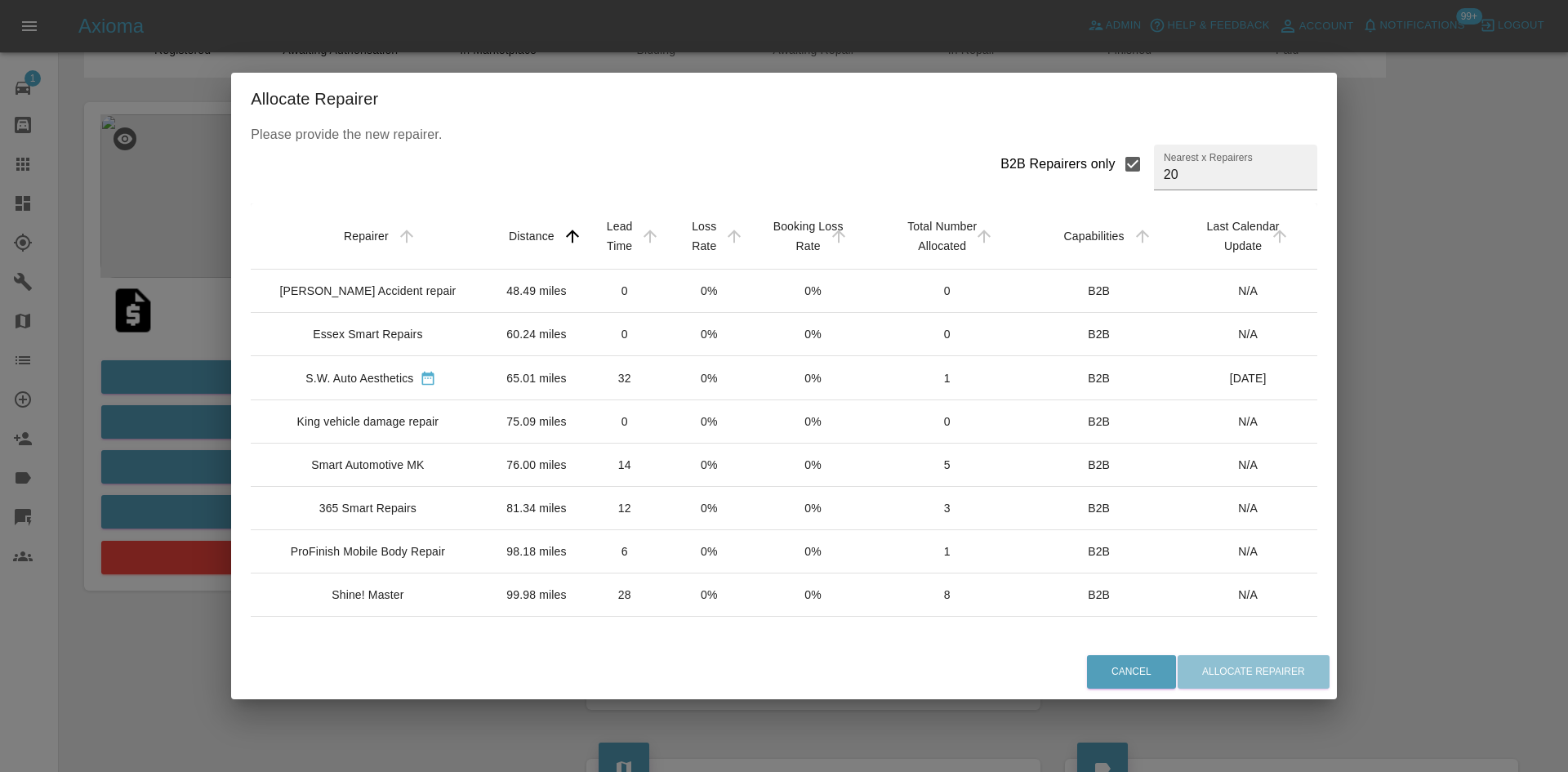
click at [400, 299] on div "[PERSON_NAME] Accident repair" at bounding box center [368, 291] width 177 height 16
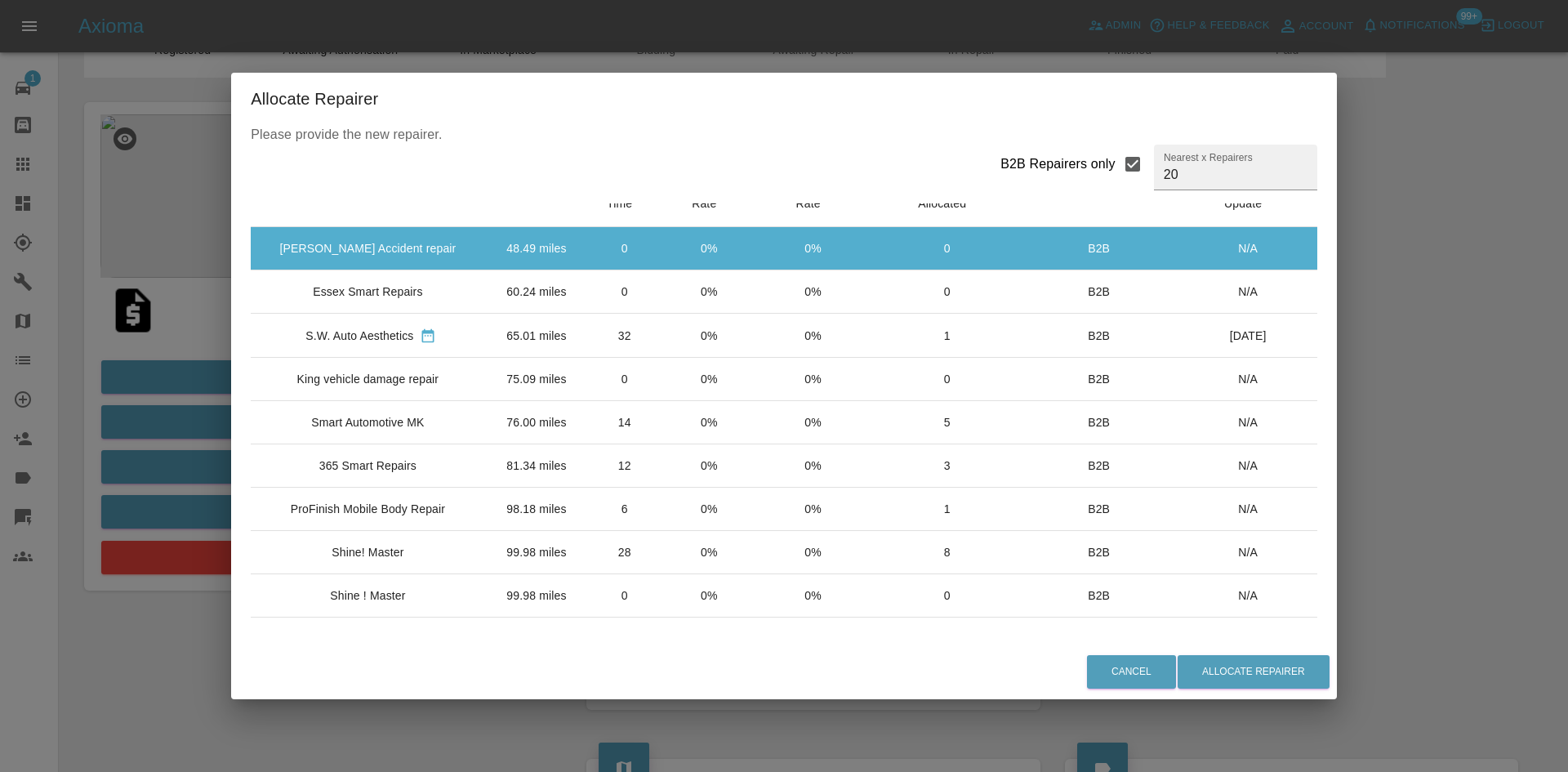
scroll to position [81, 0]
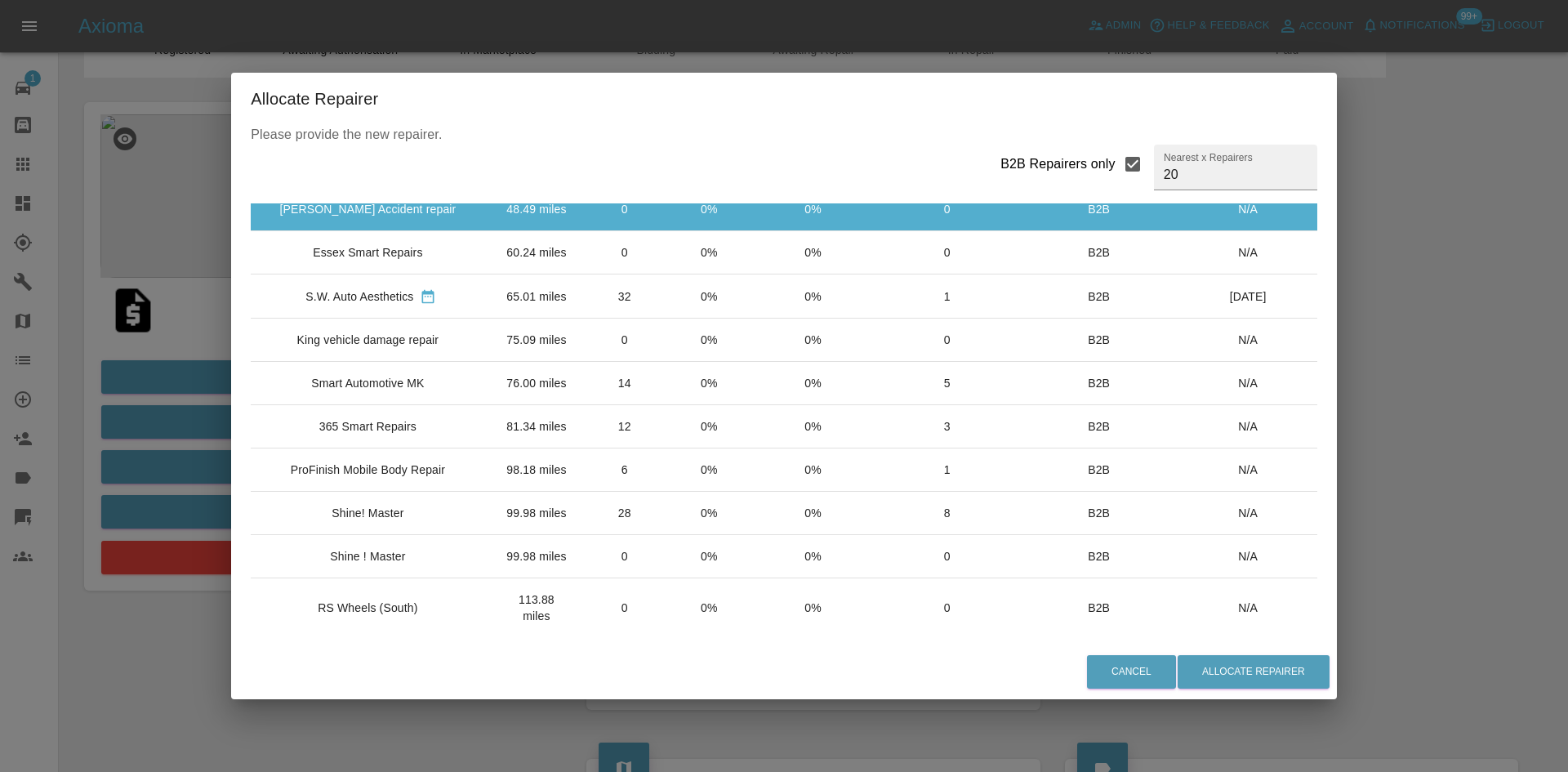
click at [386, 521] on div "Shine! Master" at bounding box center [367, 513] width 71 height 16
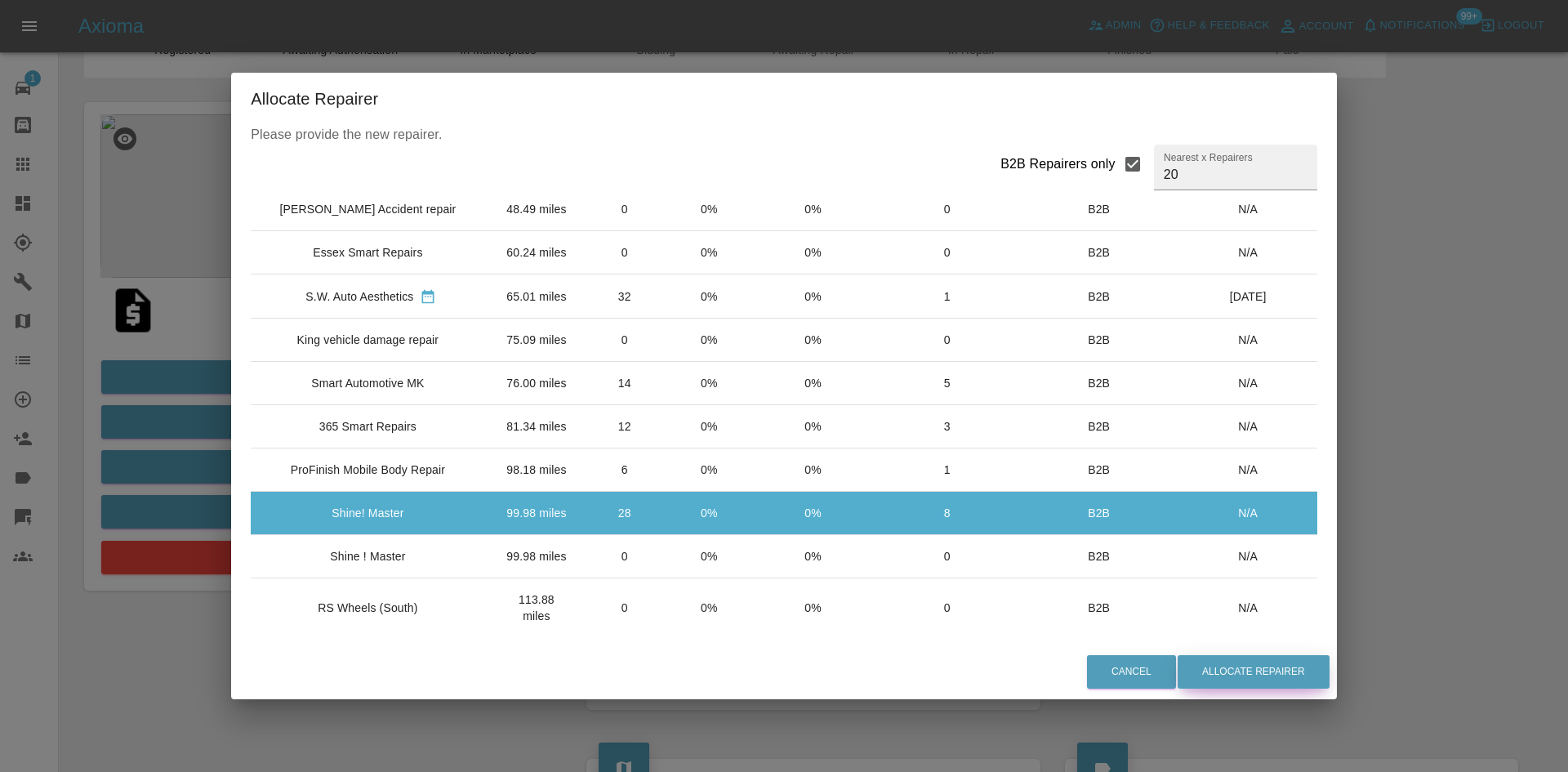
click at [1237, 680] on button "Allocate Repairer" at bounding box center [1253, 672] width 152 height 34
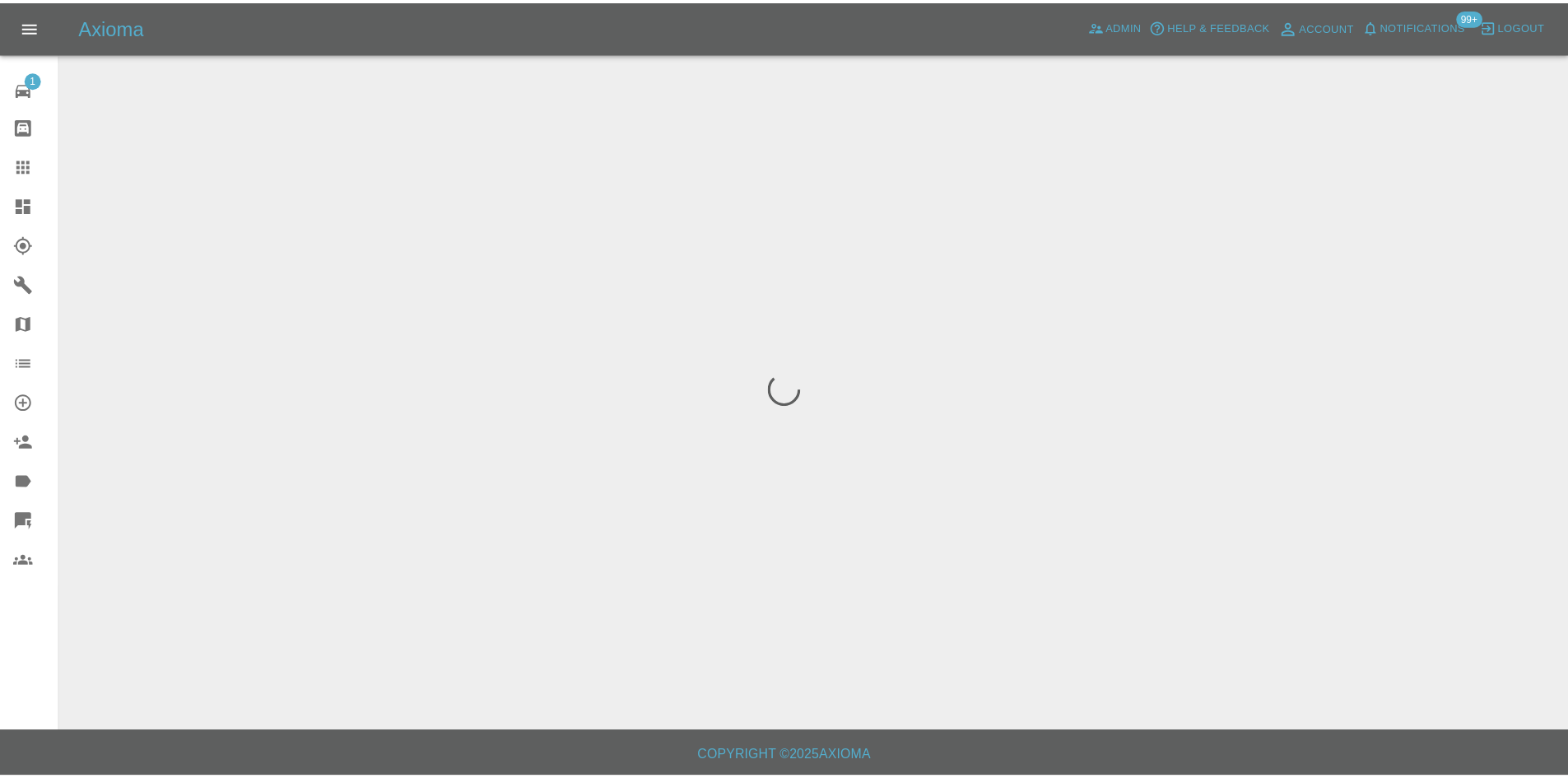
scroll to position [0, 0]
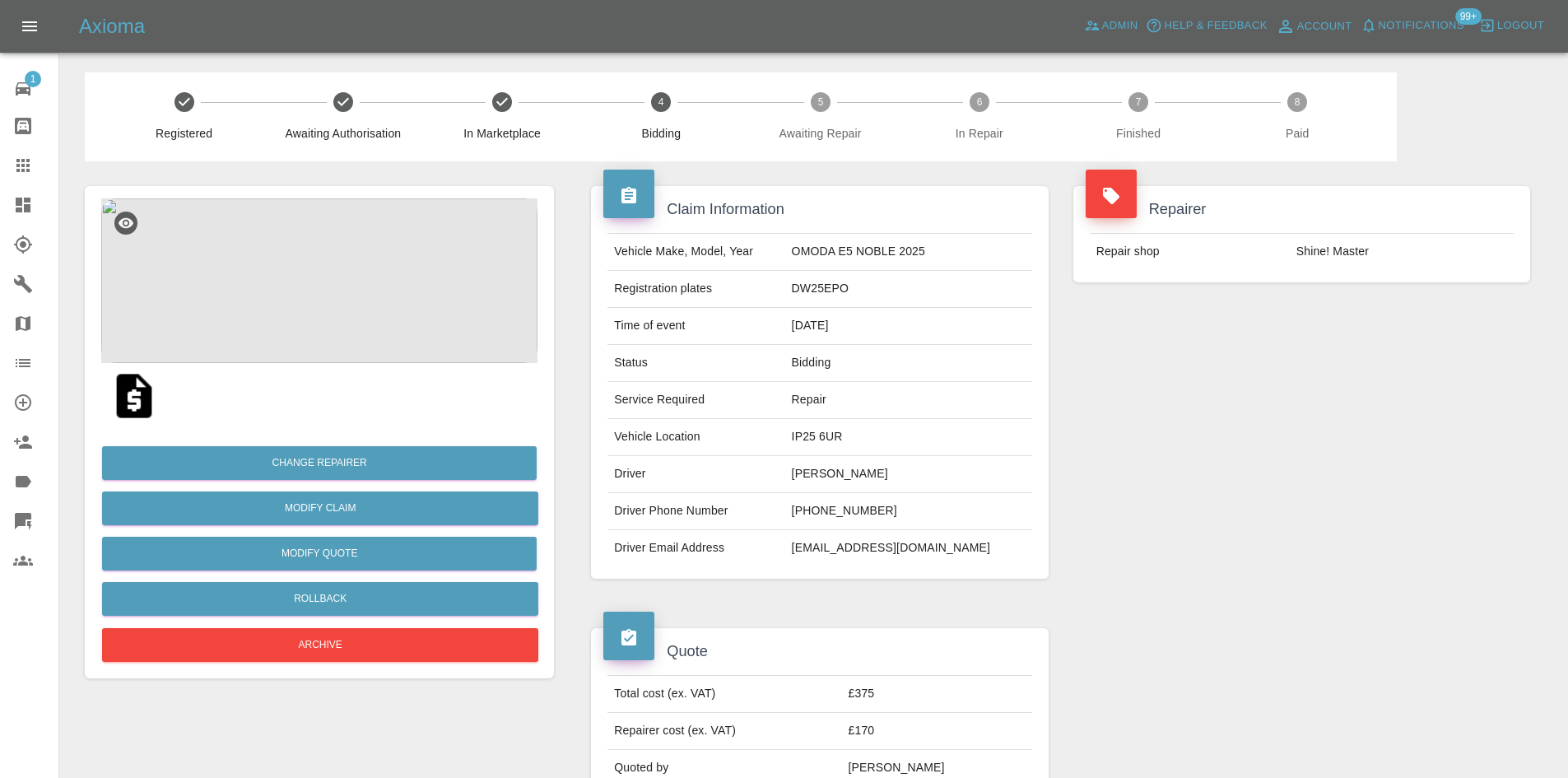
click at [3, 201] on link "Dashboard" at bounding box center [29, 205] width 58 height 40
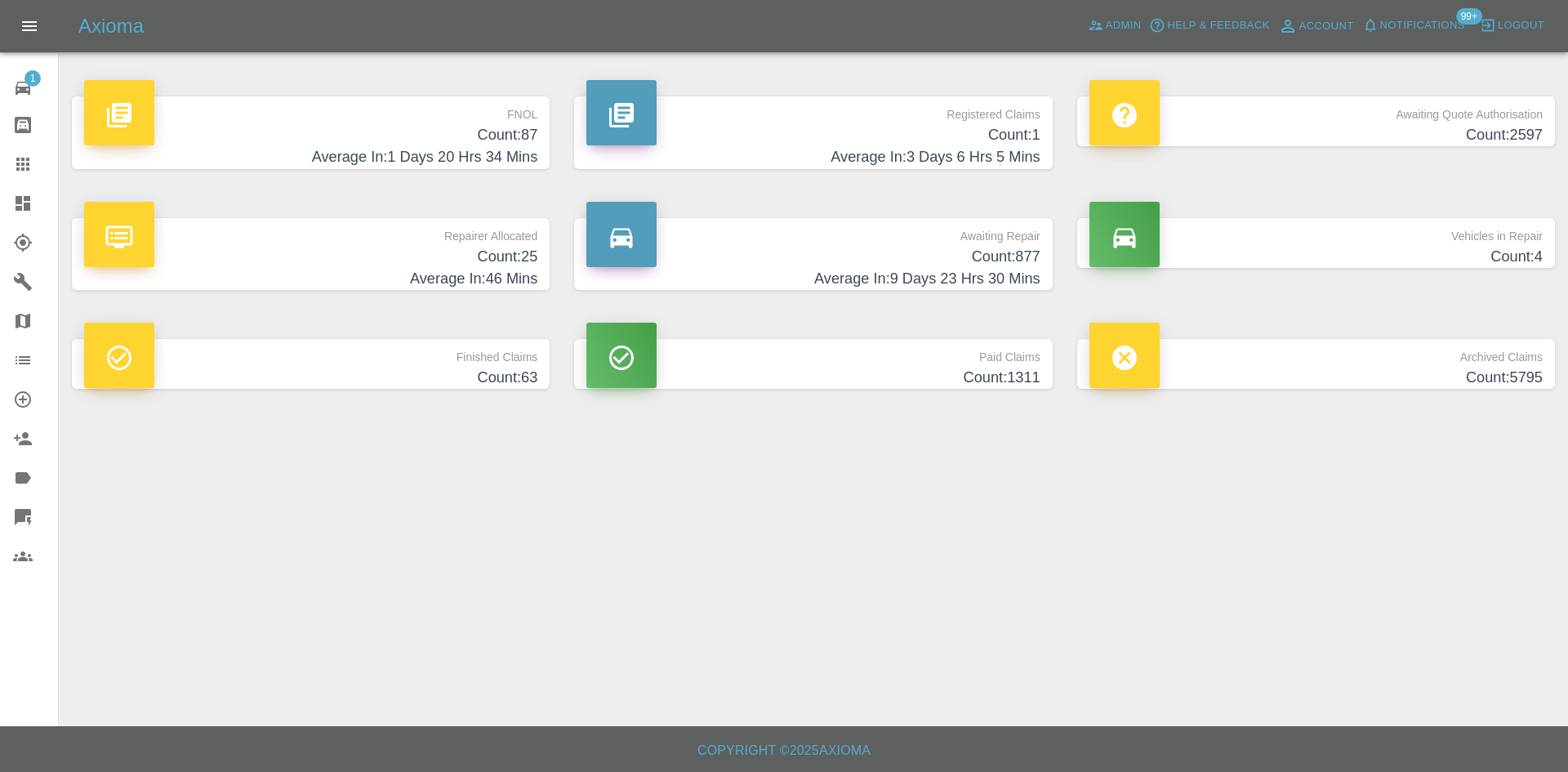
click at [215, 280] on h4 "Average In: 46 Mins" at bounding box center [310, 279] width 453 height 22
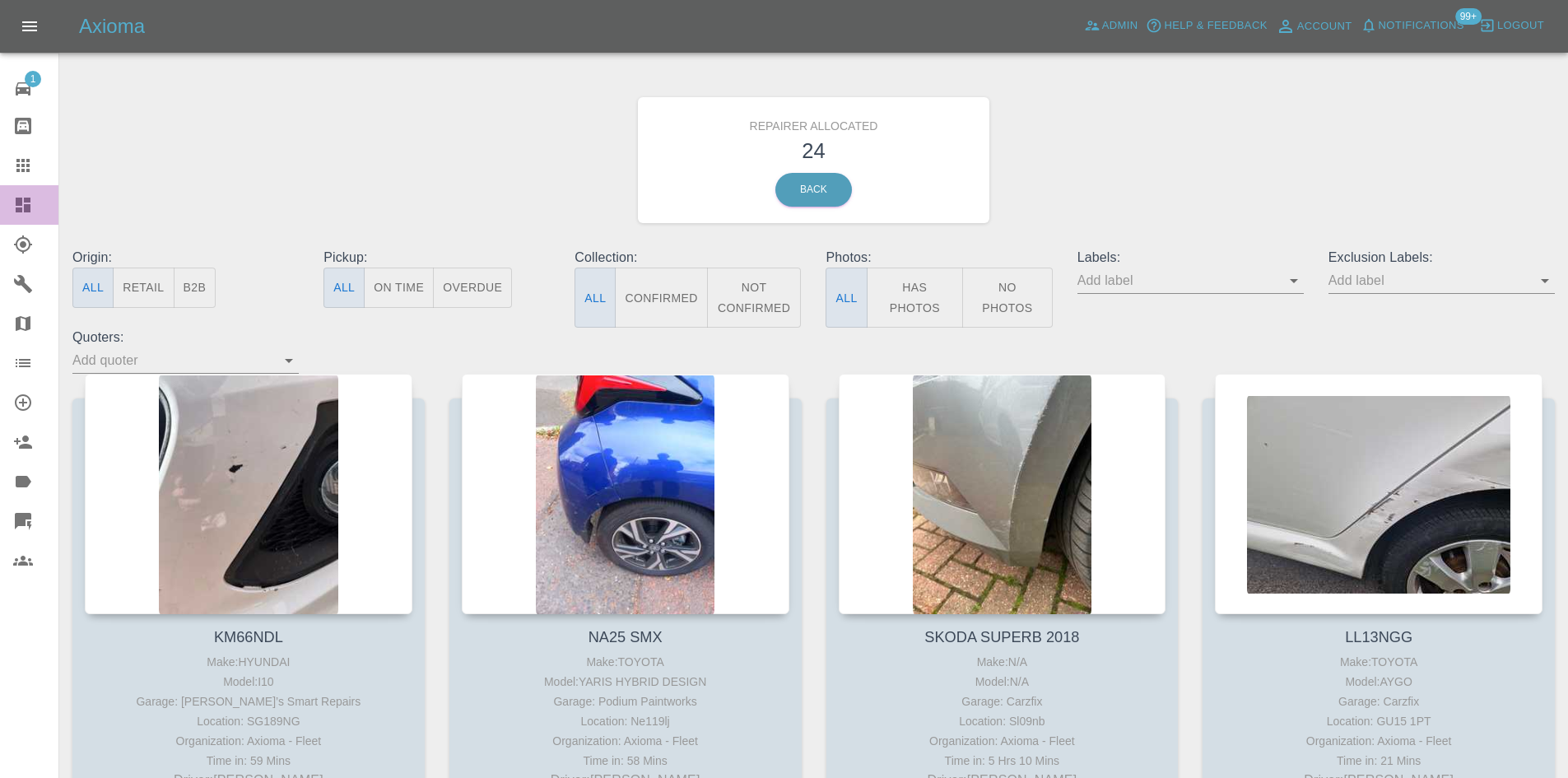
click at [25, 209] on icon at bounding box center [23, 205] width 15 height 15
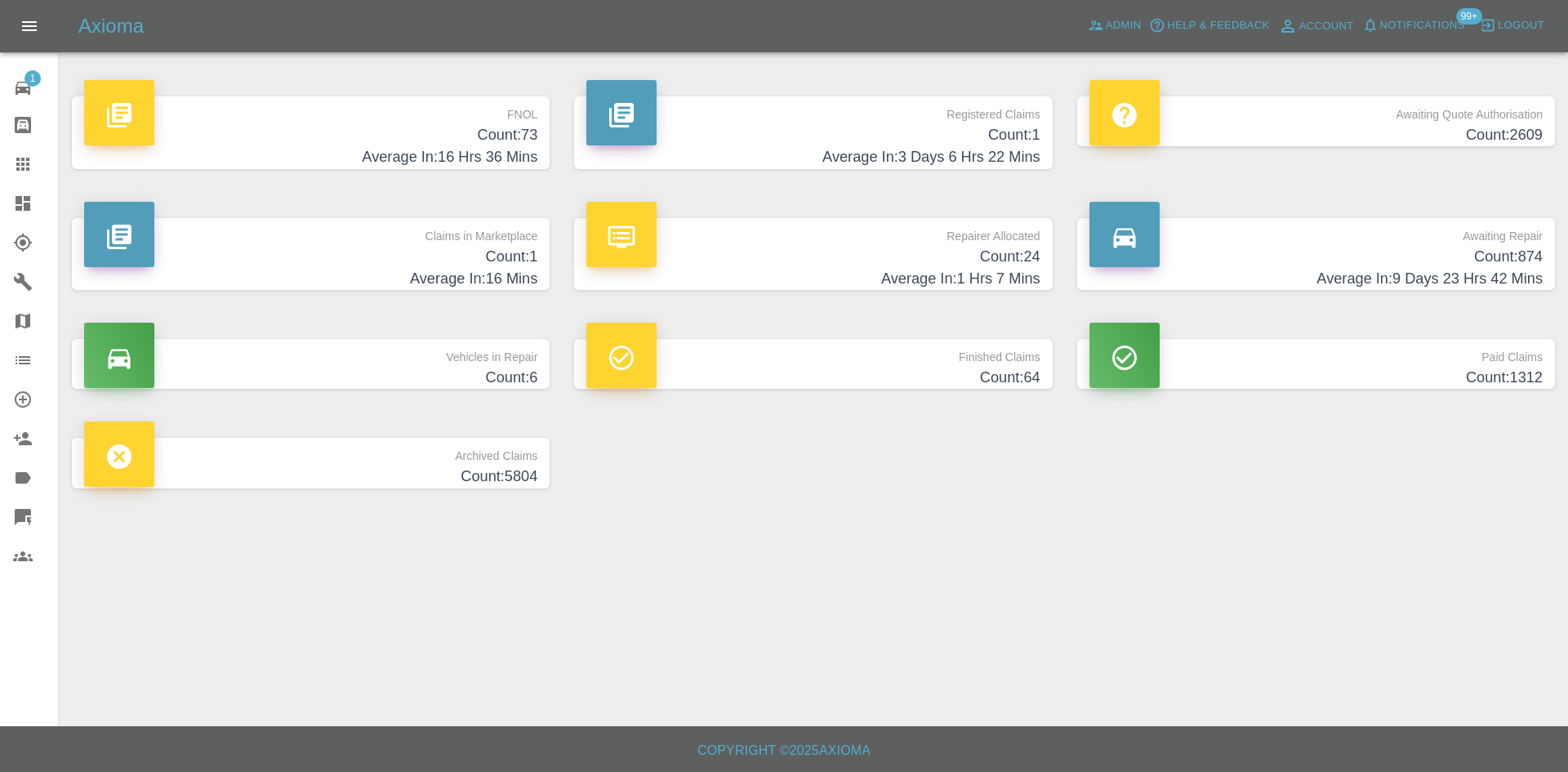
click at [305, 220] on p "Claims in Marketplace" at bounding box center [310, 232] width 453 height 28
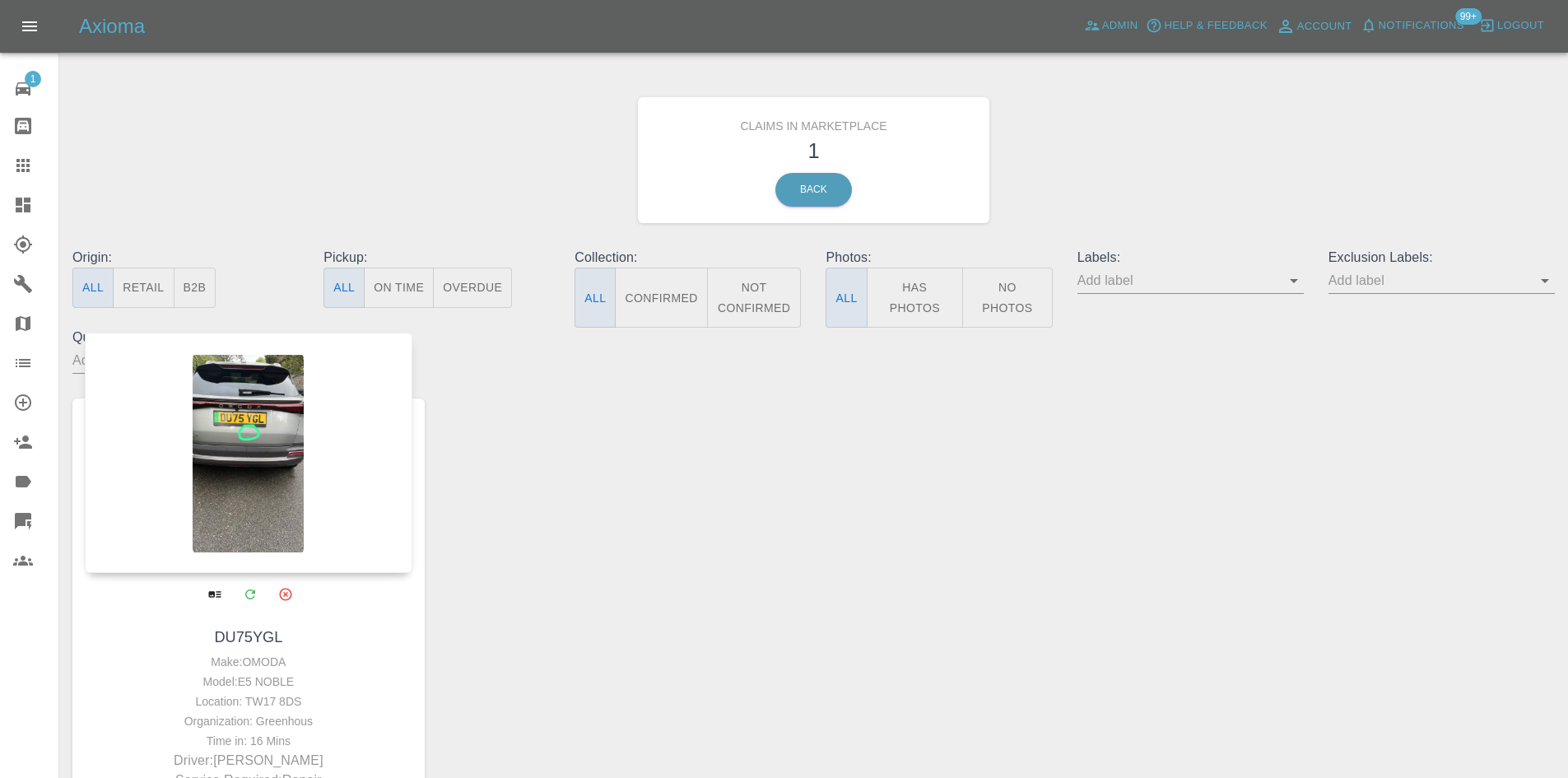
click at [268, 438] on div at bounding box center [249, 453] width 328 height 240
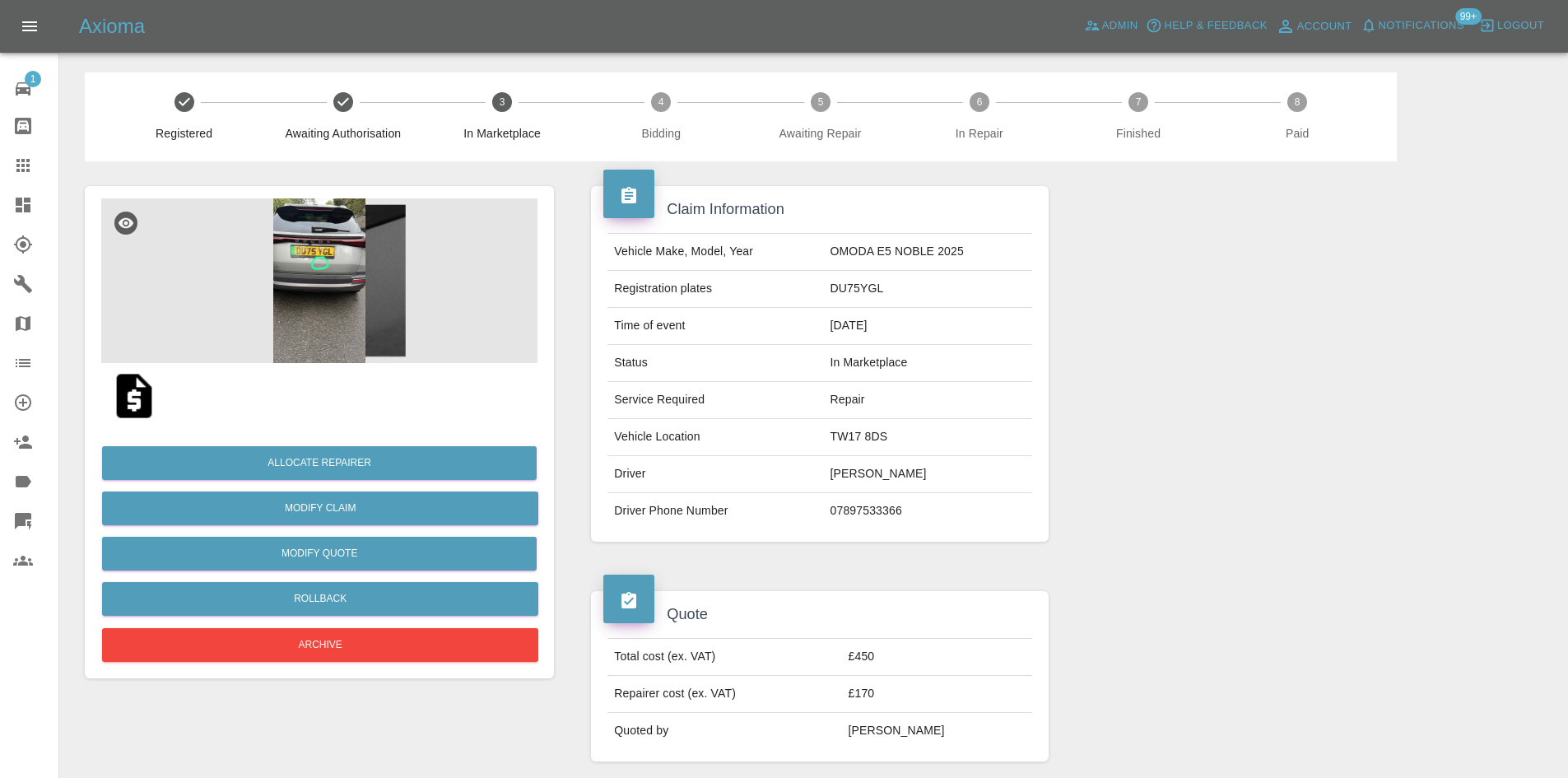
click at [441, 294] on img at bounding box center [319, 280] width 436 height 165
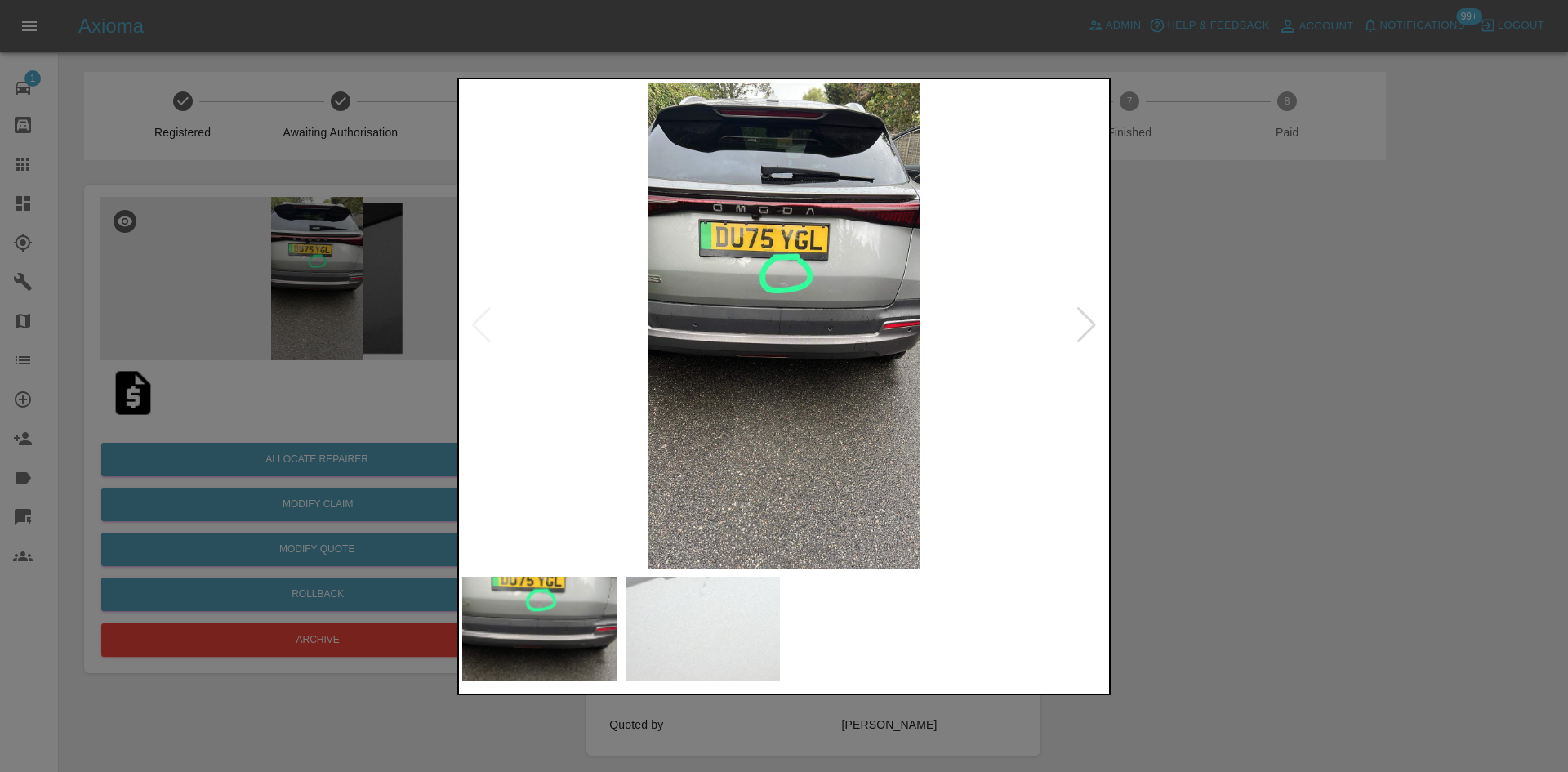
click at [1083, 329] on div at bounding box center [1086, 325] width 22 height 36
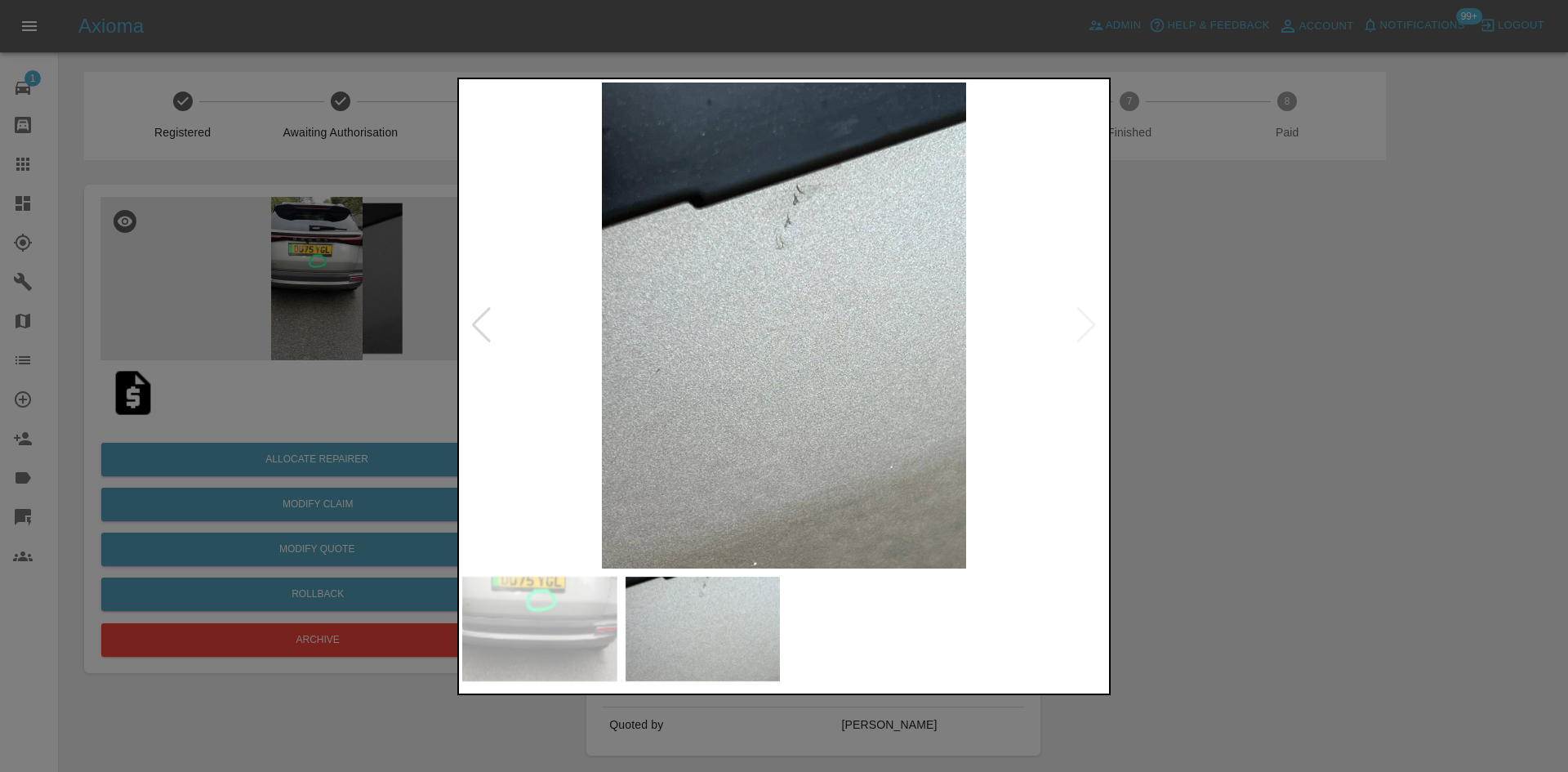
click at [1310, 366] on div at bounding box center [784, 386] width 1568 height 772
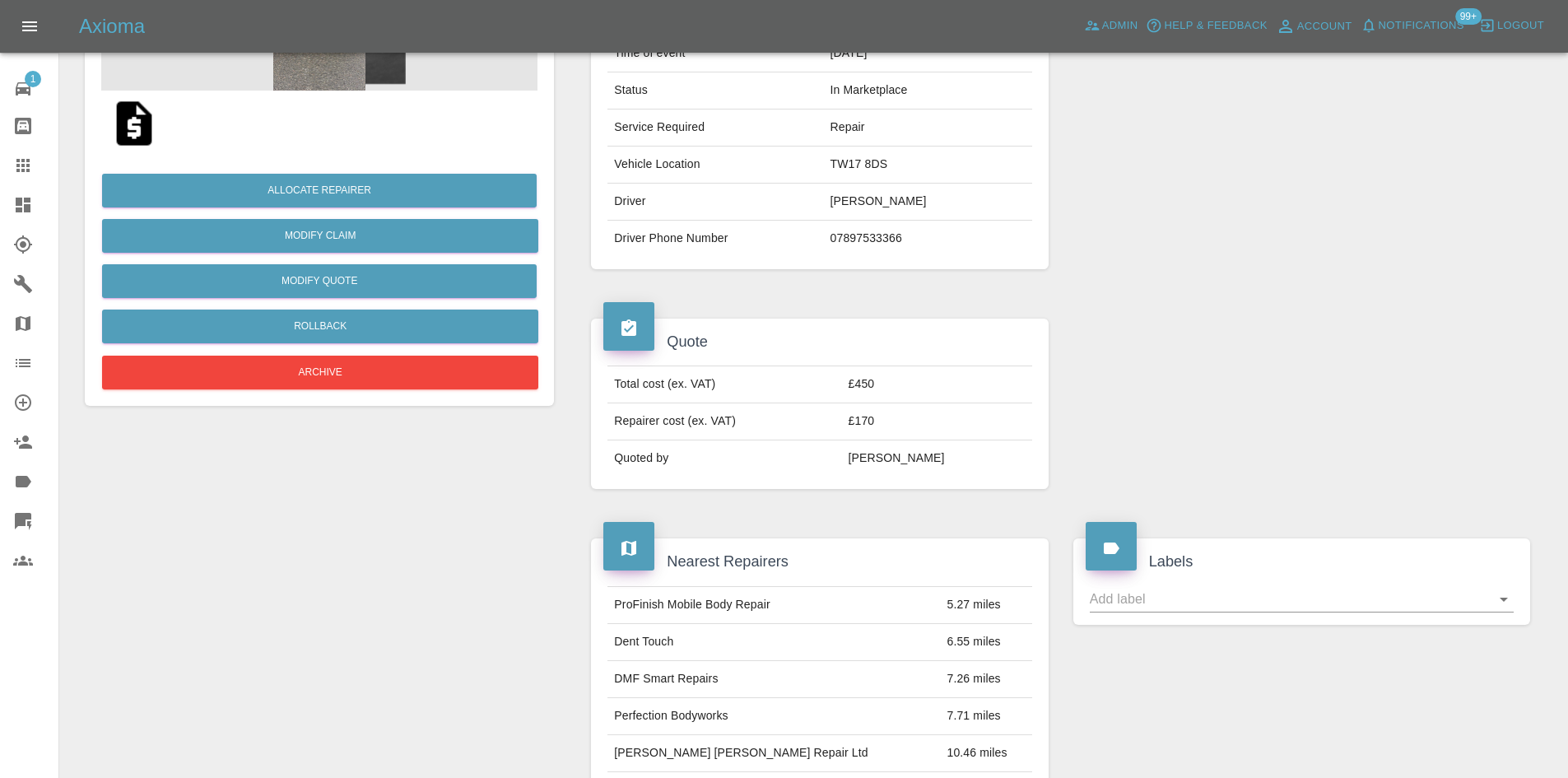
scroll to position [165, 0]
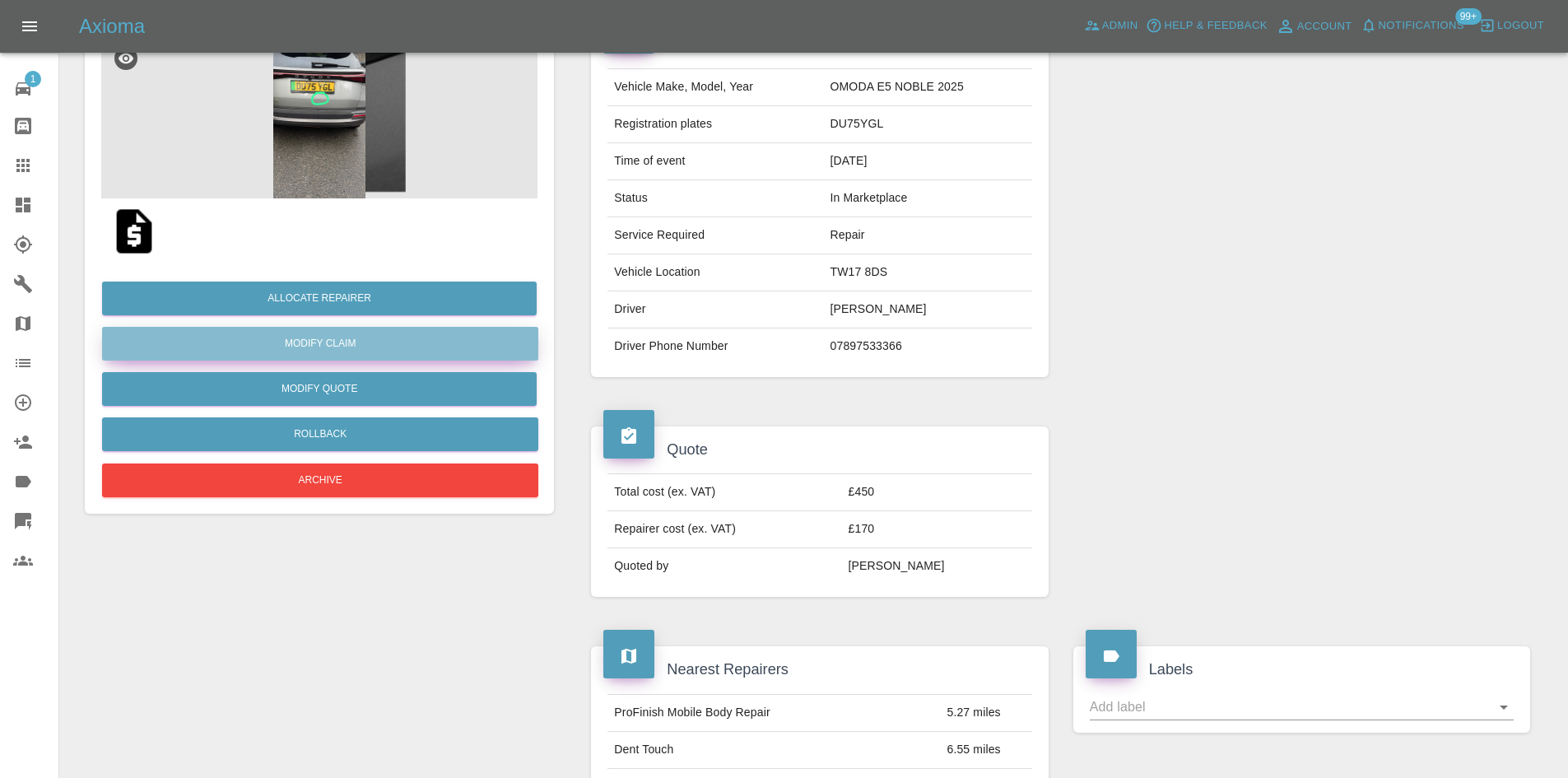
click at [328, 343] on link "Modify Claim" at bounding box center [320, 344] width 436 height 34
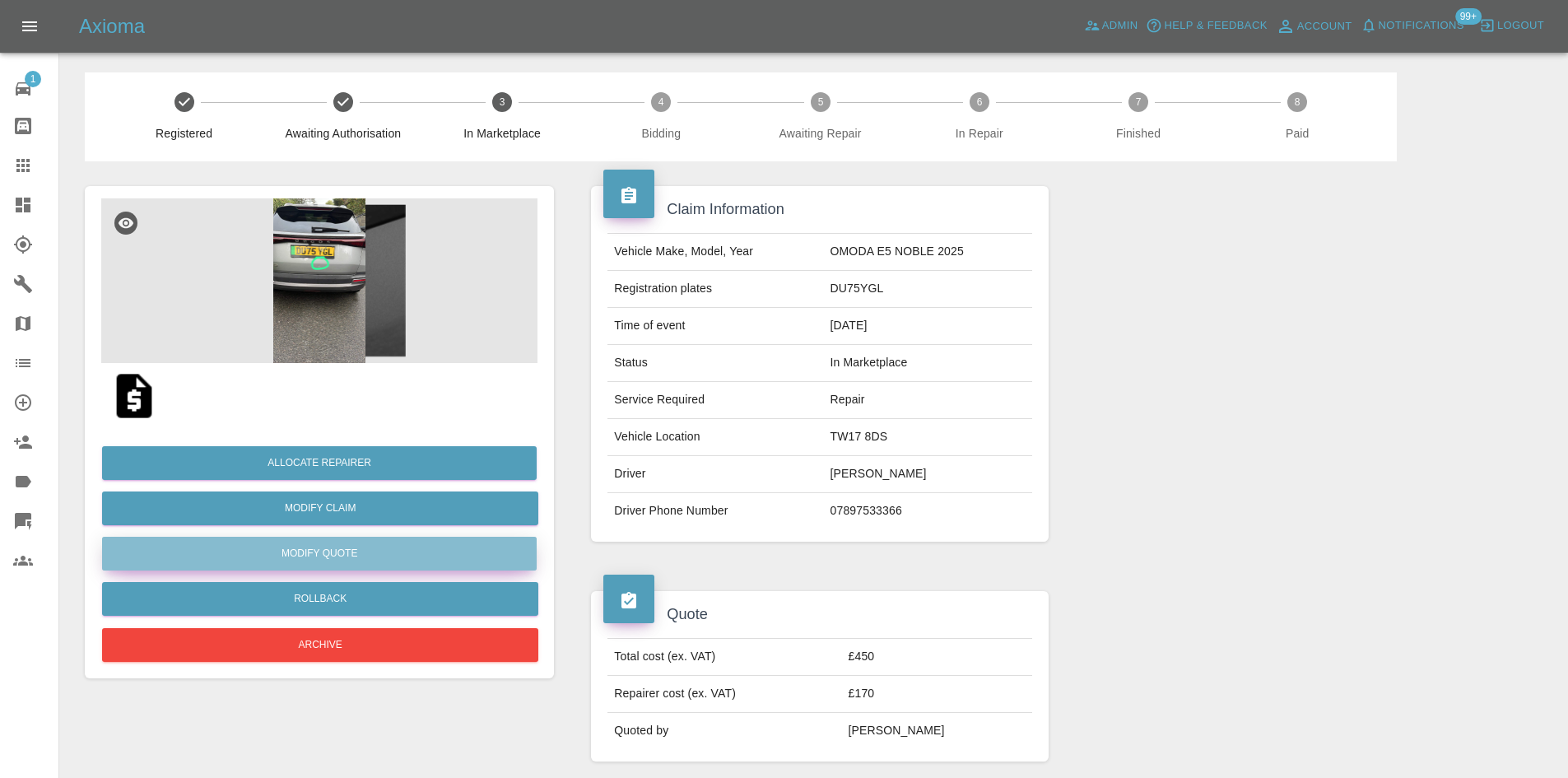
click at [324, 557] on button "Modify Quote" at bounding box center [319, 554] width 435 height 34
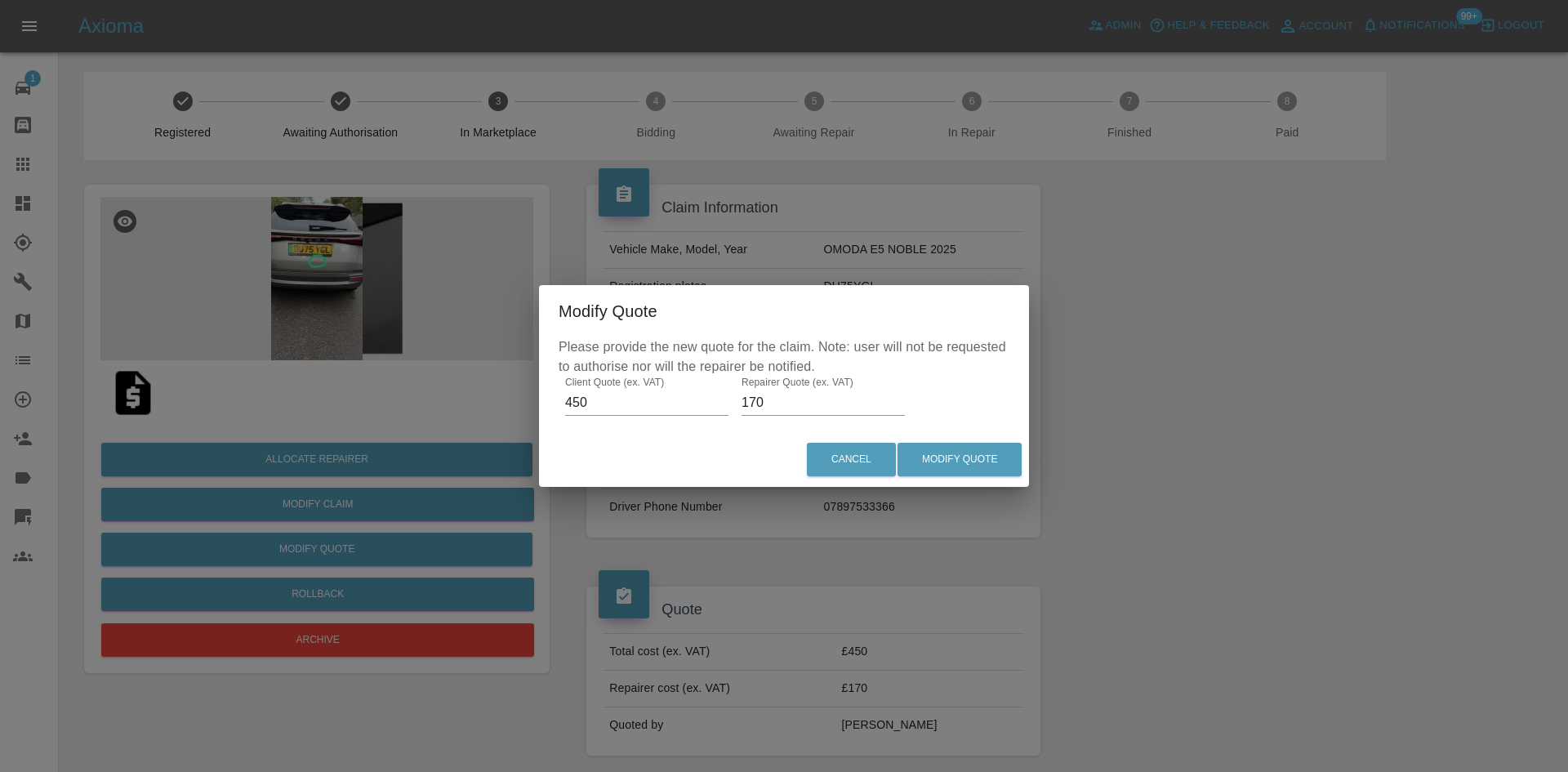
click at [825, 402] on input "170" at bounding box center [823, 403] width 164 height 26
click at [825, 401] on input "170" at bounding box center [823, 403] width 164 height 26
click at [822, 401] on input "170" at bounding box center [823, 403] width 164 height 26
click at [819, 400] on input "170" at bounding box center [823, 403] width 164 height 26
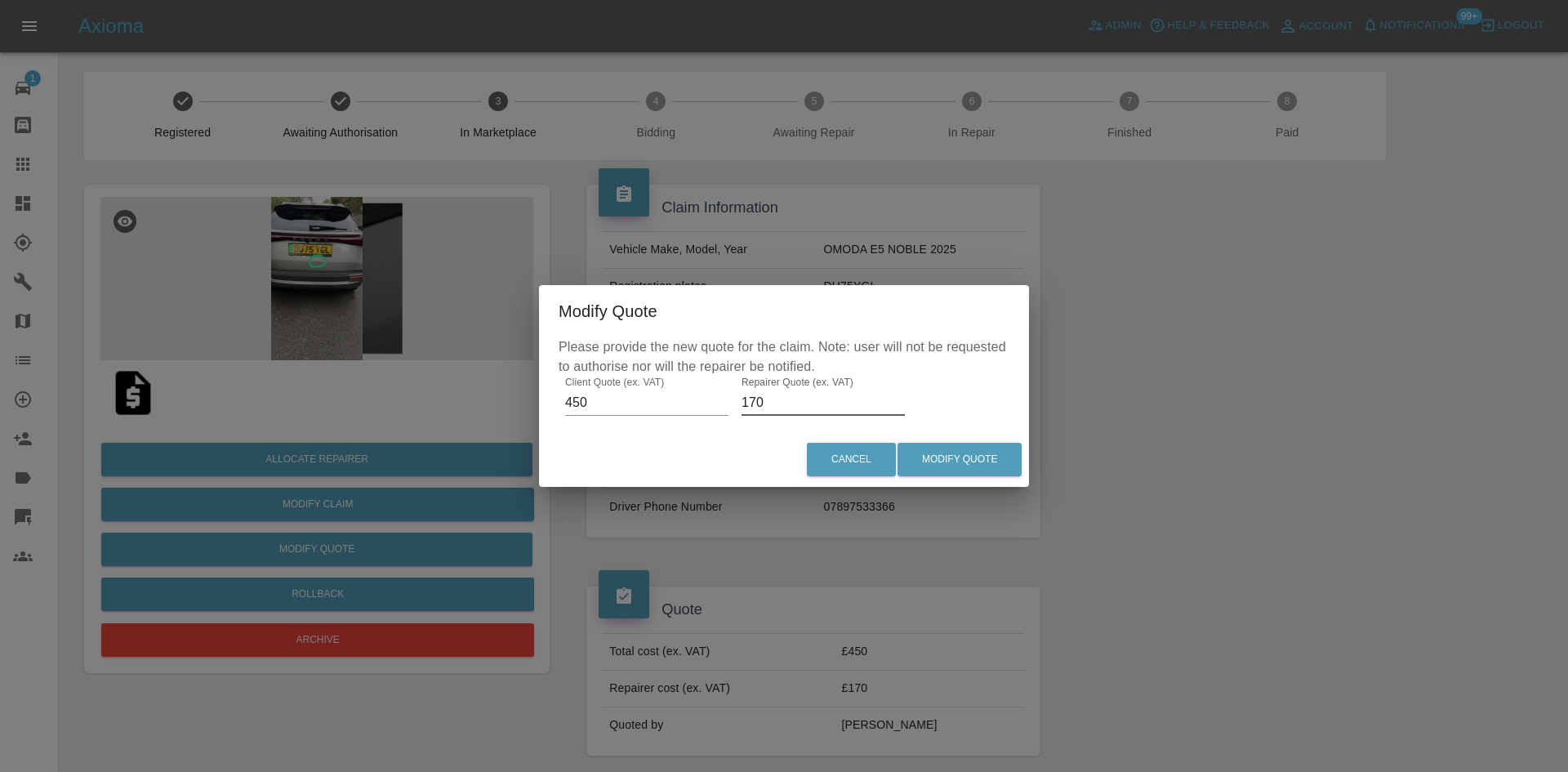
click at [819, 400] on input "170" at bounding box center [823, 403] width 164 height 26
type input "250"
click at [1016, 458] on button "Modify Quote" at bounding box center [959, 459] width 124 height 34
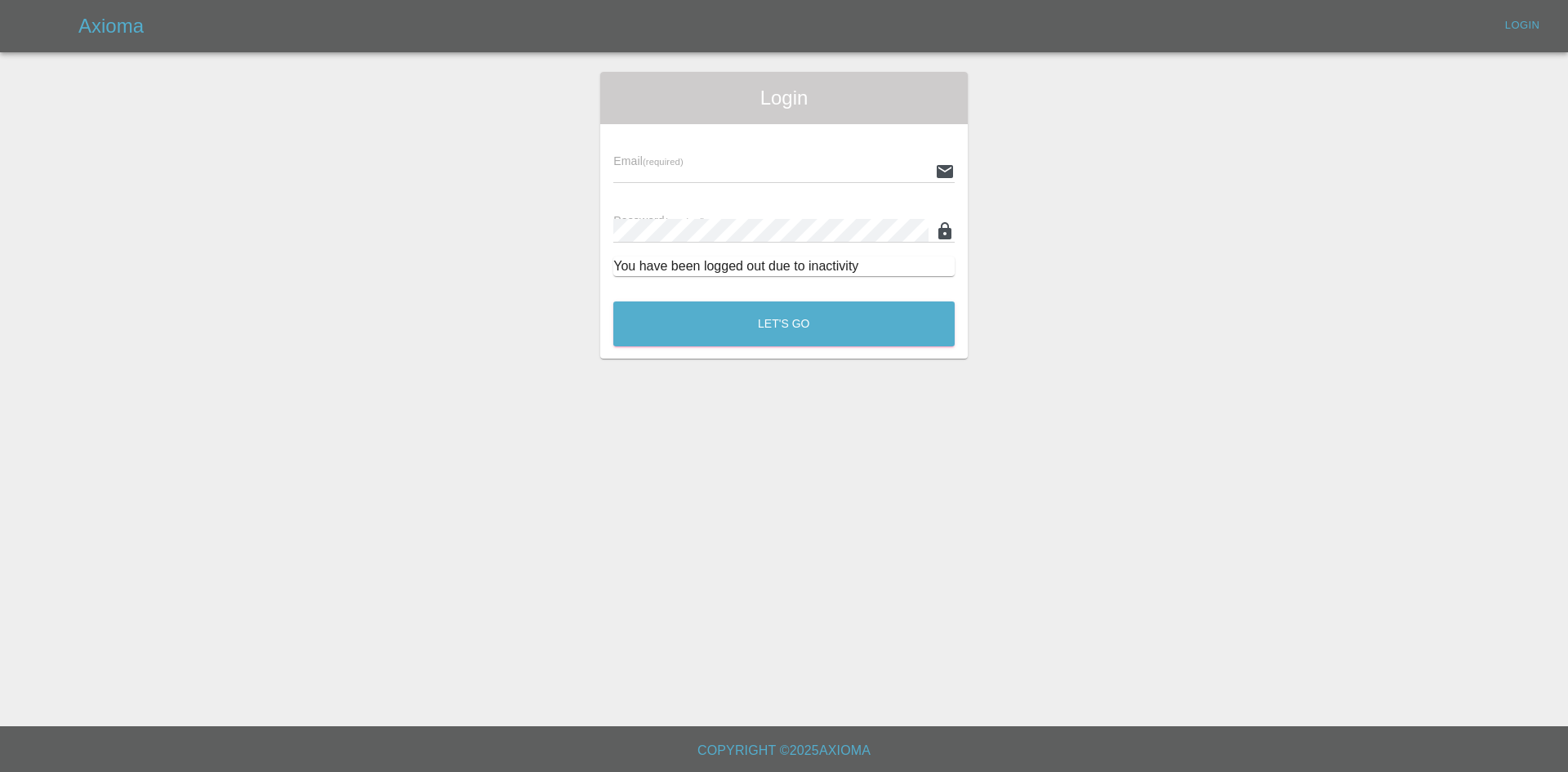
type input "[PERSON_NAME][EMAIL_ADDRESS][PERSON_NAME][DOMAIN_NAME]"
click at [732, 325] on button "Let's Go" at bounding box center [784, 323] width 341 height 45
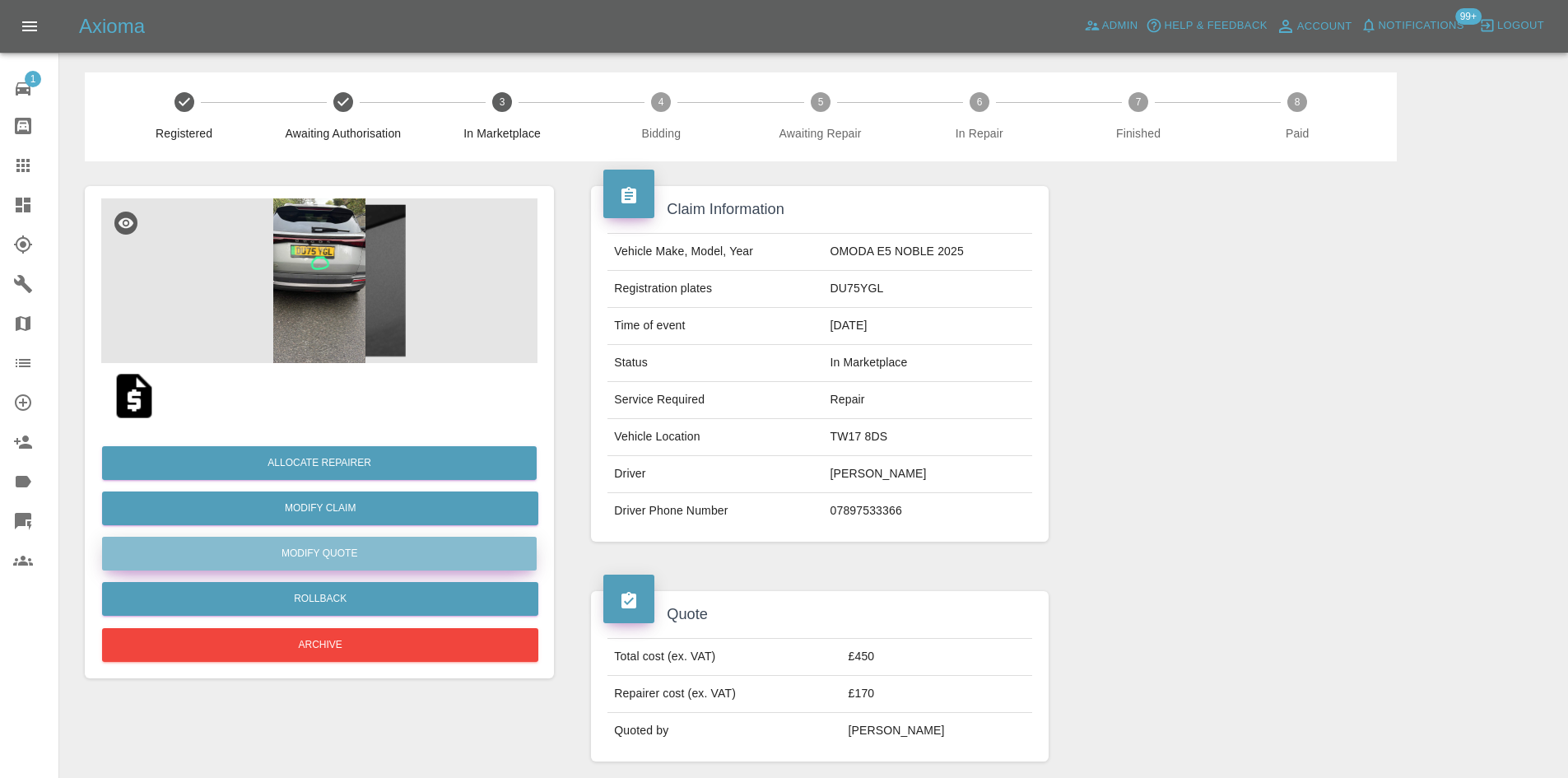
click at [329, 556] on button "Modify Quote" at bounding box center [319, 554] width 435 height 34
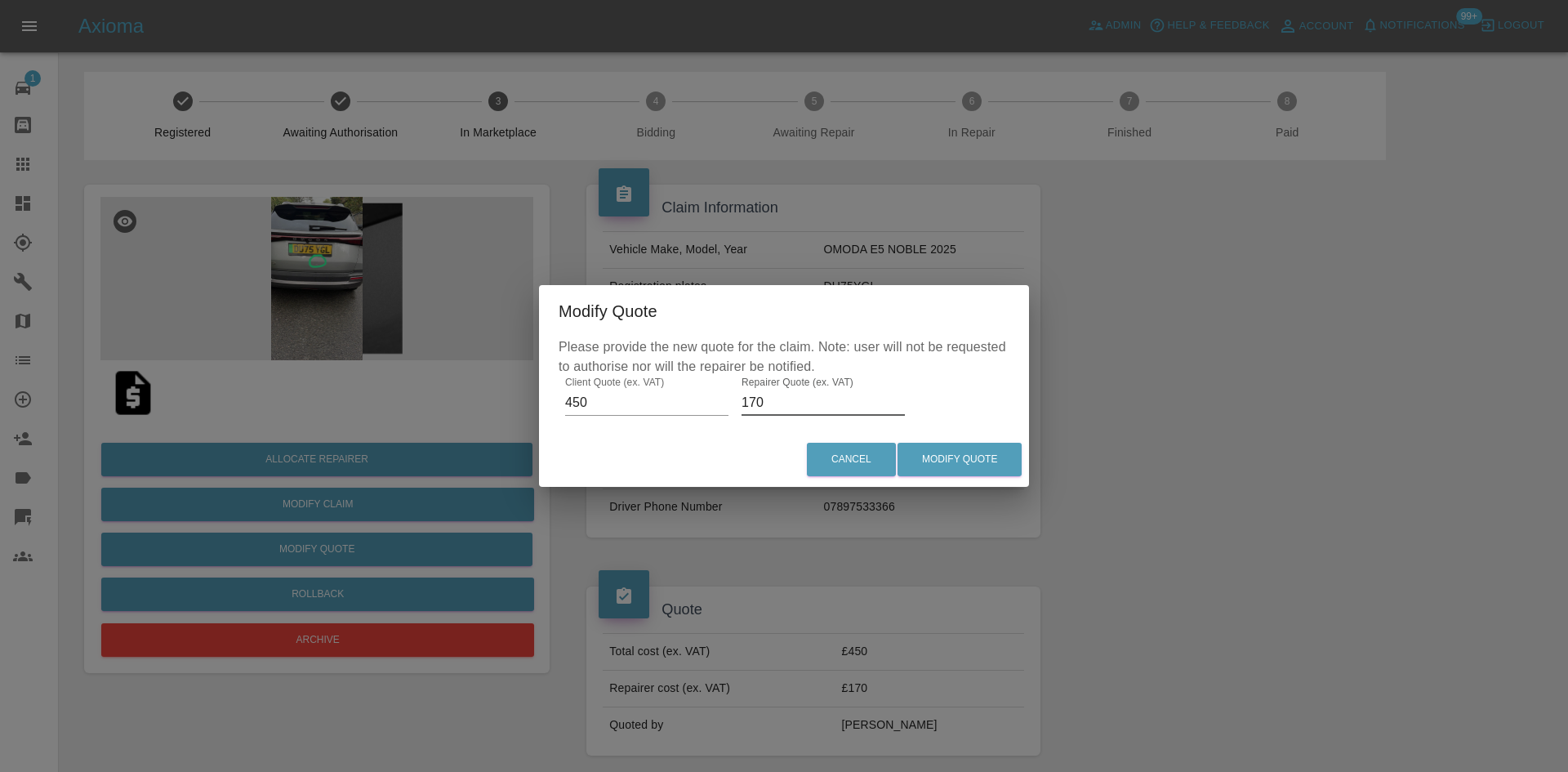
click at [799, 397] on input "170" at bounding box center [823, 403] width 164 height 26
type input "250"
click at [943, 464] on button "Modify Quote" at bounding box center [959, 459] width 124 height 34
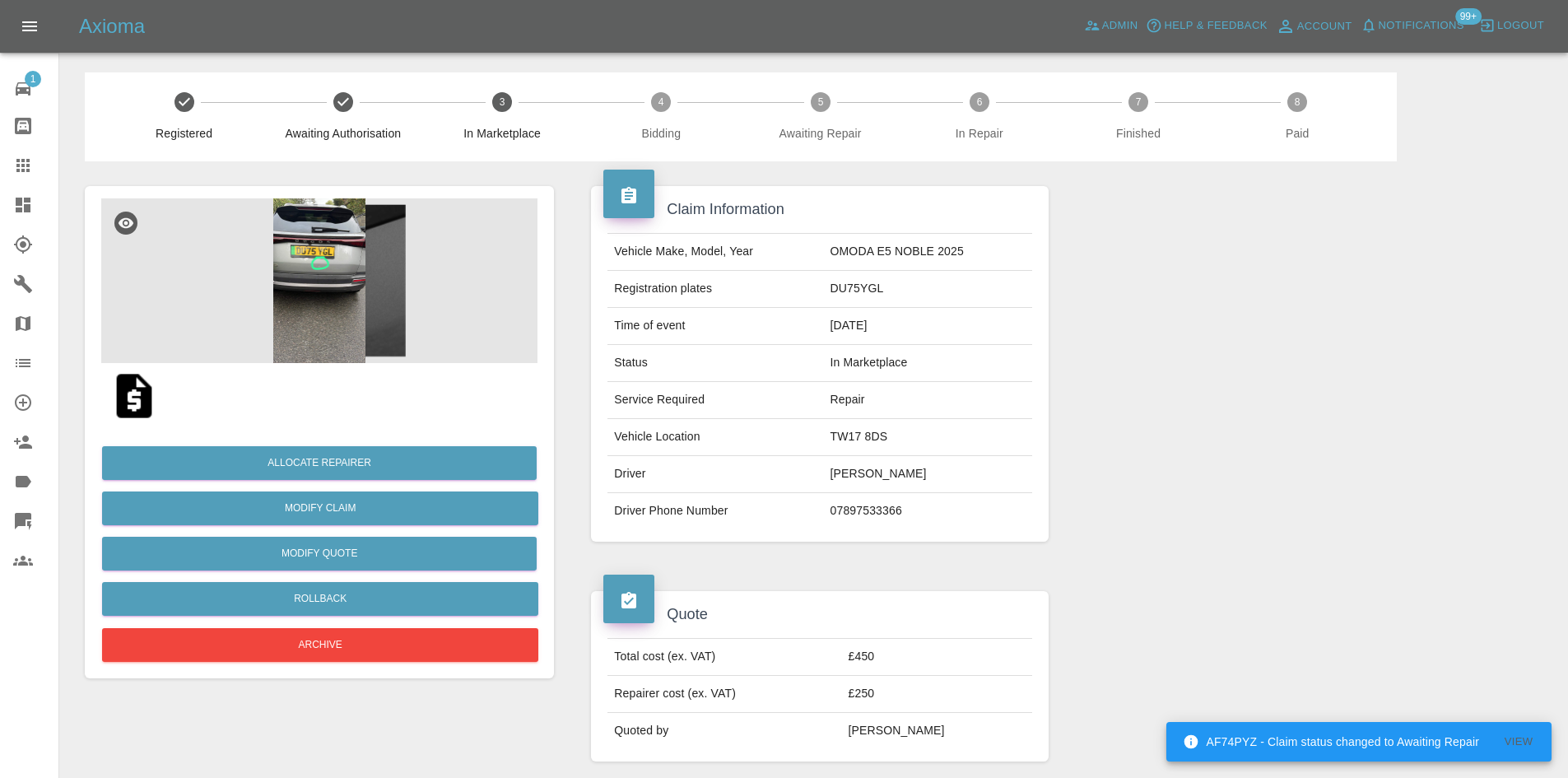
click at [28, 190] on link "Dashboard" at bounding box center [29, 205] width 58 height 40
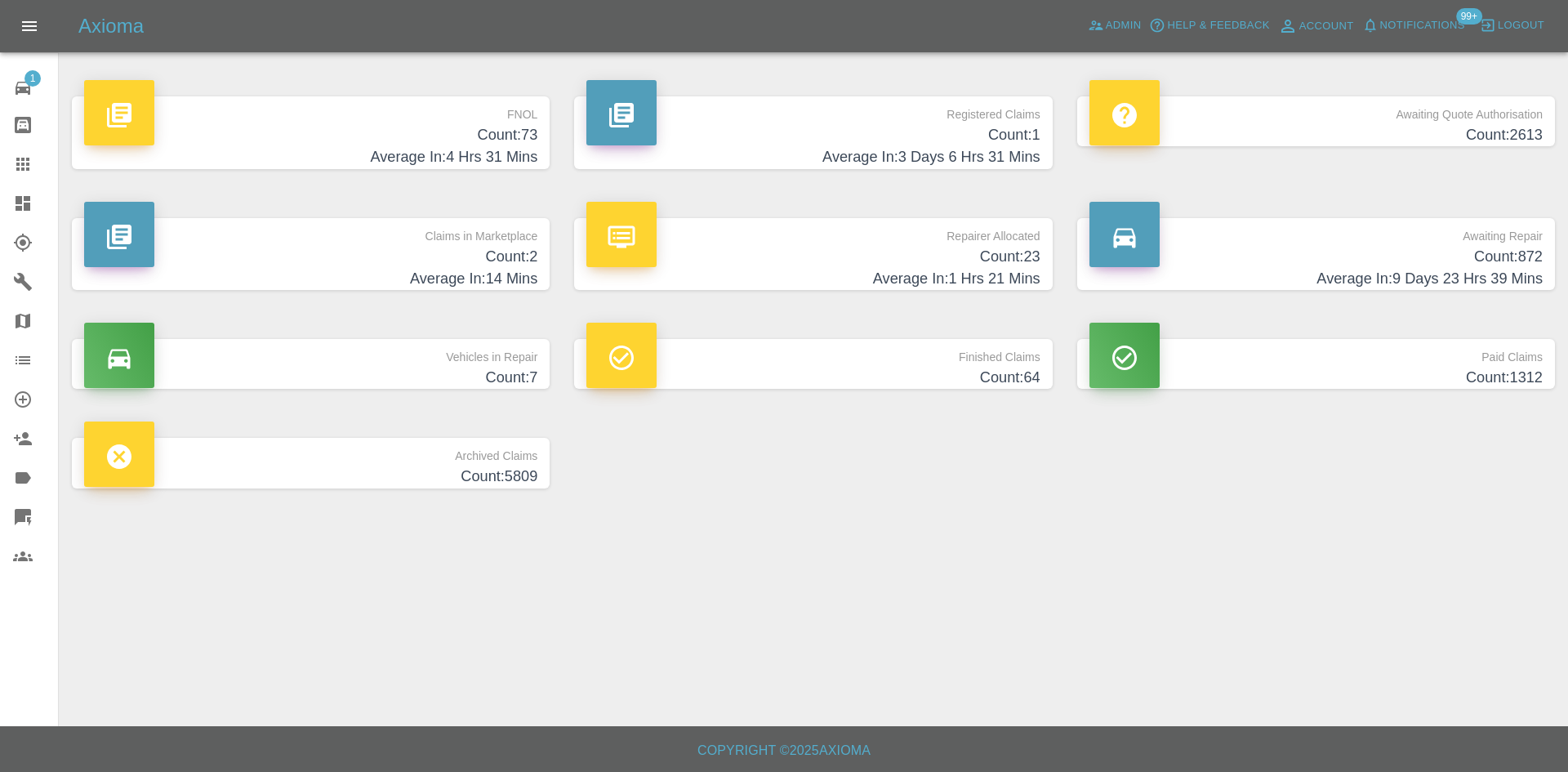
click at [865, 770] on footer "Copyright © 2025 Axioma" at bounding box center [784, 749] width 1568 height 46
click at [15, 200] on icon at bounding box center [23, 203] width 20 height 20
click at [1115, 26] on span "Admin" at bounding box center [1124, 25] width 36 height 19
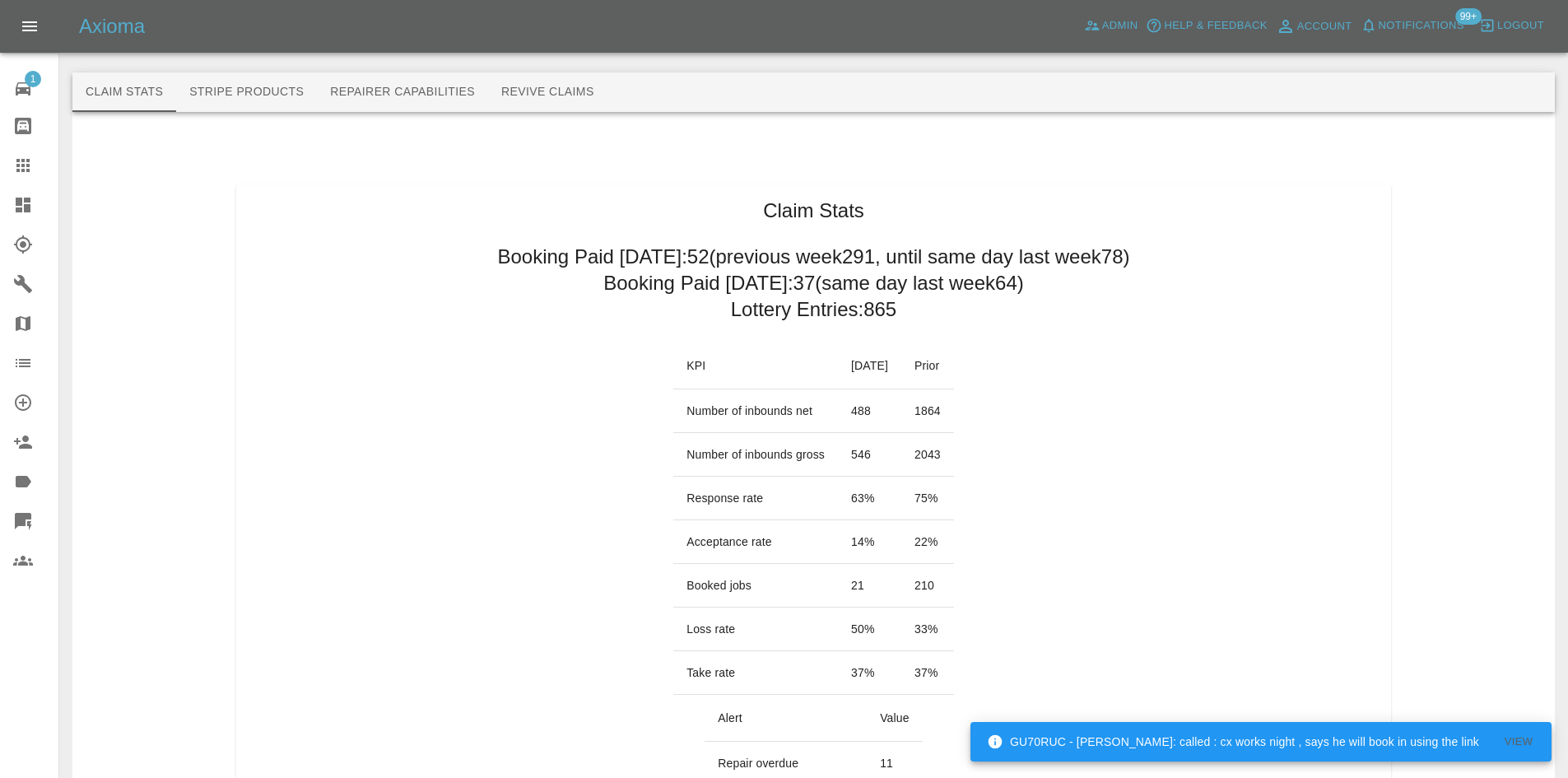
click at [7, 202] on link "Dashboard" at bounding box center [29, 205] width 58 height 40
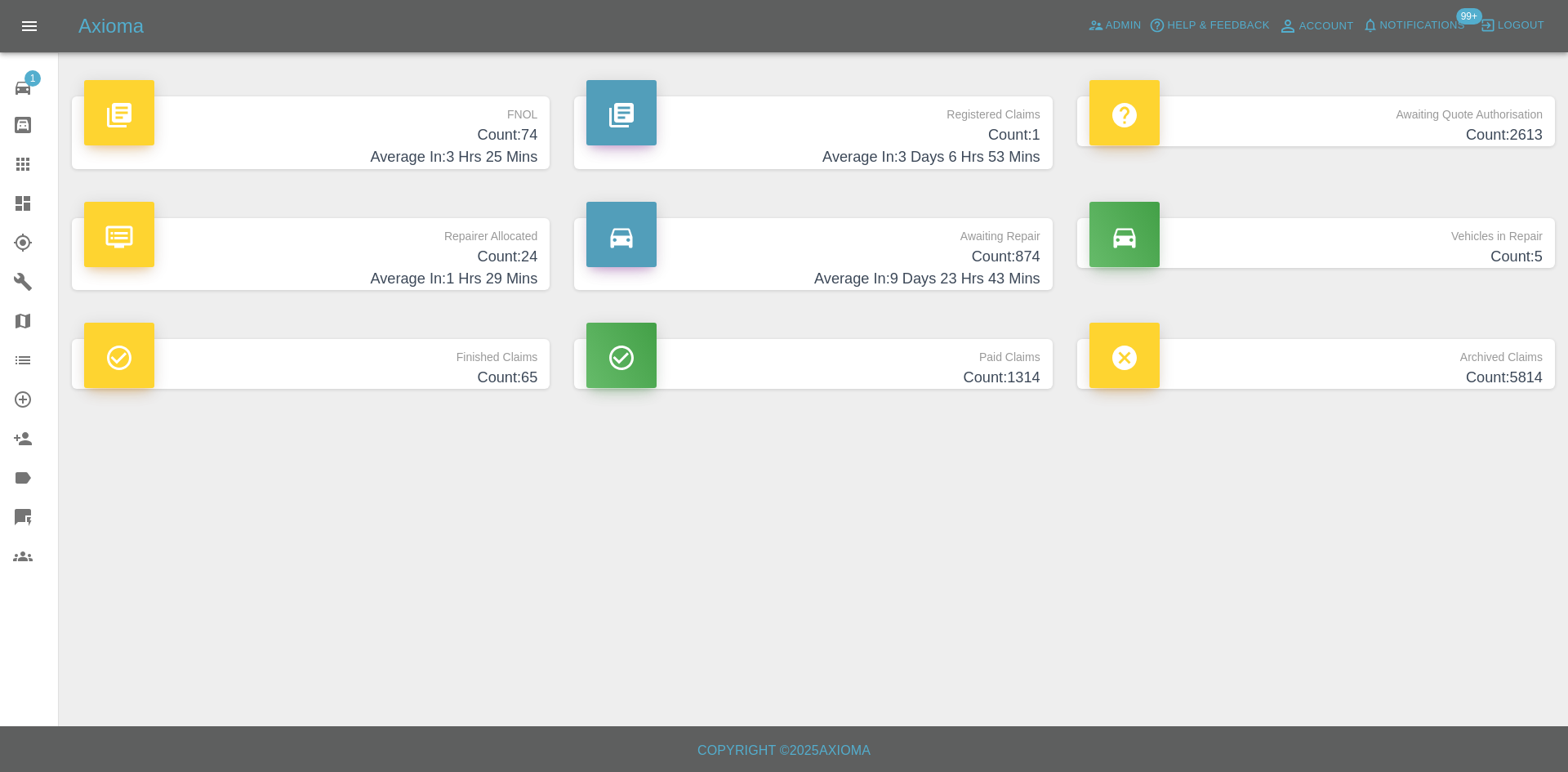
click at [989, 88] on div "Registered Claims Count: 1 Average In: 3 Days 6 Hrs 53 Mins" at bounding box center [813, 132] width 502 height 122
click at [1090, 22] on icon at bounding box center [1096, 25] width 16 height 16
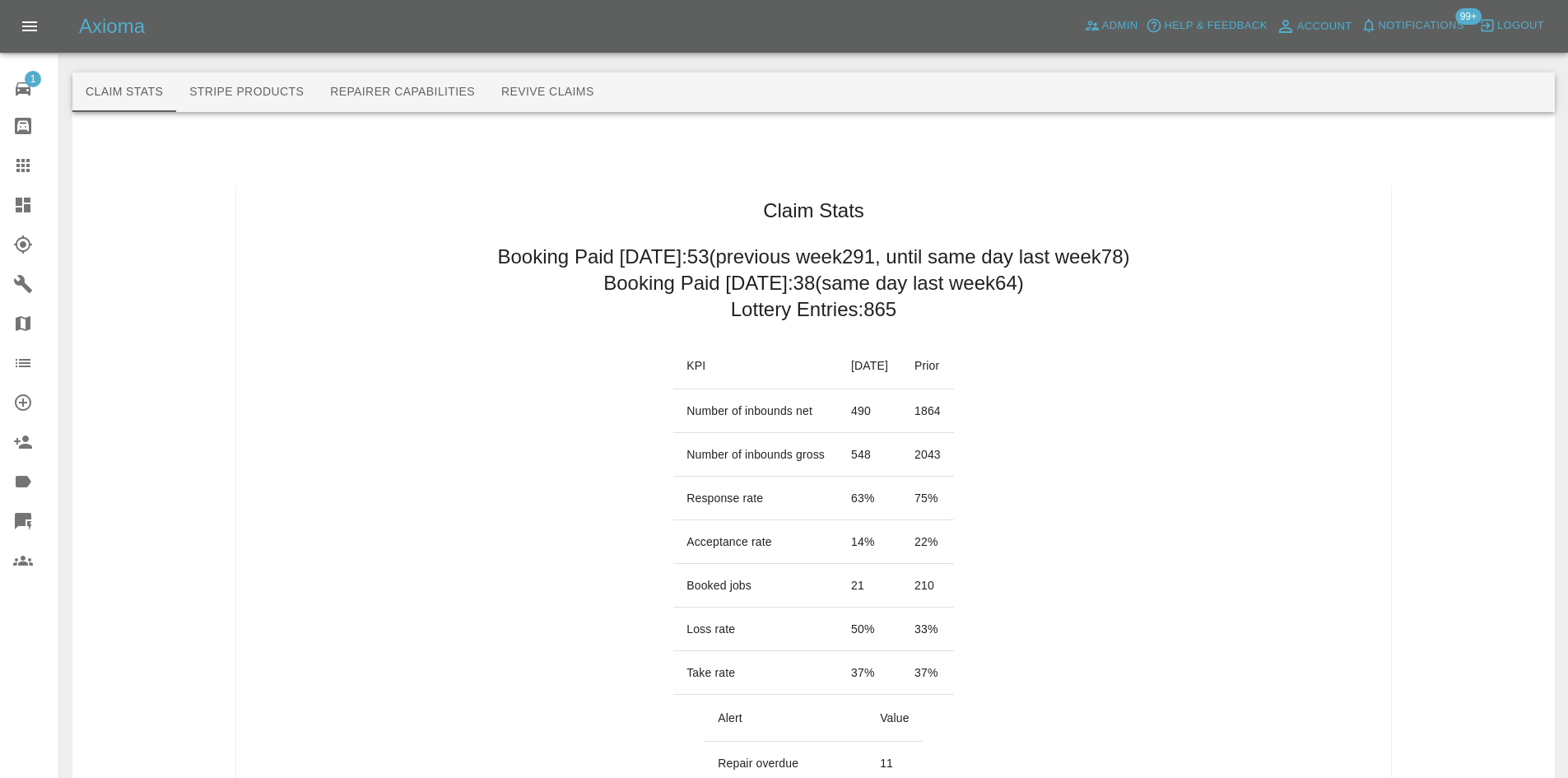
drag, startPoint x: 2, startPoint y: 171, endPoint x: 584, endPoint y: 558, distance: 698.9
click at [2, 171] on link "Claims" at bounding box center [29, 166] width 58 height 40
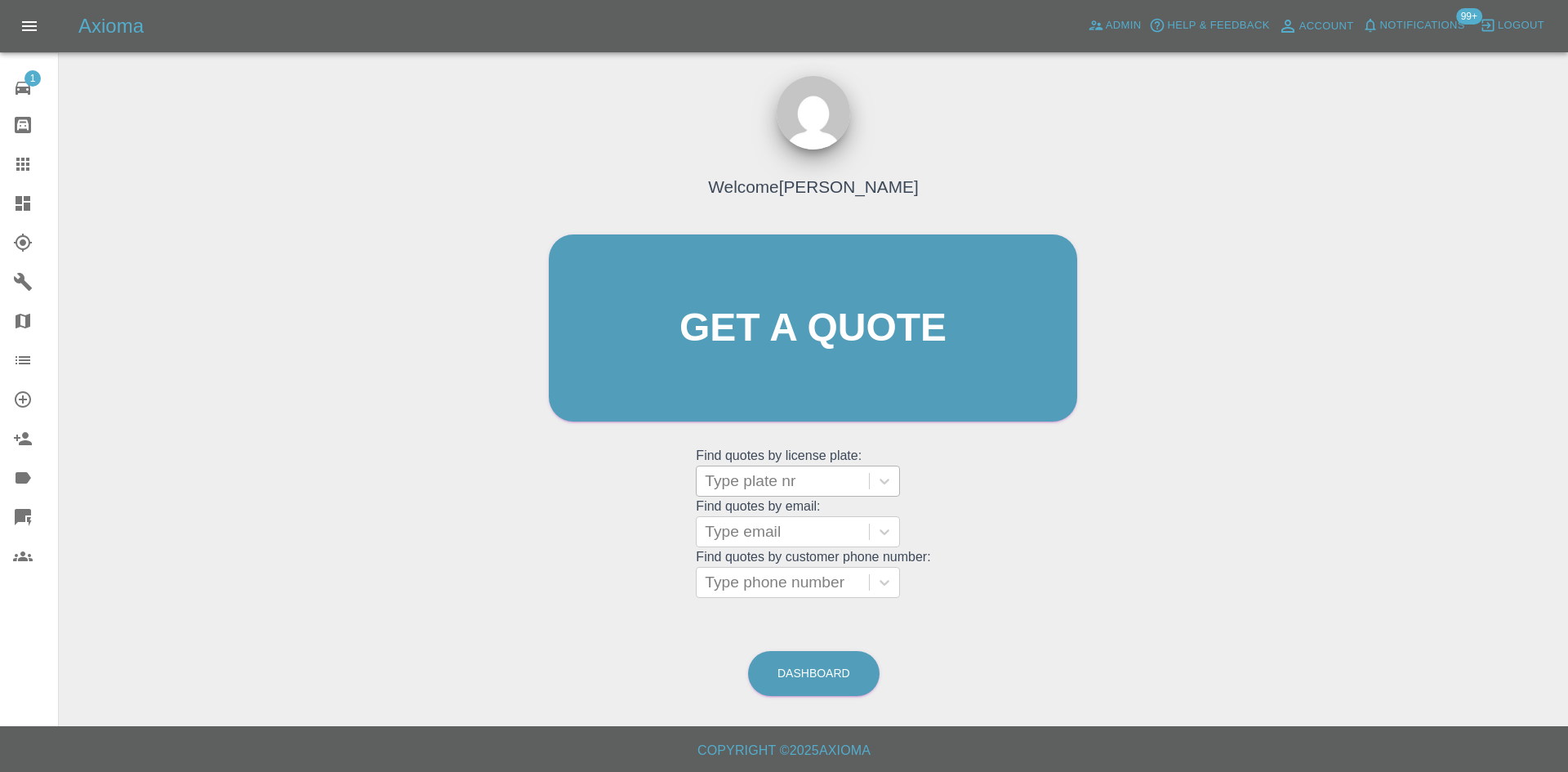
click at [761, 483] on div at bounding box center [783, 480] width 156 height 23
paste input "YJ25TMD"
type input "YJ25TMD"
click at [804, 519] on div "YJ25TMD, Bidding" at bounding box center [798, 523] width 204 height 33
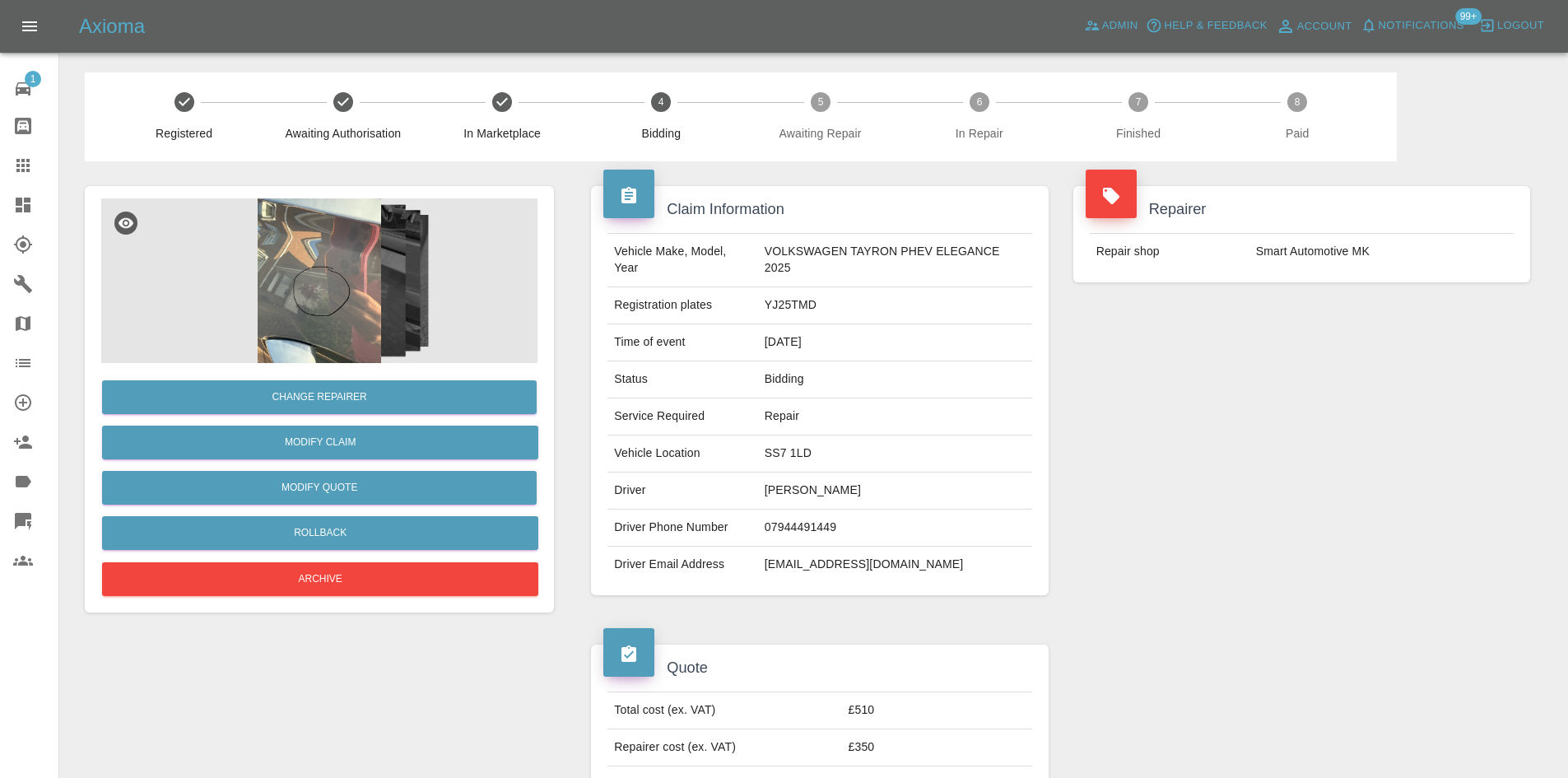
click at [834, 571] on td "[EMAIL_ADDRESS][DOMAIN_NAME]" at bounding box center [894, 565] width 274 height 36
drag, startPoint x: 18, startPoint y: 189, endPoint x: 38, endPoint y: 189, distance: 20.0
click at [18, 189] on link "Dashboard" at bounding box center [29, 205] width 58 height 40
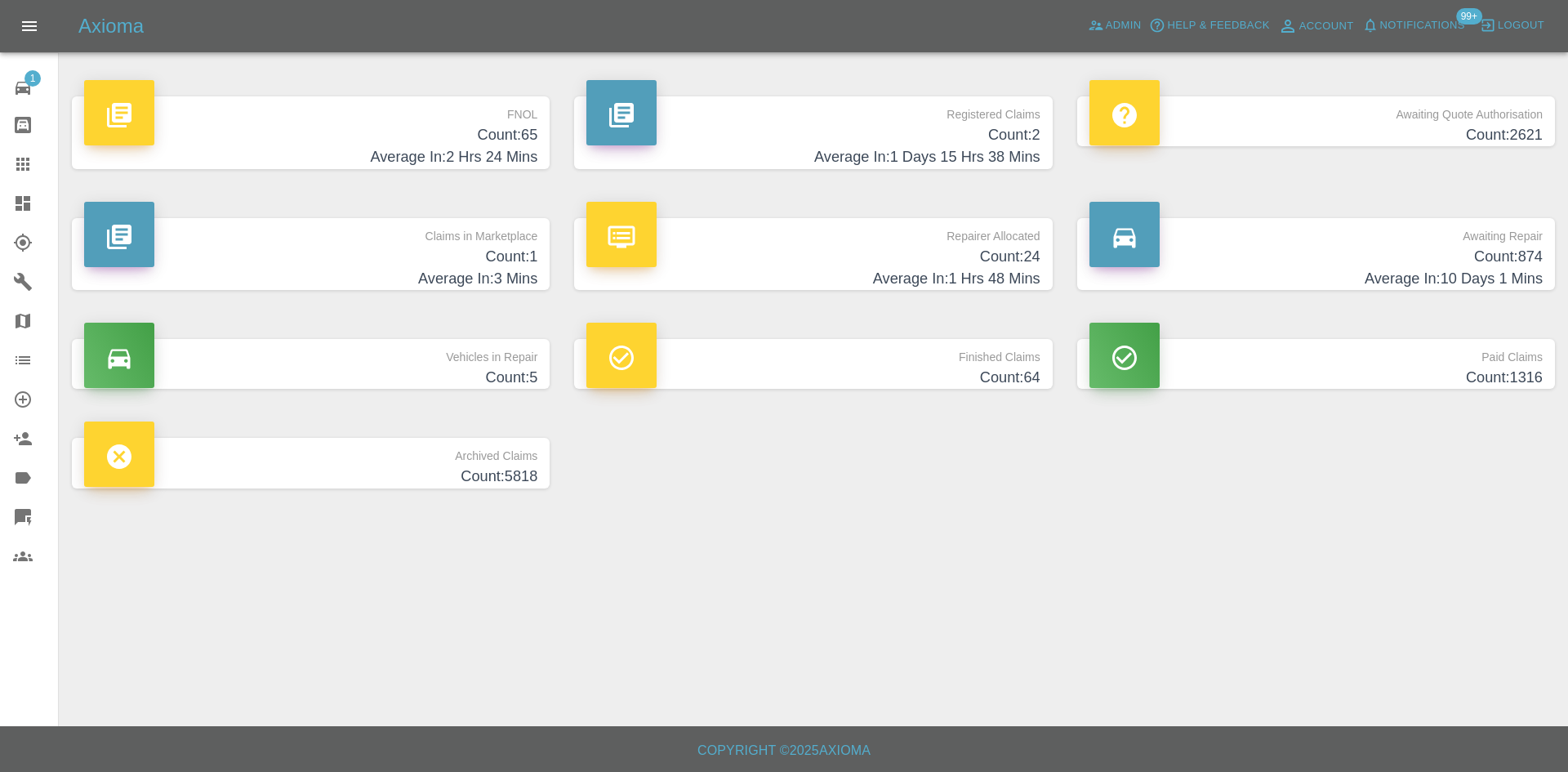
click at [378, 259] on h4 "Count: 1" at bounding box center [310, 257] width 453 height 22
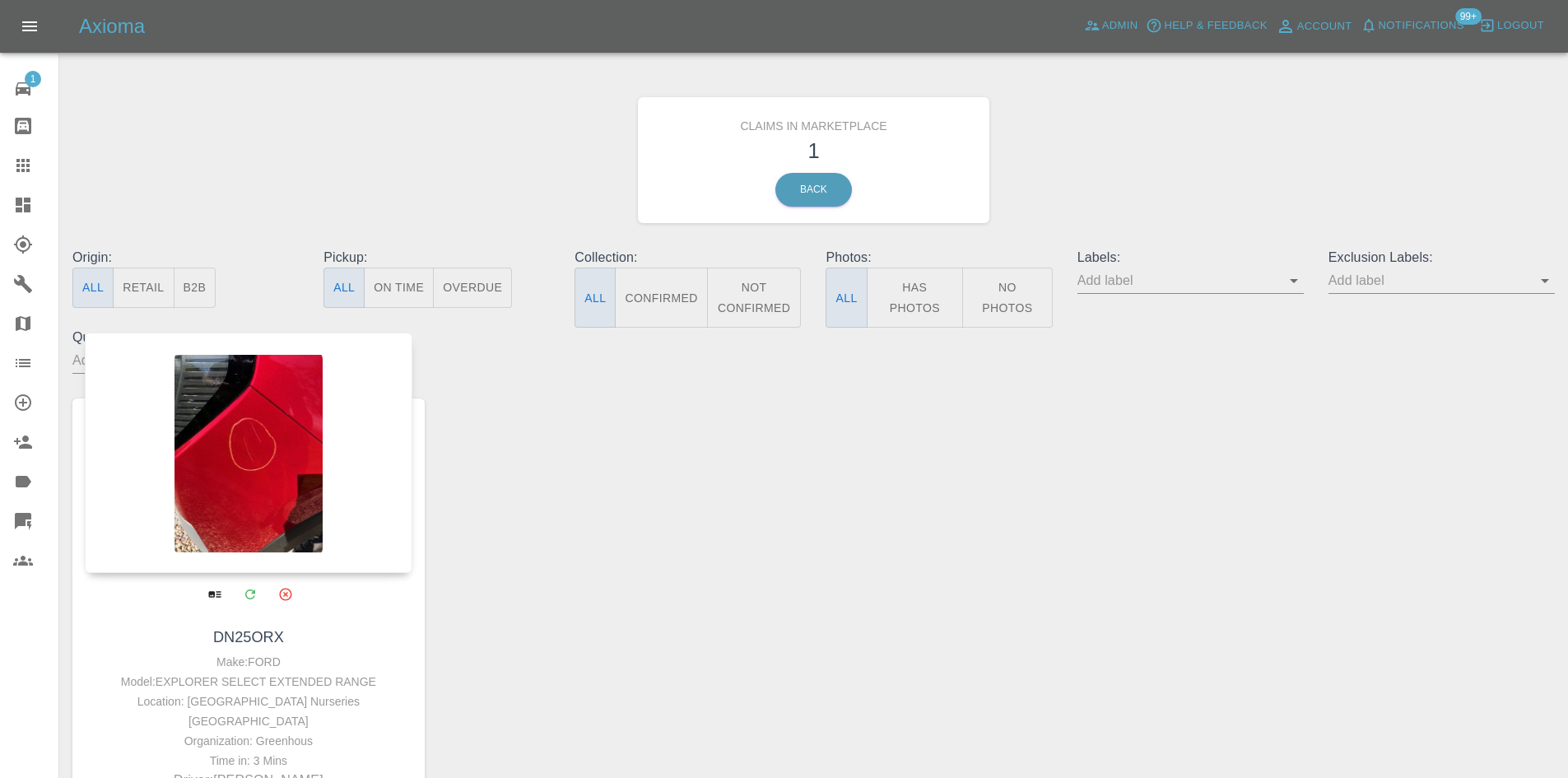
click at [290, 461] on div at bounding box center [249, 453] width 328 height 240
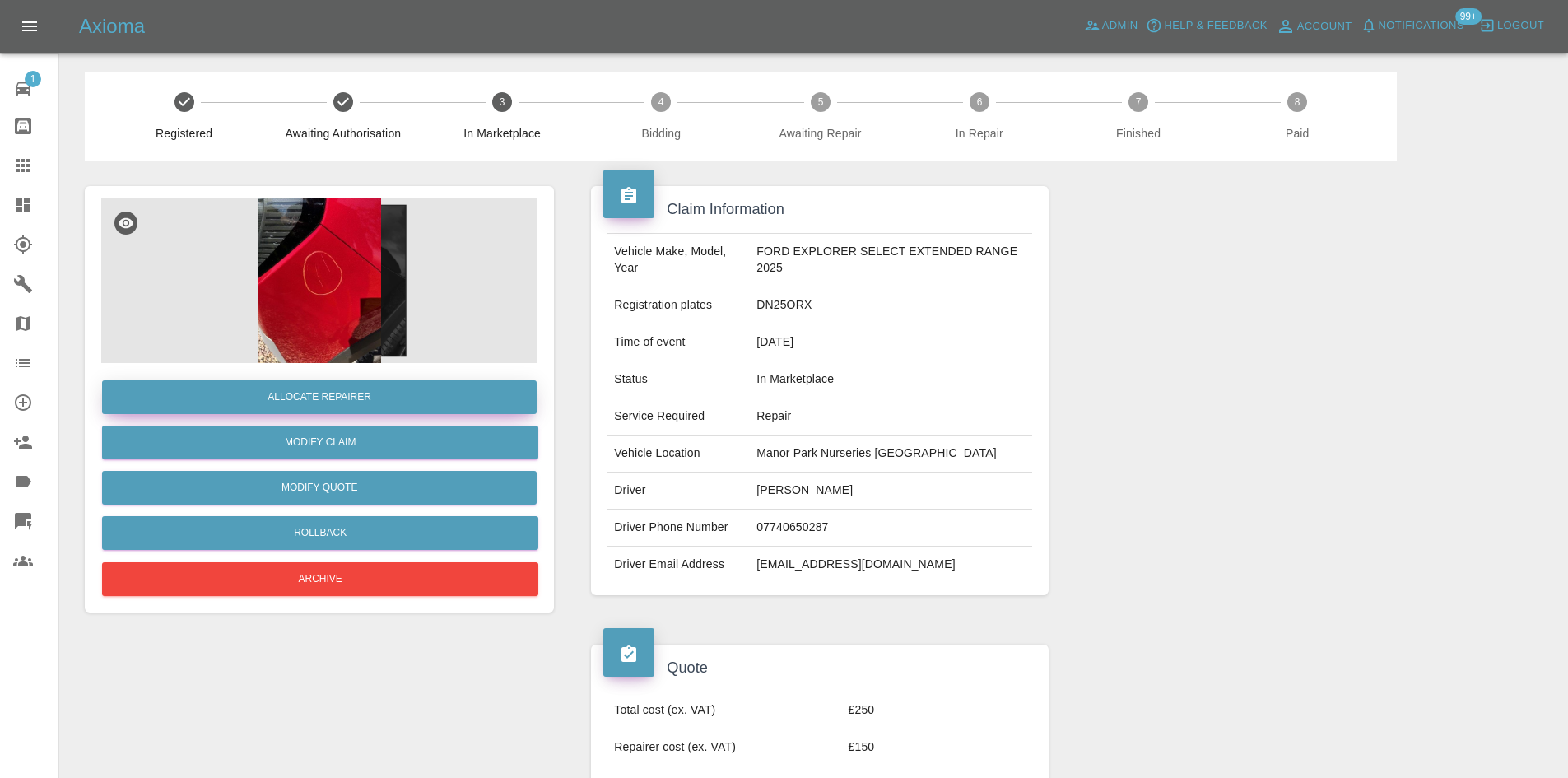
click at [441, 394] on button "Allocate Repairer" at bounding box center [319, 397] width 435 height 34
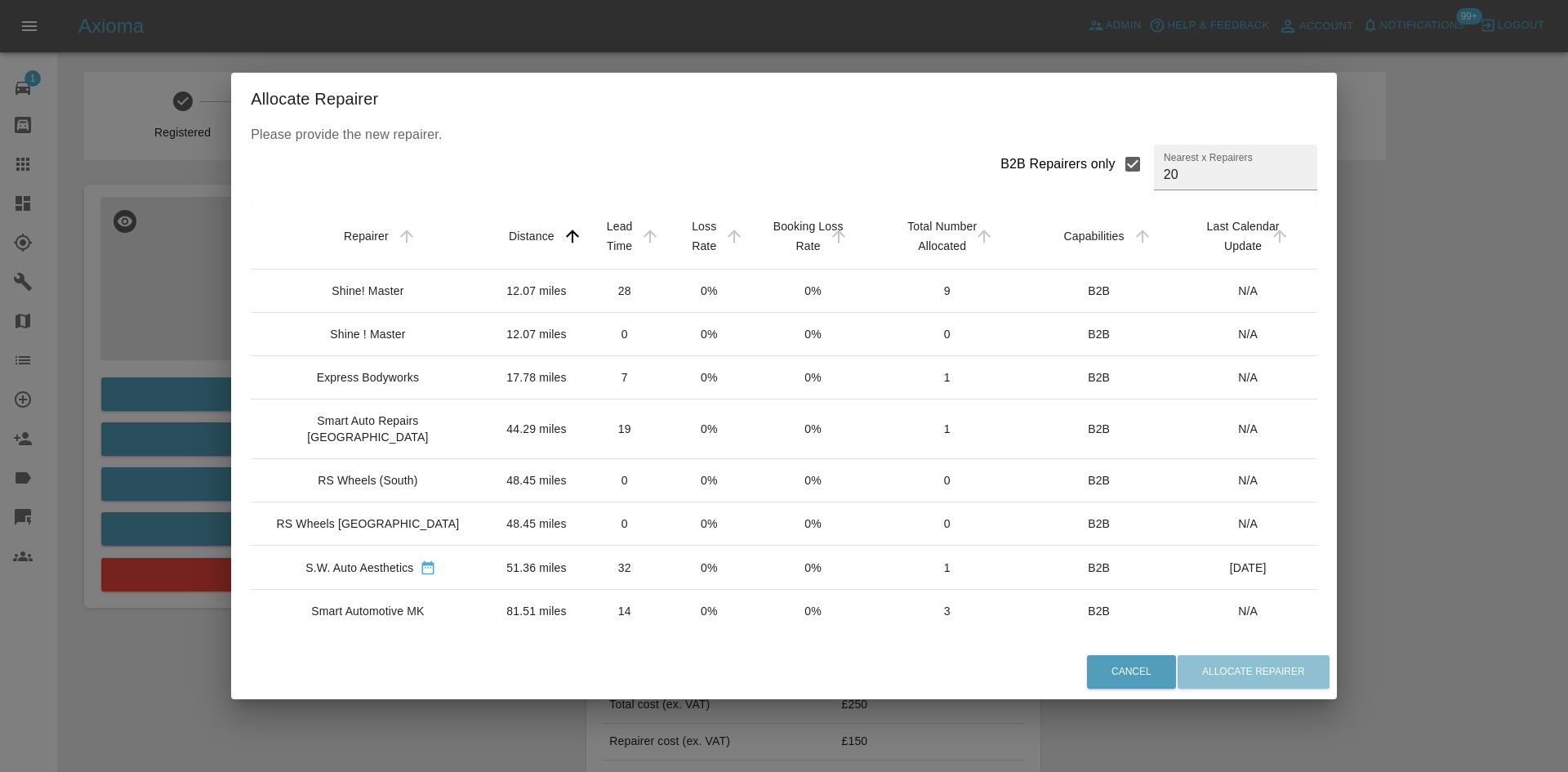
click at [447, 388] on td "Express Bodyworks" at bounding box center [371, 378] width 240 height 44
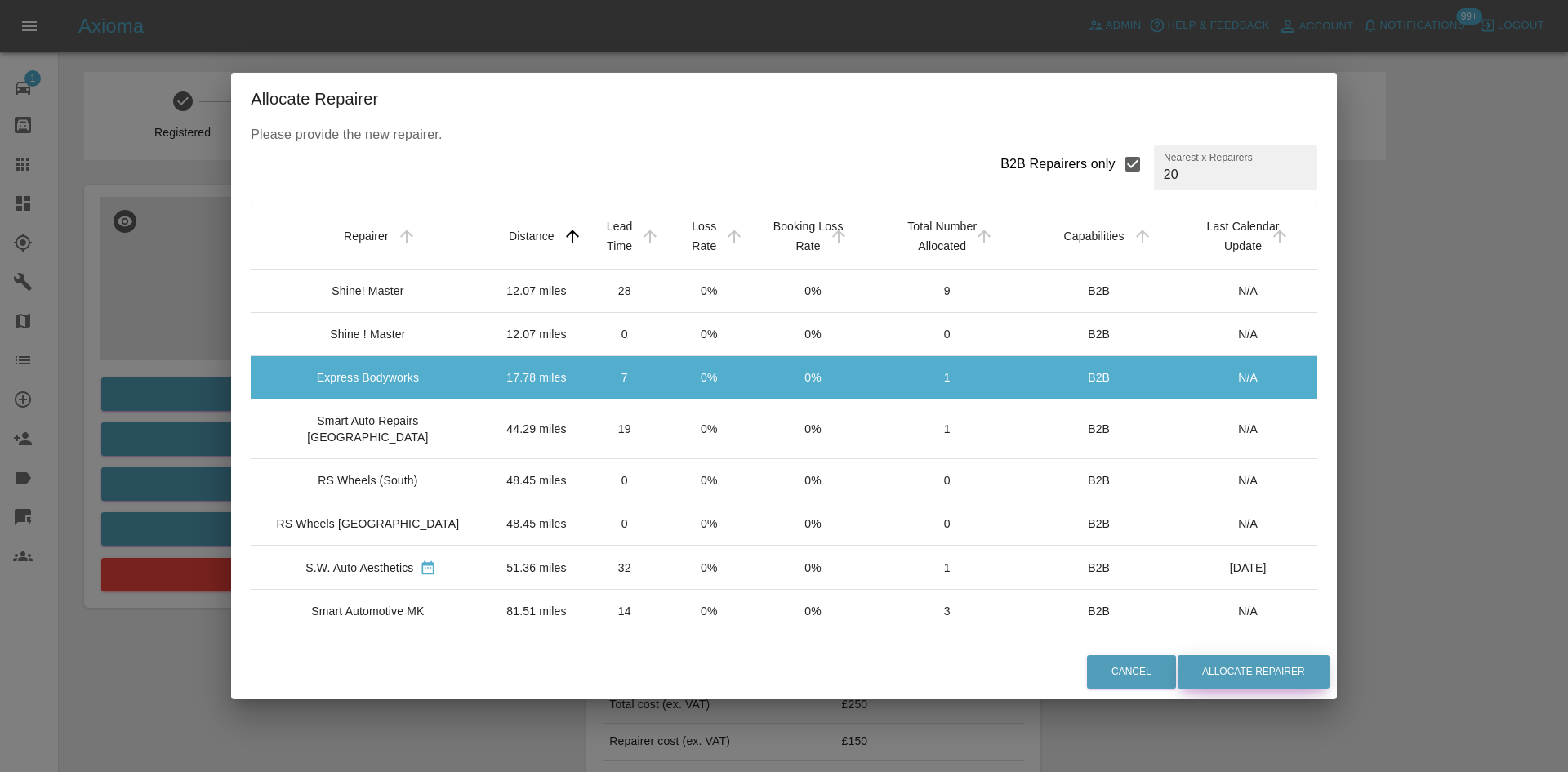
click at [1227, 683] on button "Allocate Repairer" at bounding box center [1253, 672] width 152 height 34
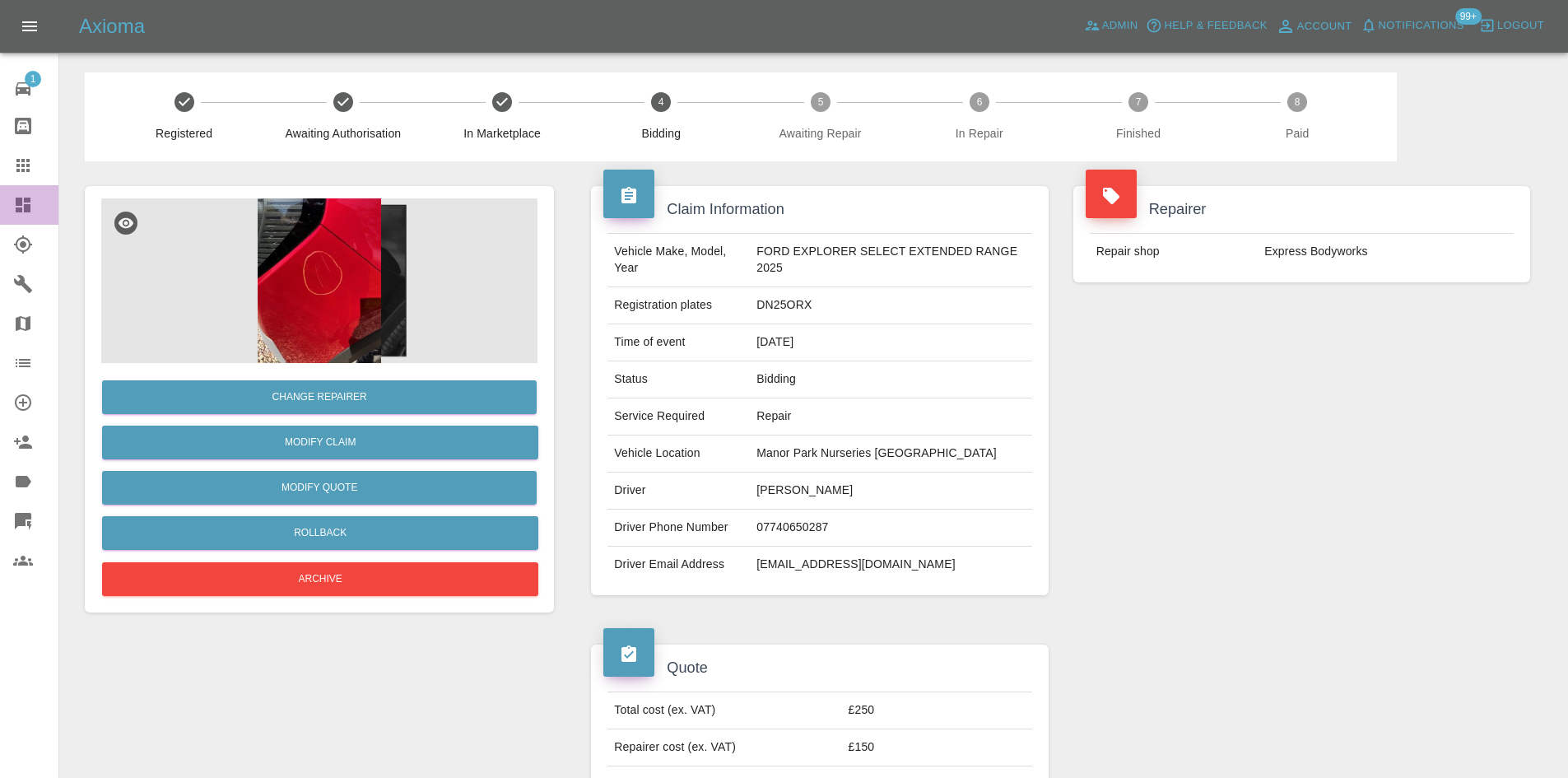
click at [6, 211] on link "Dashboard" at bounding box center [29, 205] width 58 height 40
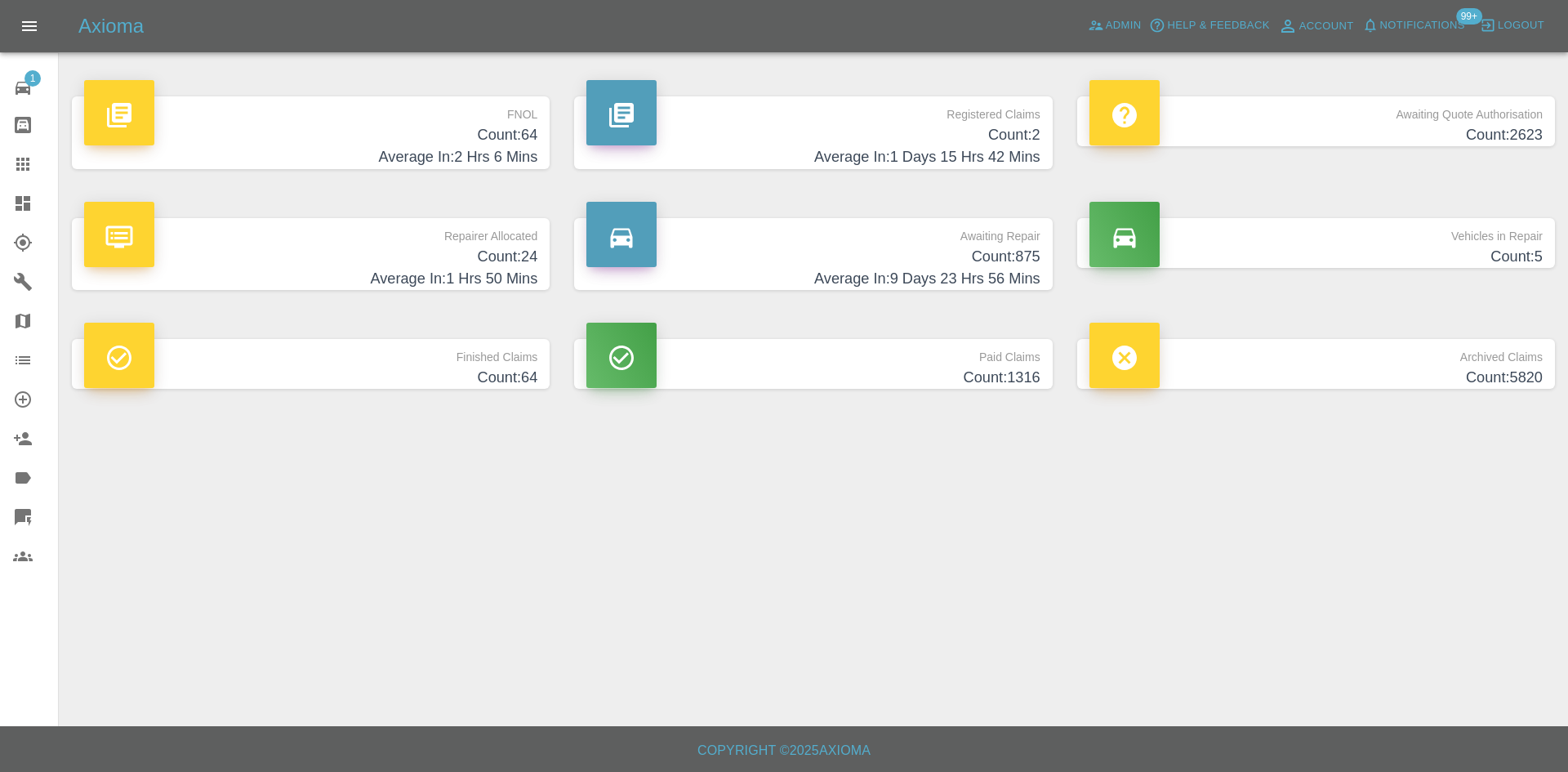
click at [800, 142] on h4 "Count: 2" at bounding box center [812, 135] width 453 height 22
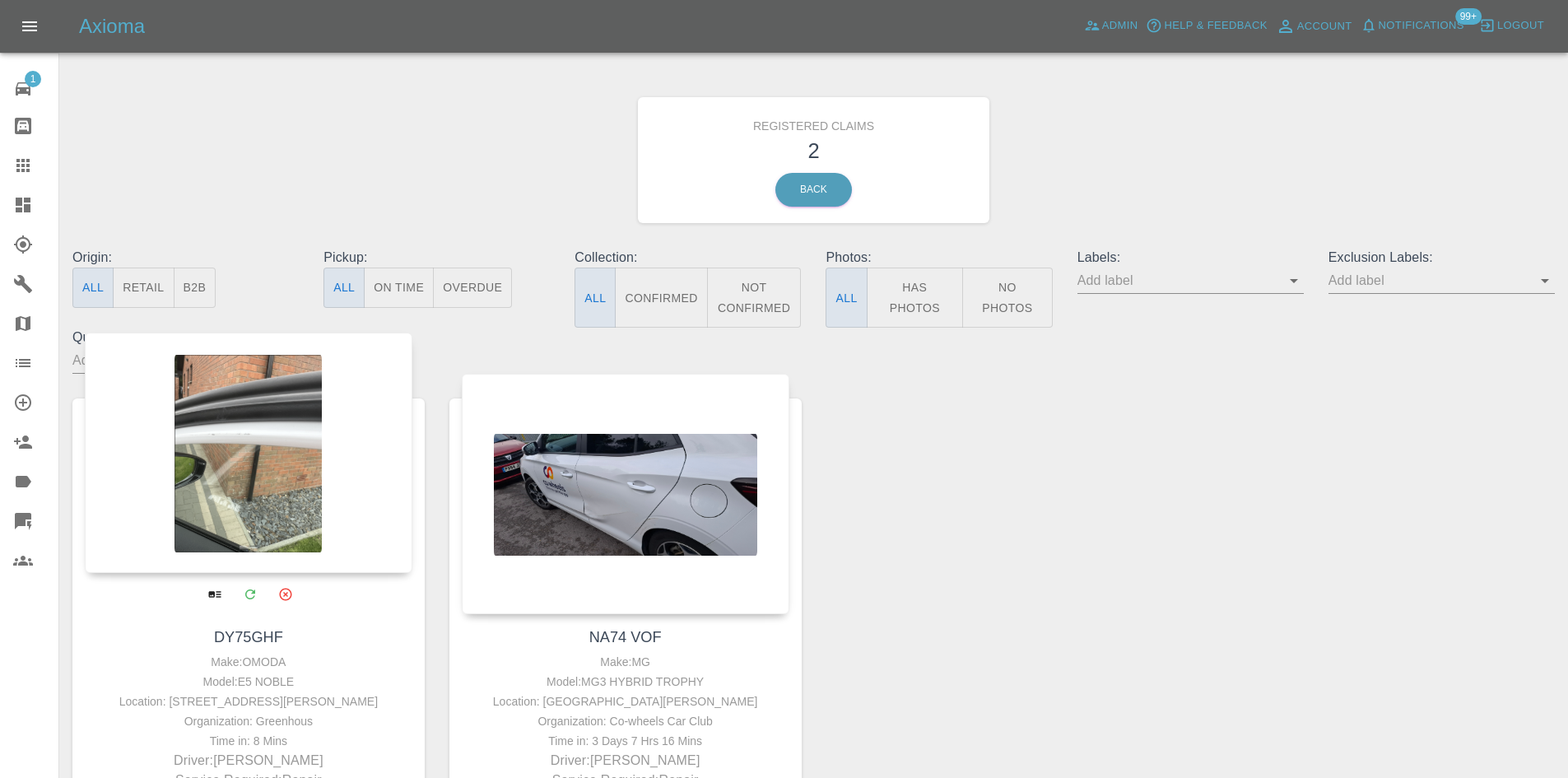
click at [280, 442] on div at bounding box center [249, 453] width 328 height 240
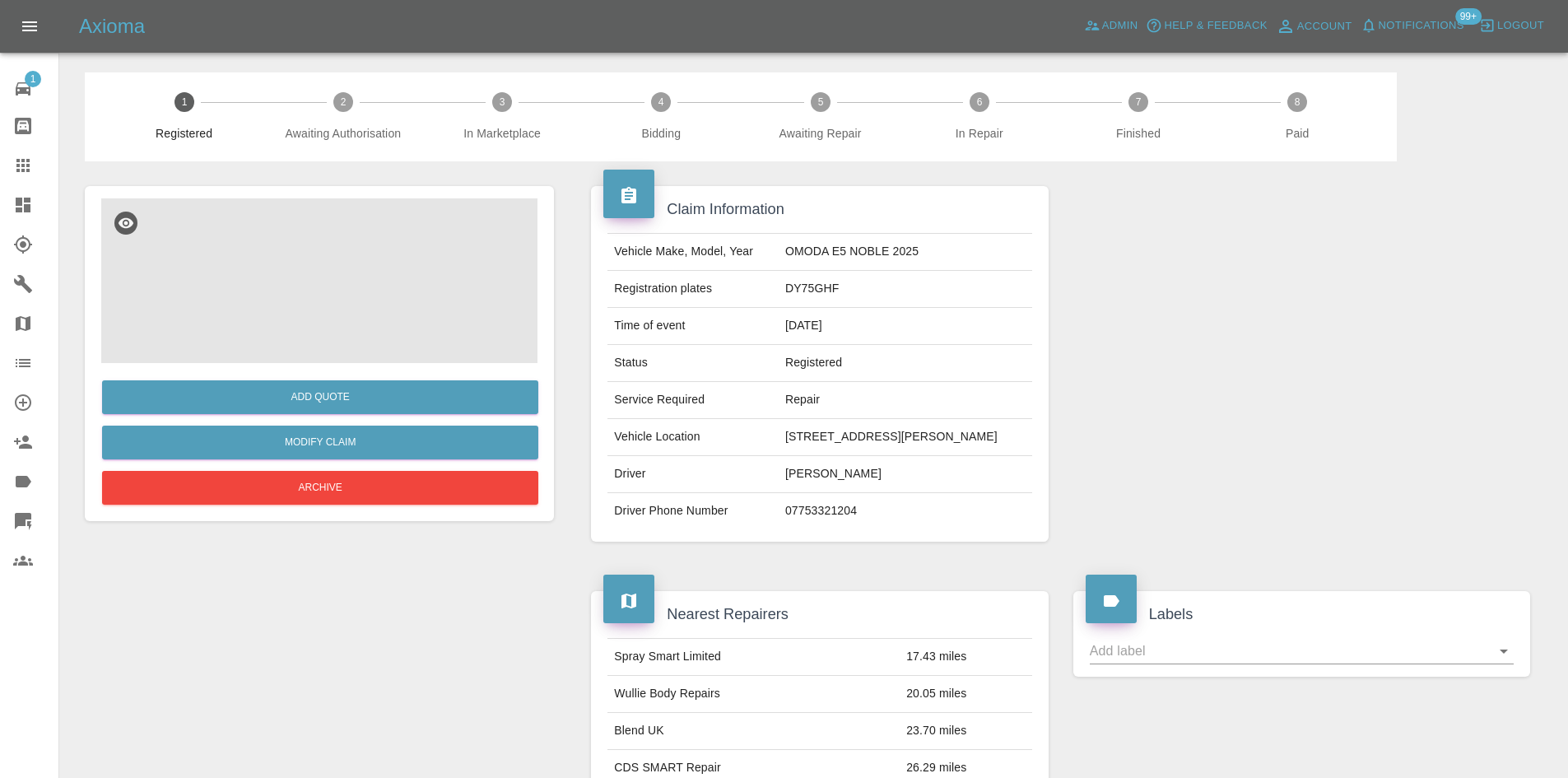
click at [441, 315] on img at bounding box center [319, 280] width 436 height 165
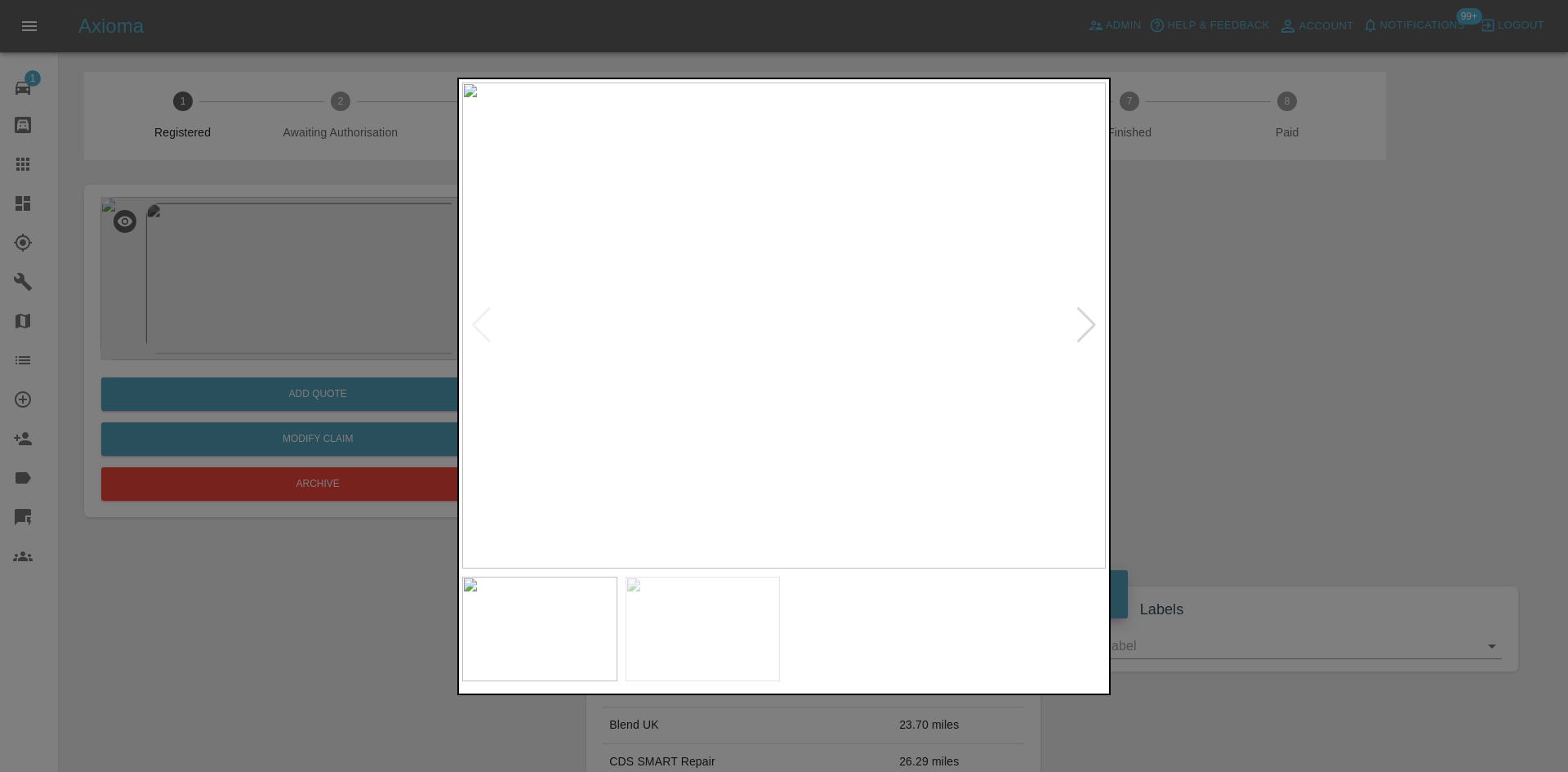
click at [1088, 316] on div at bounding box center [1086, 325] width 22 height 36
click at [1088, 316] on img at bounding box center [784, 325] width 644 height 486
click at [1305, 335] on div at bounding box center [784, 386] width 1568 height 772
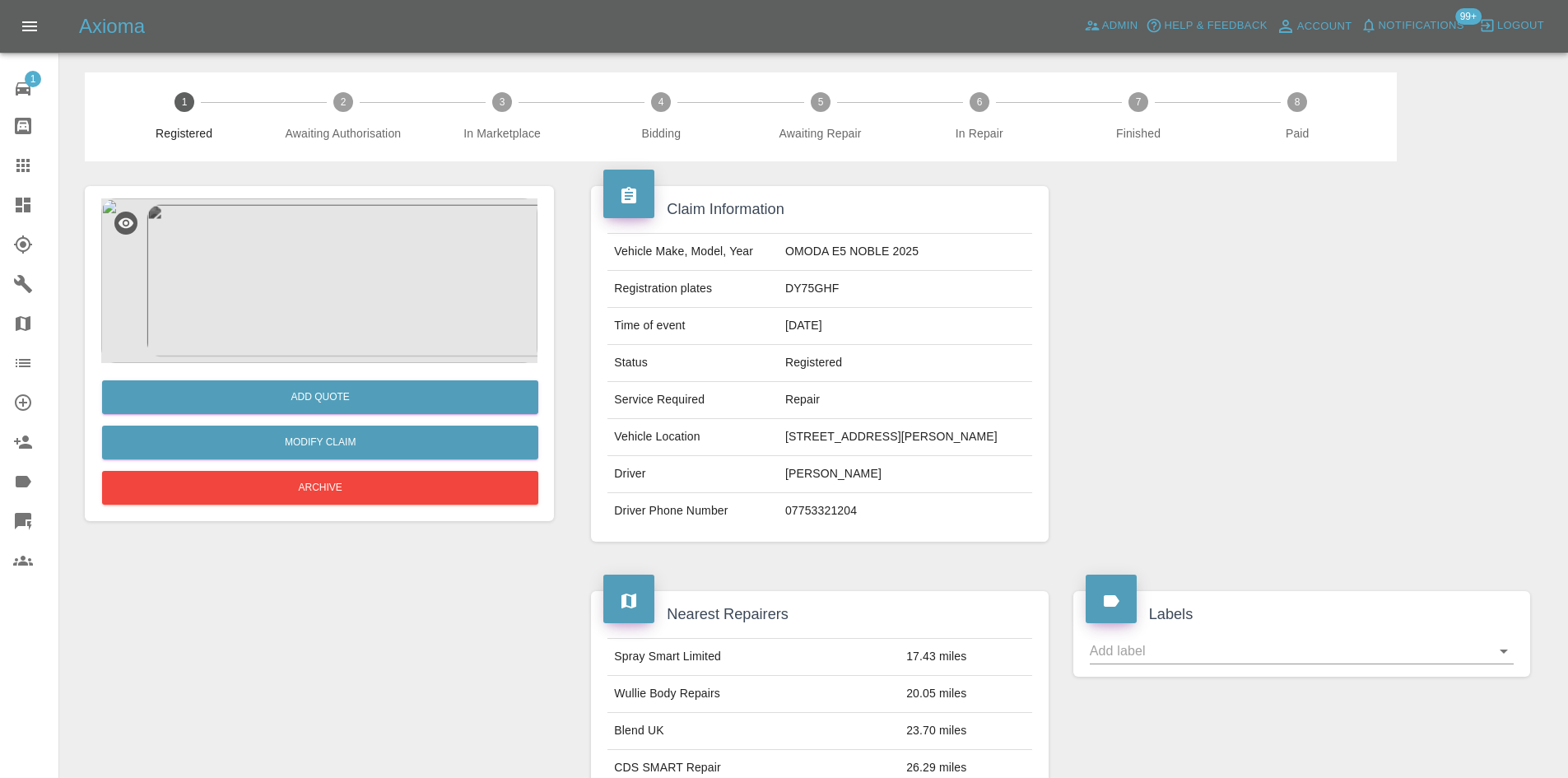
click at [332, 307] on img at bounding box center [319, 280] width 436 height 165
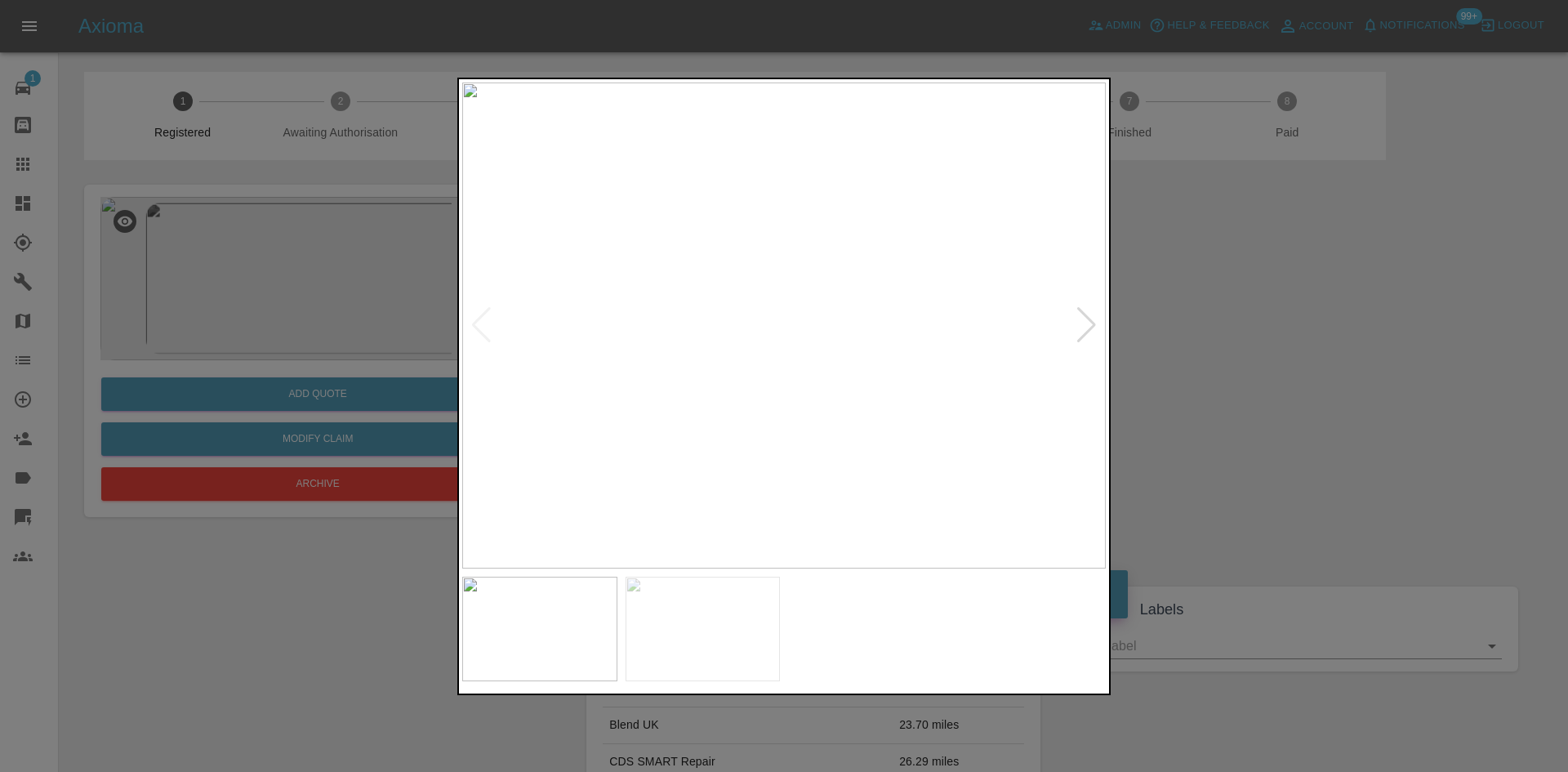
click at [1092, 334] on div at bounding box center [1086, 325] width 22 height 36
click at [1170, 314] on div at bounding box center [784, 386] width 1568 height 772
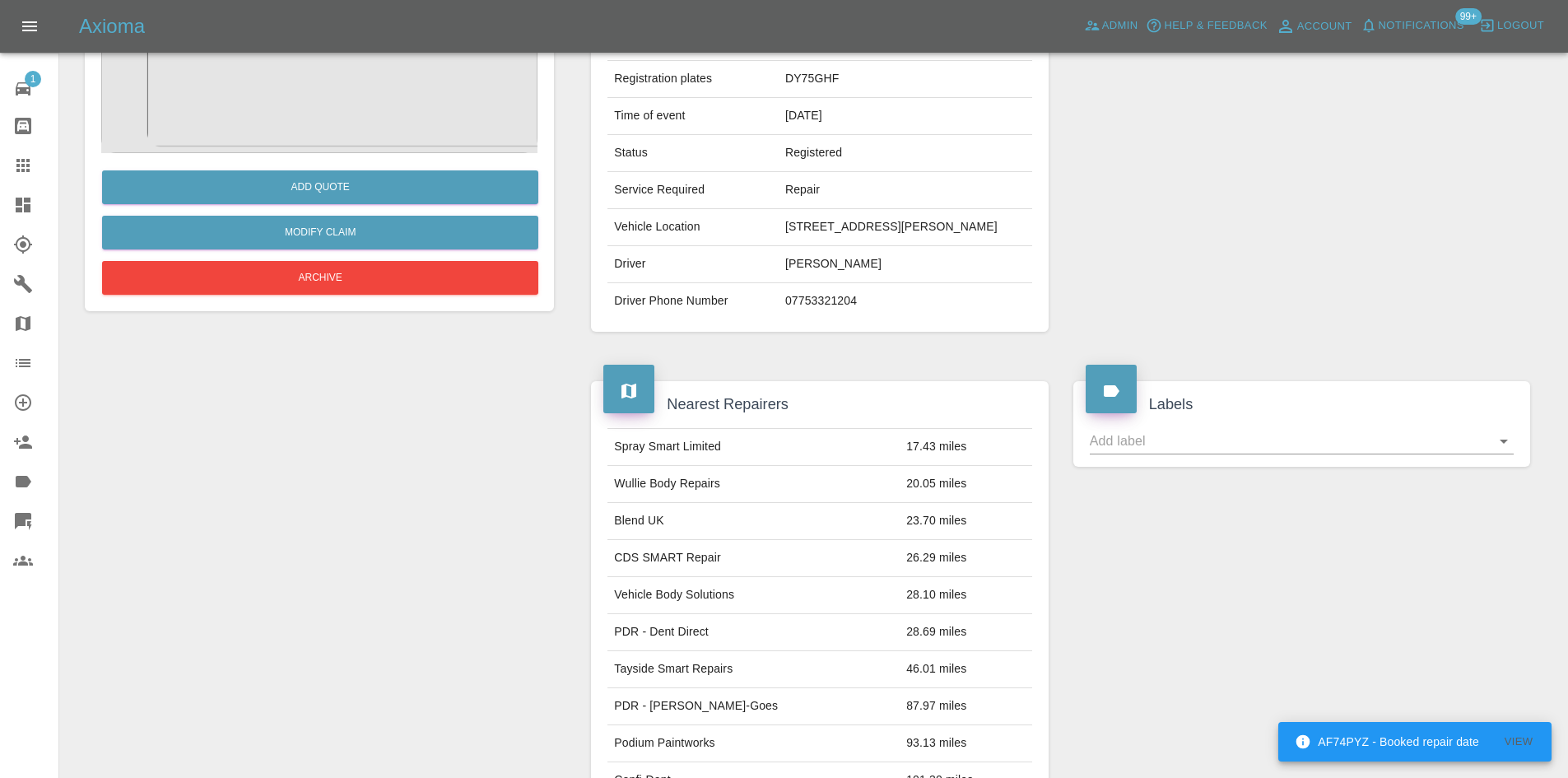
scroll to position [247, 0]
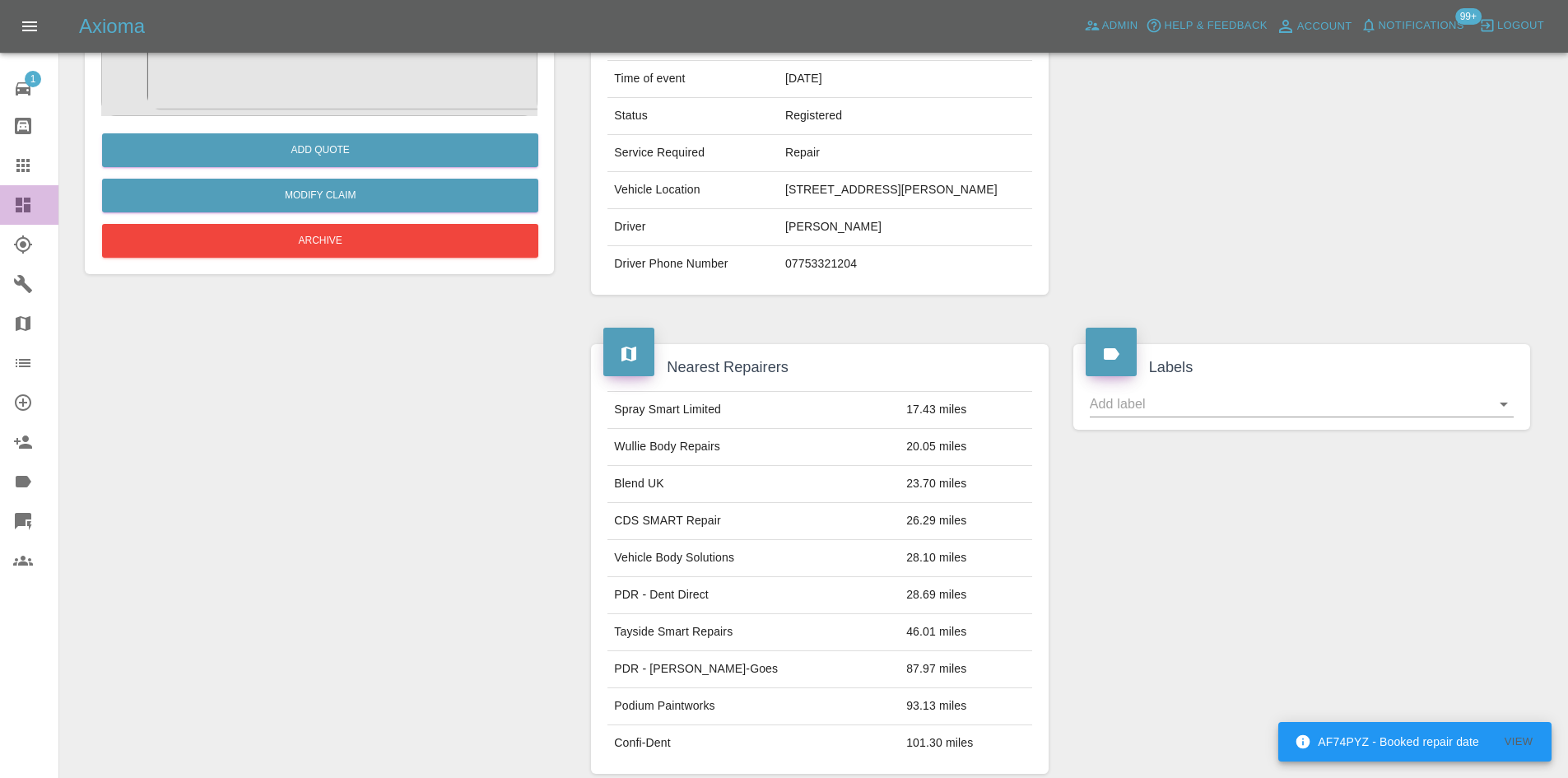
click at [41, 204] on div at bounding box center [36, 205] width 46 height 20
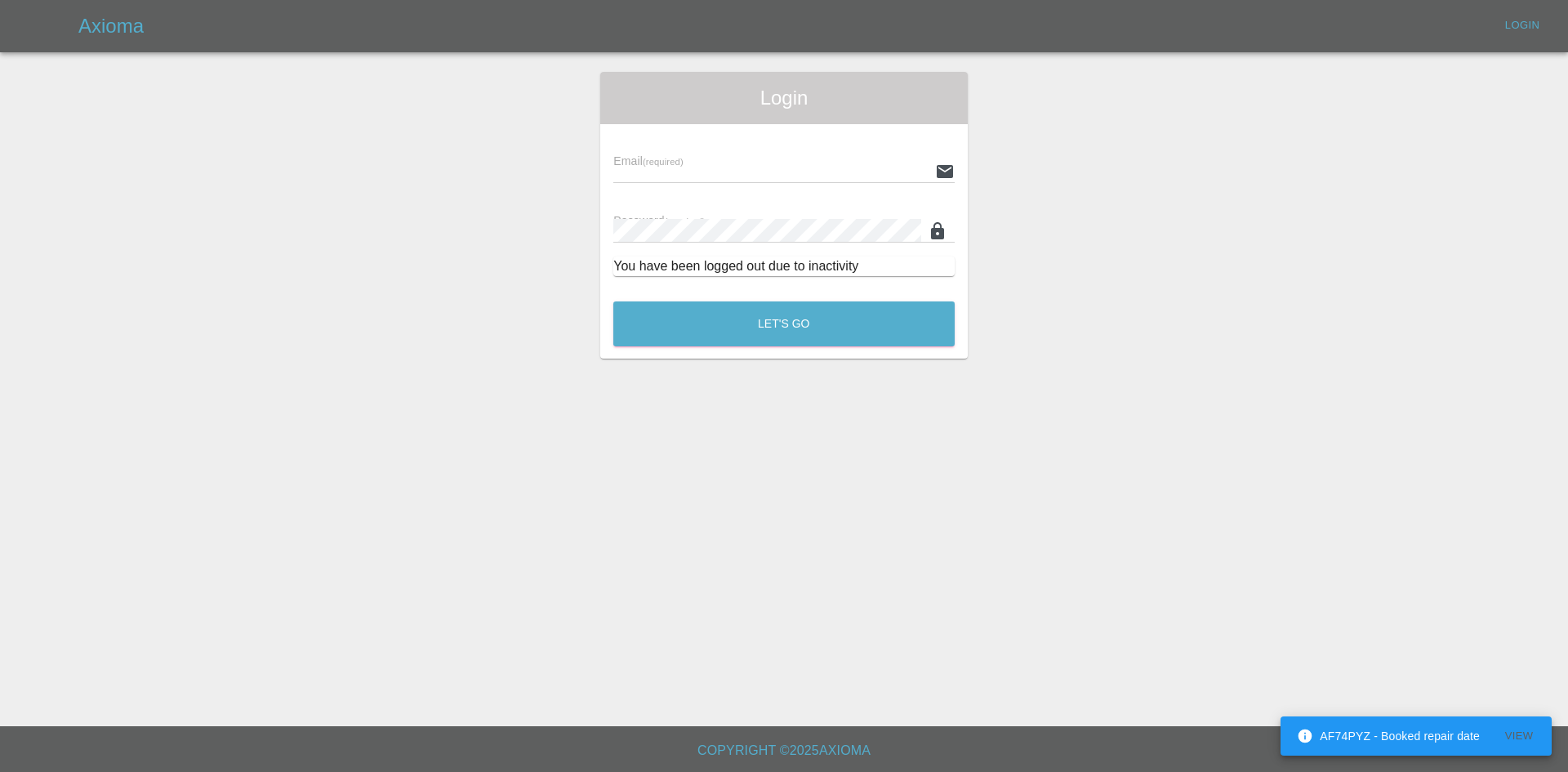
type input "[PERSON_NAME][EMAIL_ADDRESS][PERSON_NAME][DOMAIN_NAME]"
click at [725, 322] on button "Let's Go" at bounding box center [784, 323] width 341 height 45
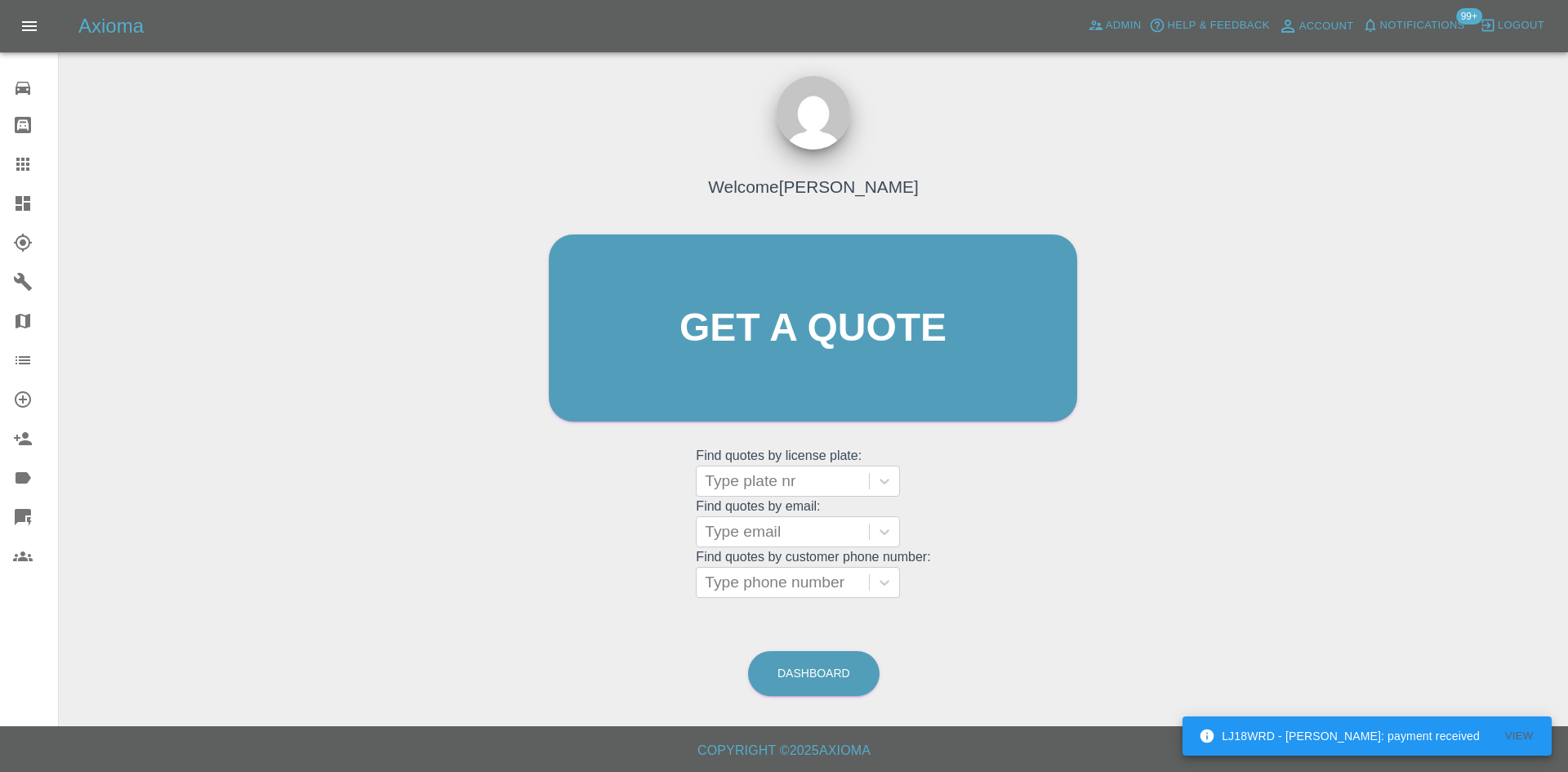
click at [1436, 0] on div "Axioma Admin Help & Feedback Account Notifications 99+ Logout" at bounding box center [784, 26] width 1568 height 53
click at [1429, 21] on span "Notifications" at bounding box center [1423, 25] width 85 height 19
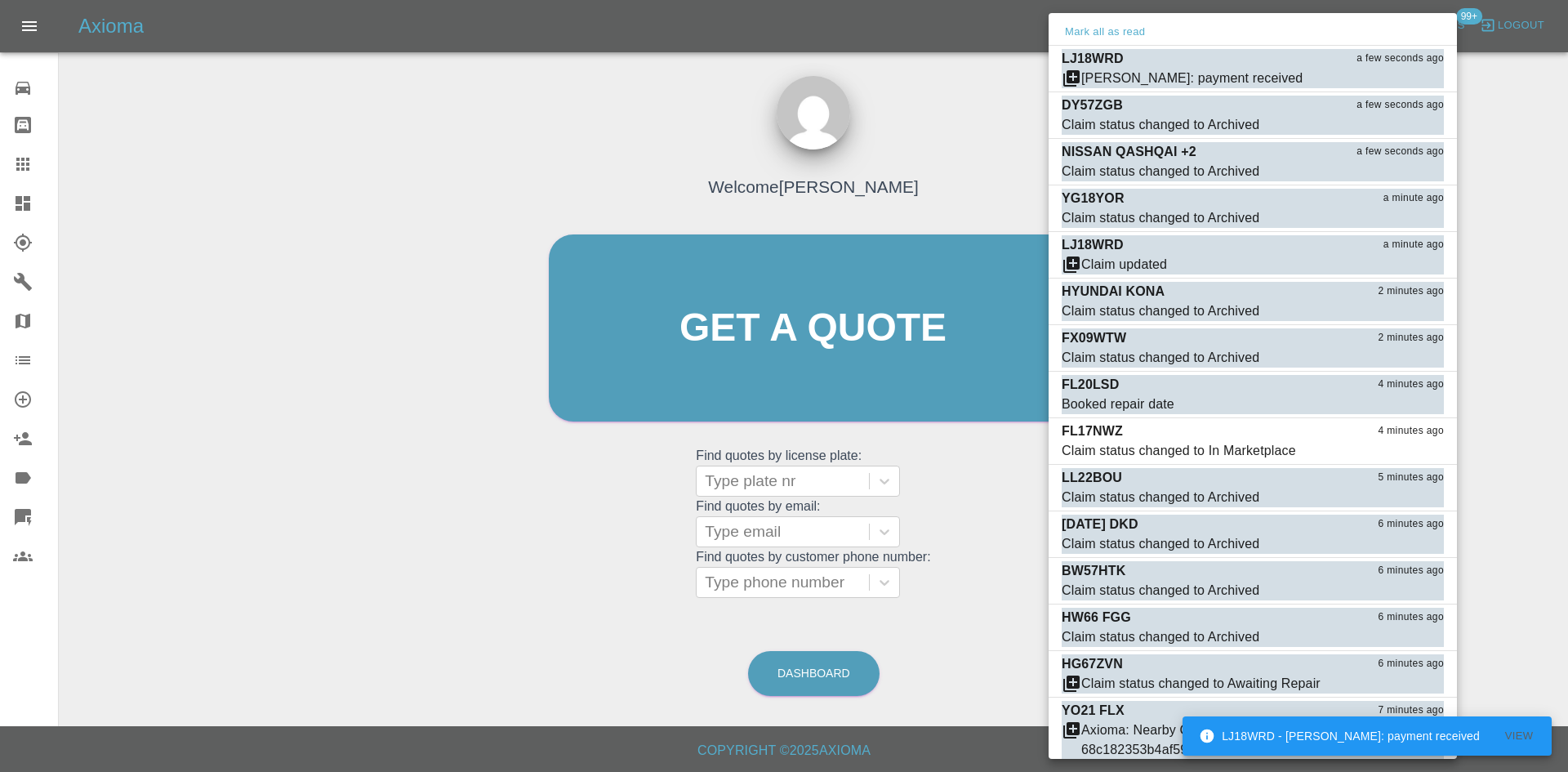
click at [217, 164] on div at bounding box center [784, 386] width 1568 height 772
click at [26, 200] on div at bounding box center [784, 386] width 1568 height 772
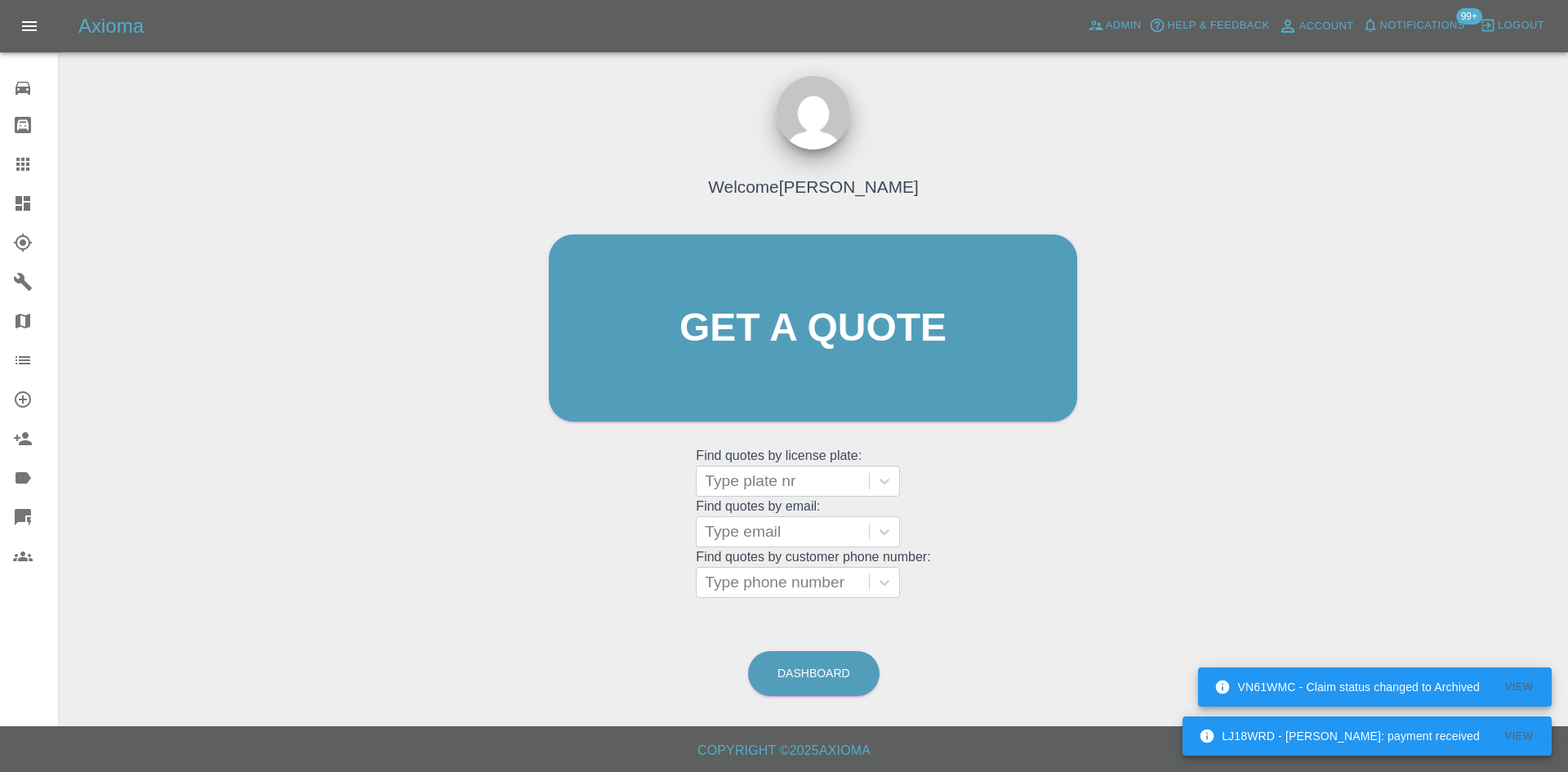
click at [26, 200] on div at bounding box center [784, 386] width 1568 height 772
click at [11, 198] on link "Dashboard" at bounding box center [29, 203] width 58 height 40
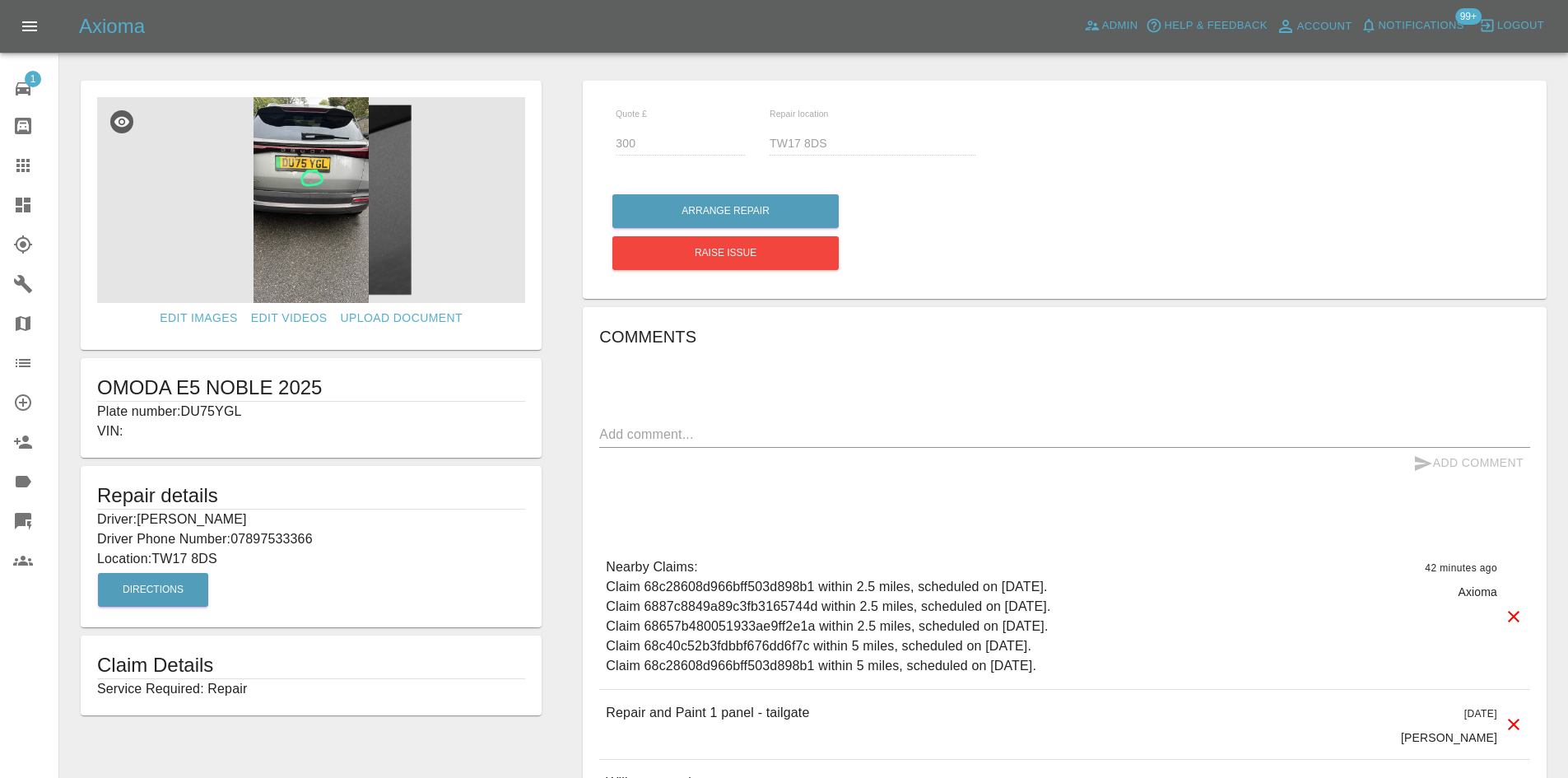
click at [29, 212] on icon at bounding box center [23, 205] width 15 height 15
